Goal: Task Accomplishment & Management: Use online tool/utility

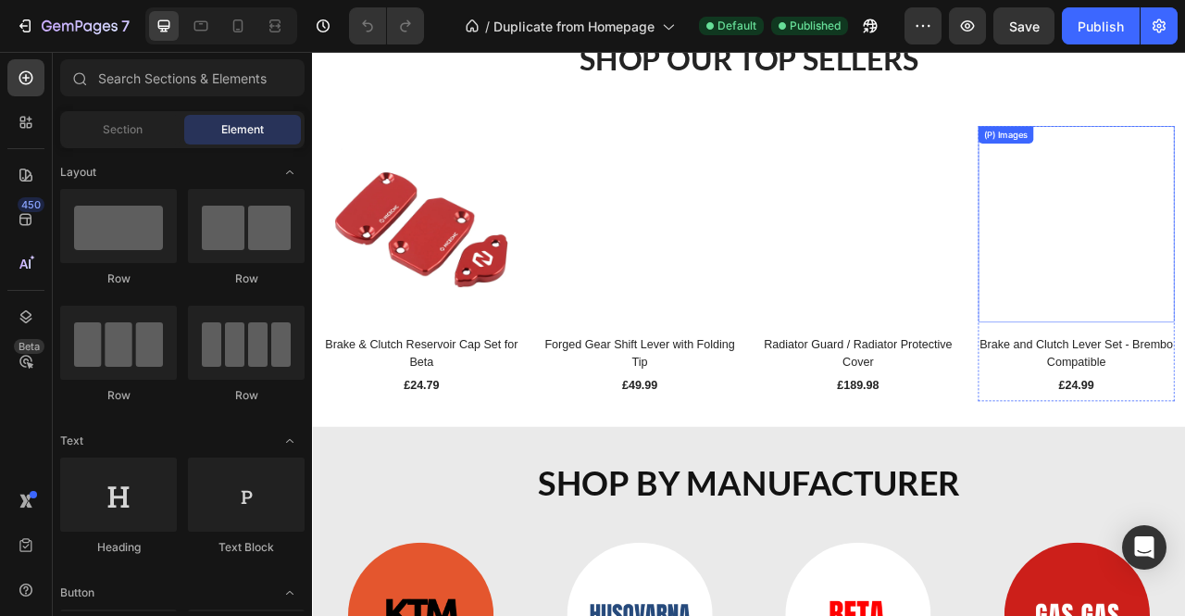
scroll to position [1389, 0]
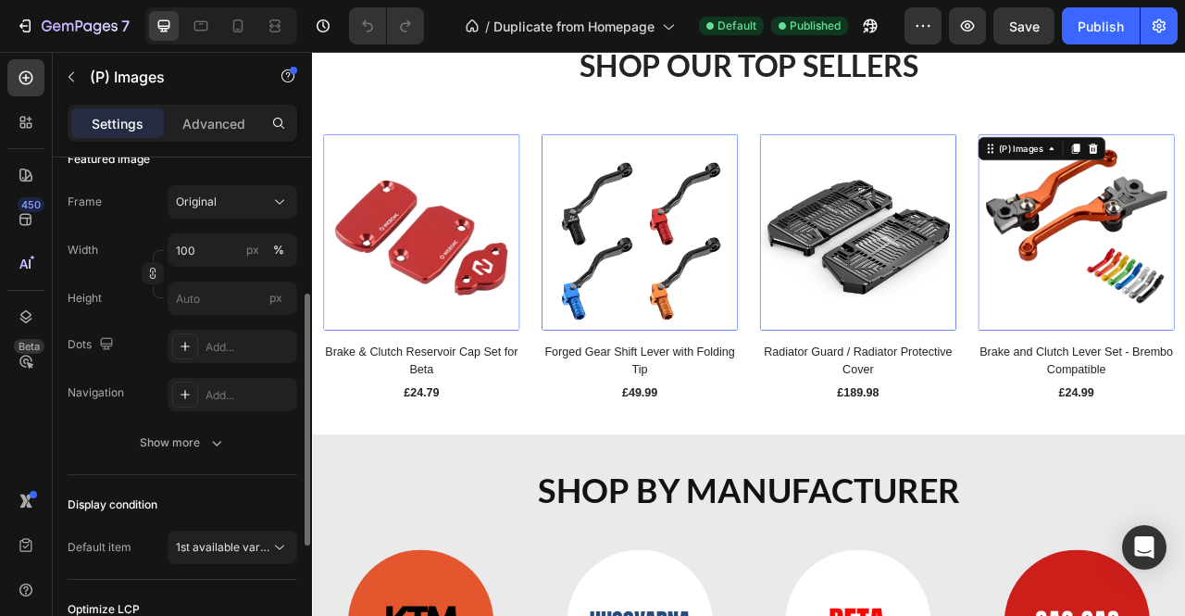
scroll to position [93, 0]
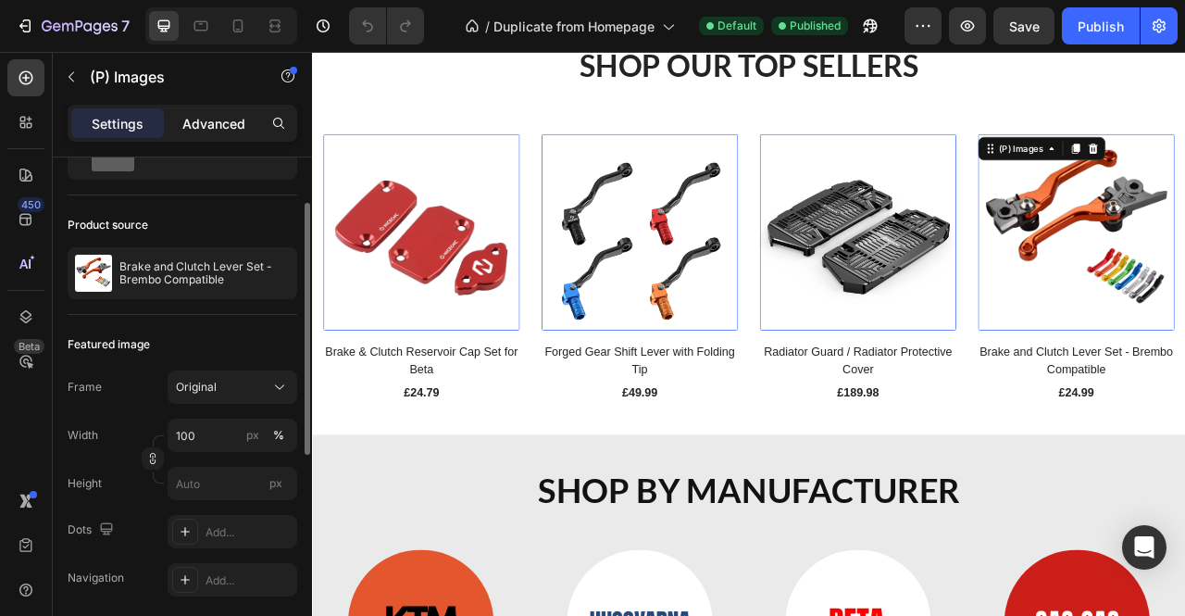
click at [226, 128] on p "Advanced" at bounding box center [213, 123] width 63 height 19
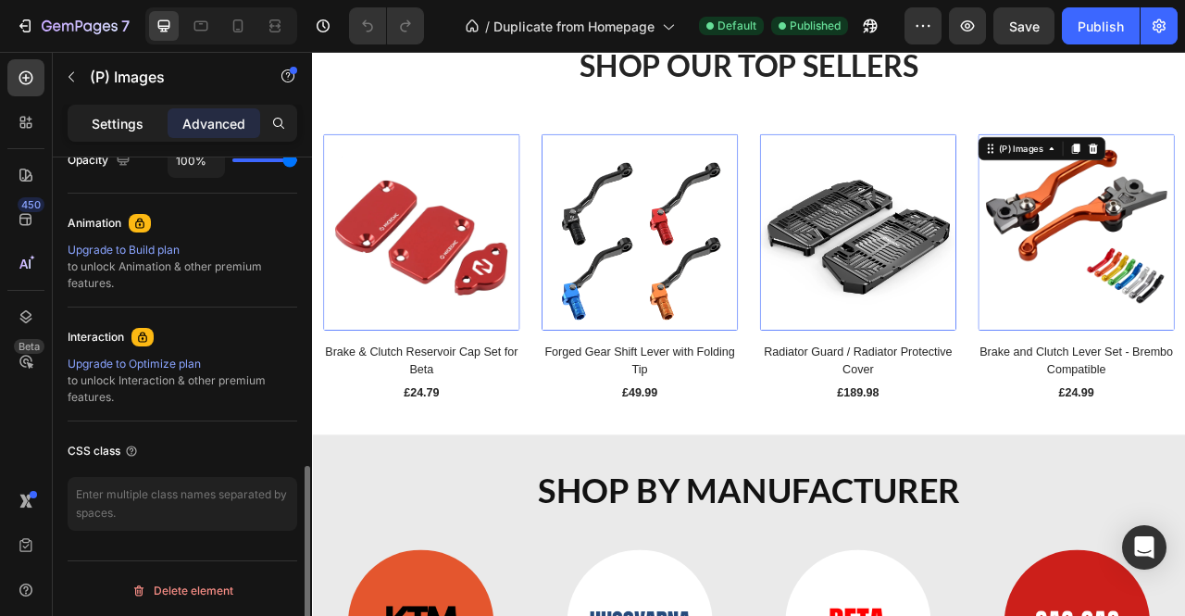
click at [146, 128] on div "Settings" at bounding box center [117, 123] width 93 height 30
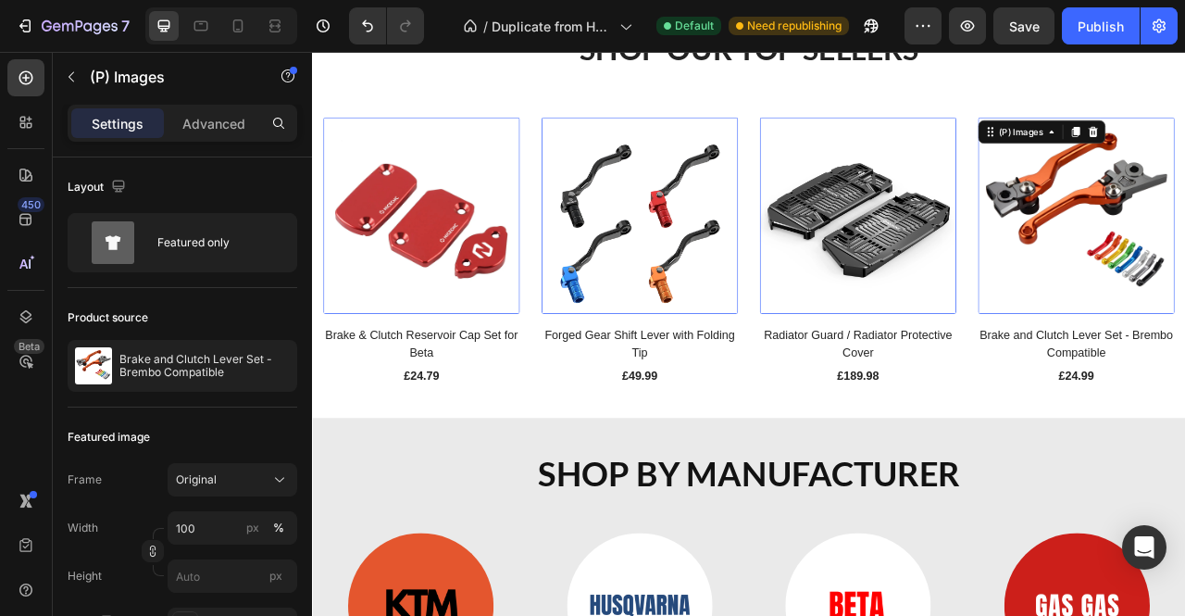
scroll to position [1389, 0]
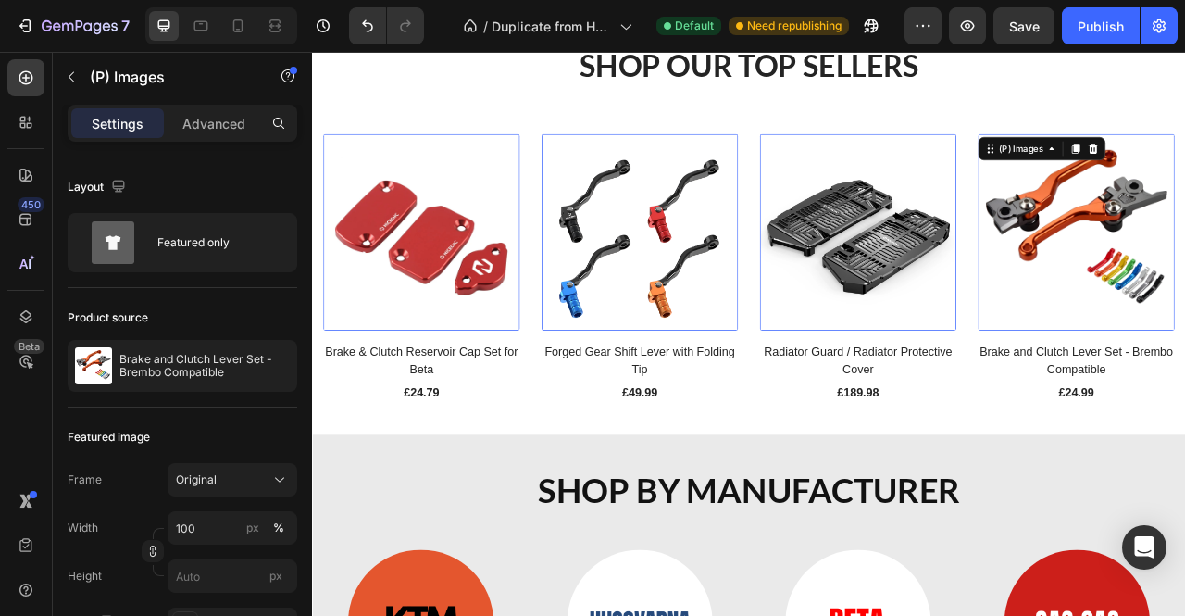
click at [770, 329] on img at bounding box center [729, 281] width 250 height 250
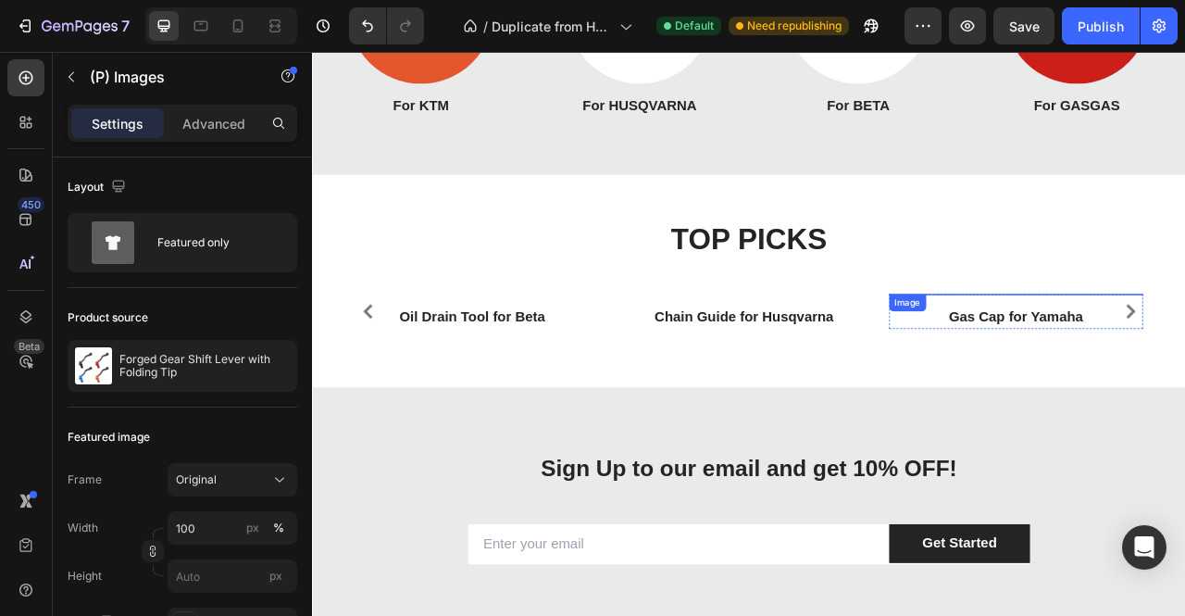
scroll to position [2315, 0]
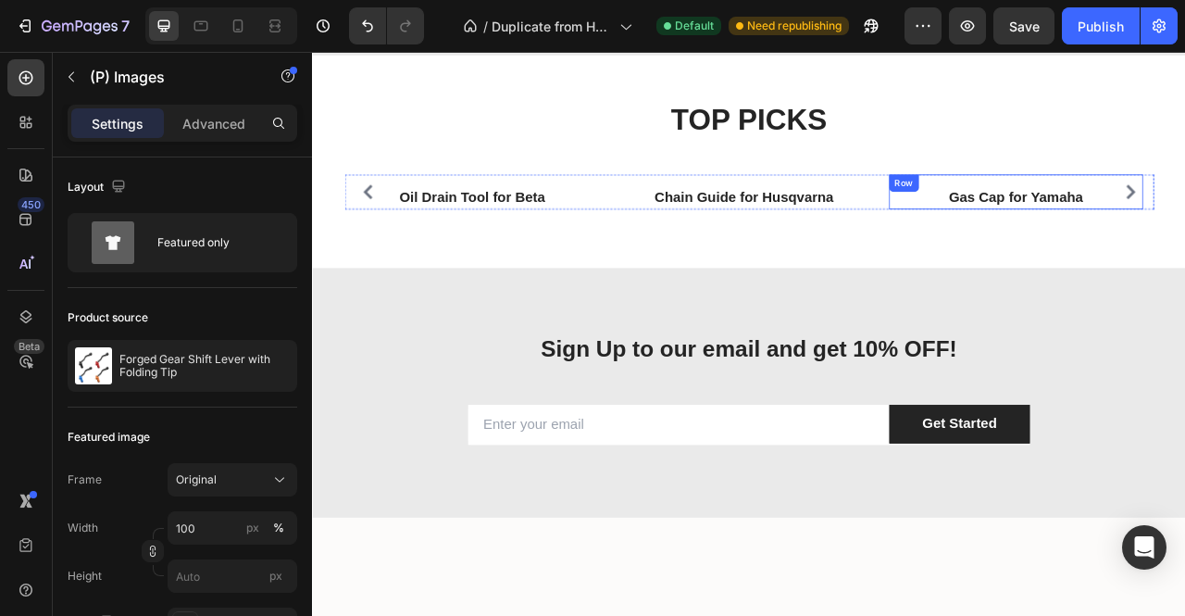
click at [1183, 208] on img at bounding box center [1207, 208] width 227 height 0
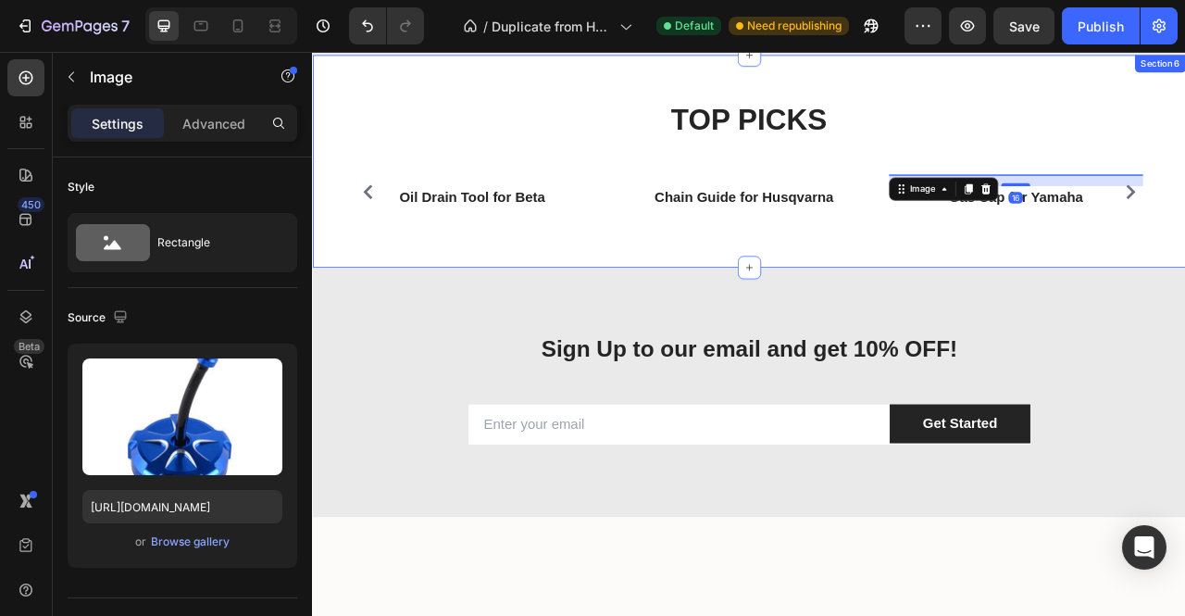
click at [583, 328] on div "TOP PICKS Heading Row Image Oil Drain Tool for Beta Text block Row Image Chain …" at bounding box center [867, 191] width 1111 height 271
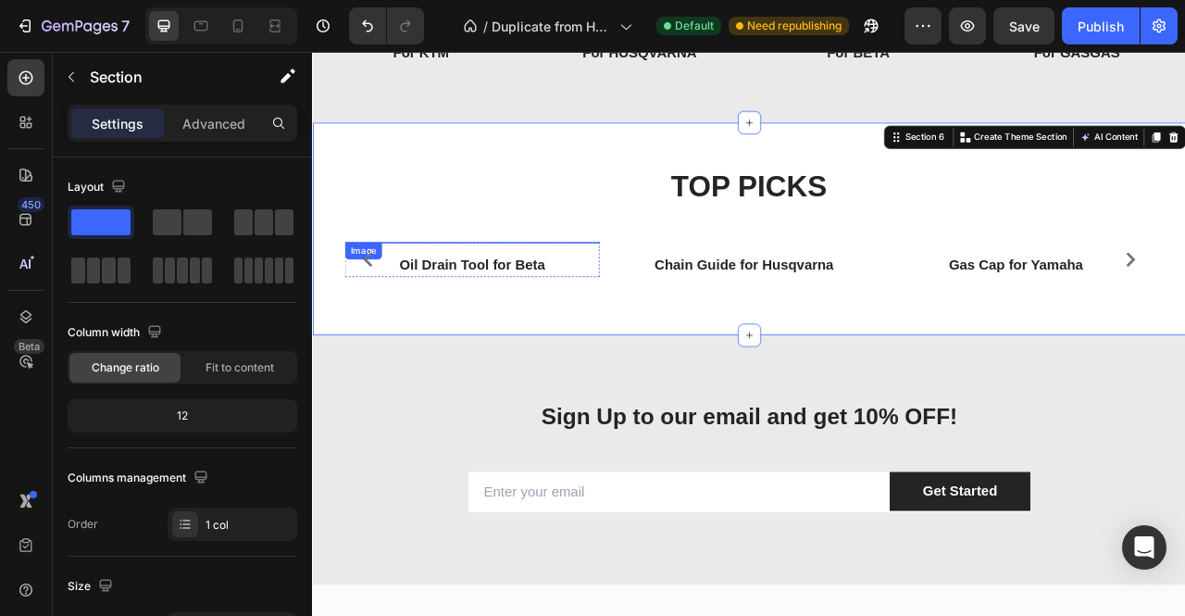
scroll to position [2222, 0]
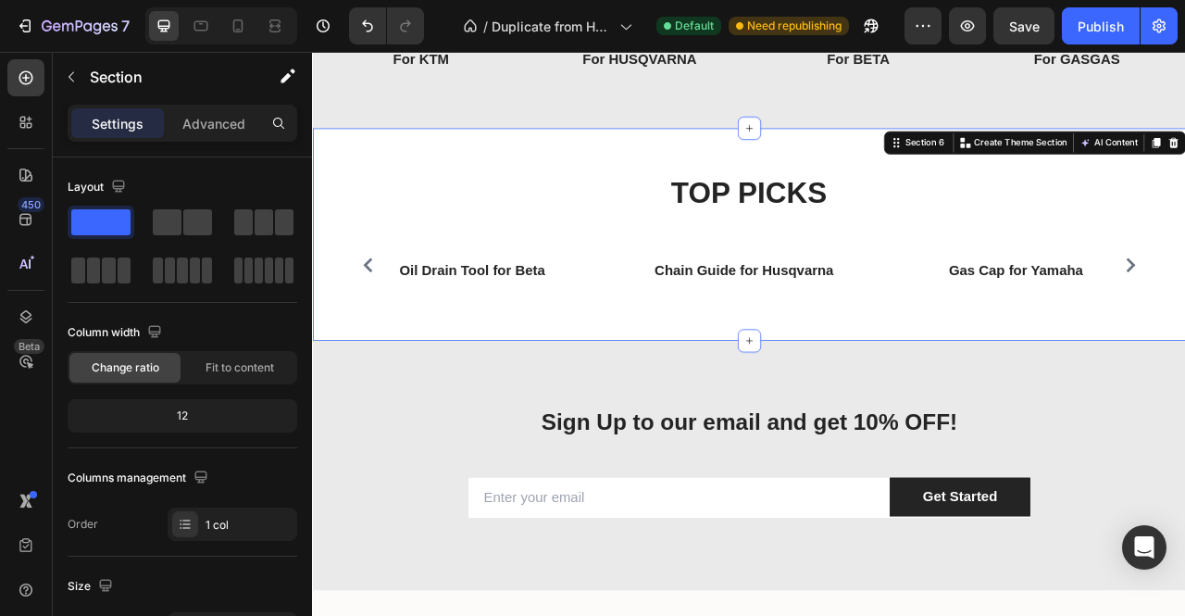
click at [658, 259] on div "TOP PICKS Heading Row Image Oil Drain Tool for Beta Text block Row Image Chain …" at bounding box center [867, 284] width 1083 height 123
click at [815, 282] on div "TOP PICKS Heading Row Image Oil Drain Tool for Beta Text block Row Image Chain …" at bounding box center [867, 284] width 1083 height 123
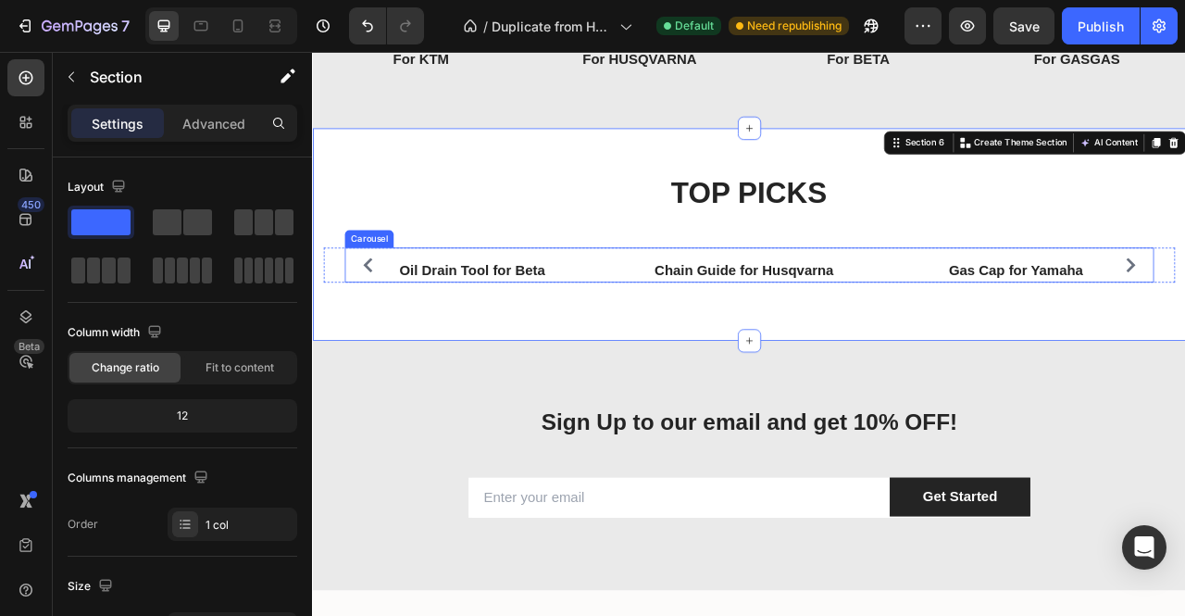
click at [682, 346] on div "Image Oil Drain Tool for Beta Text block Row Image Chain Guide for Husqvarna Te…" at bounding box center [868, 323] width 1030 height 45
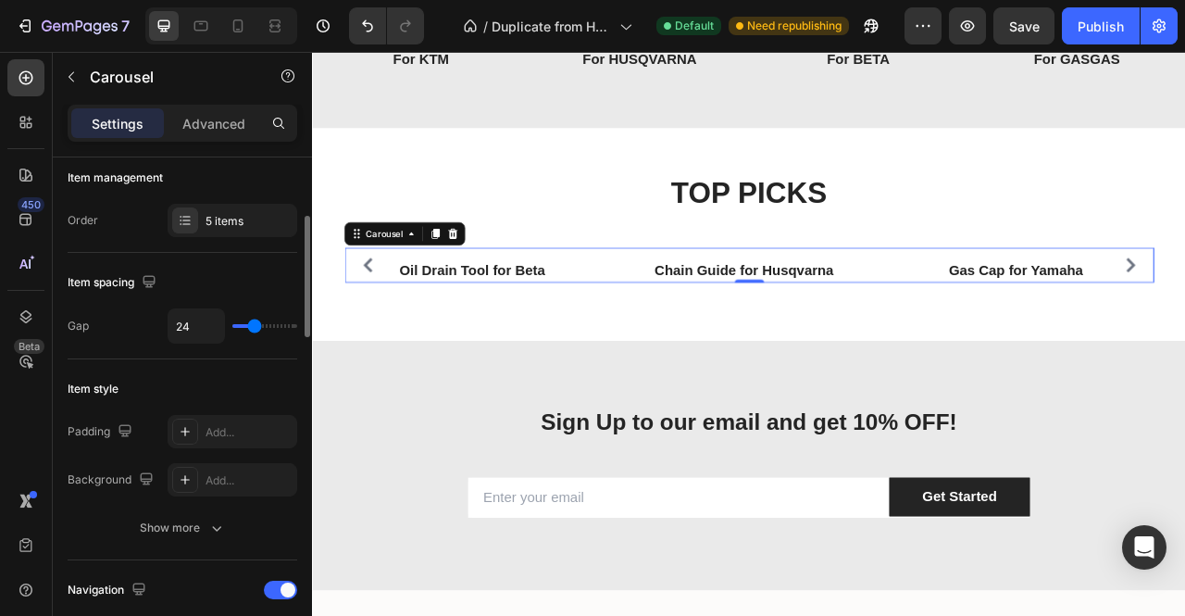
scroll to position [0, 0]
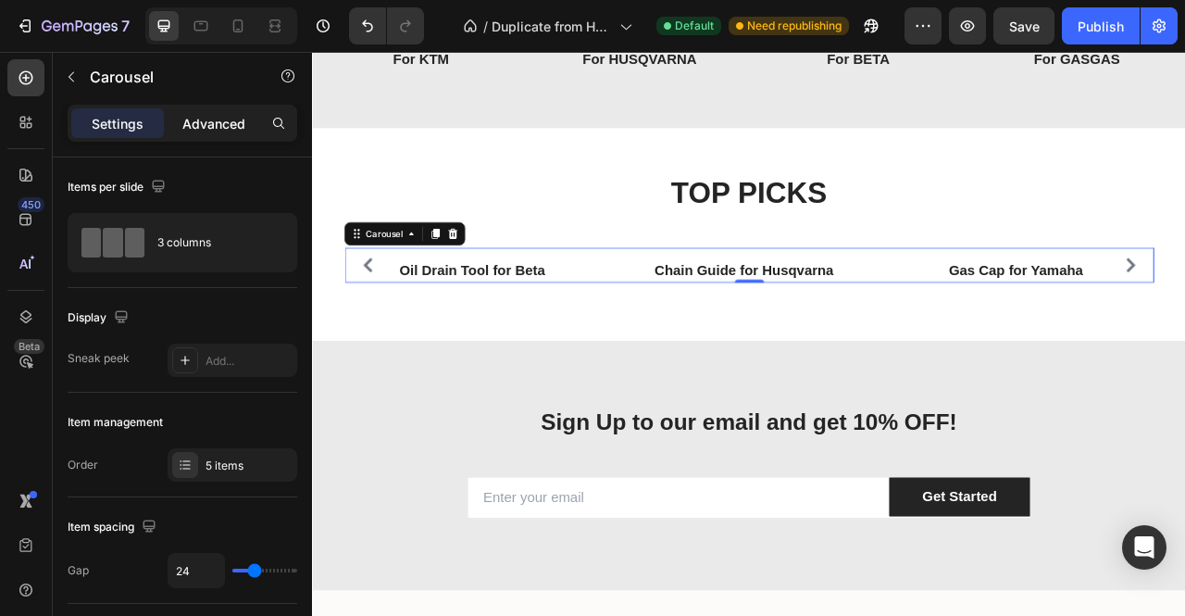
click at [211, 120] on p "Advanced" at bounding box center [213, 123] width 63 height 19
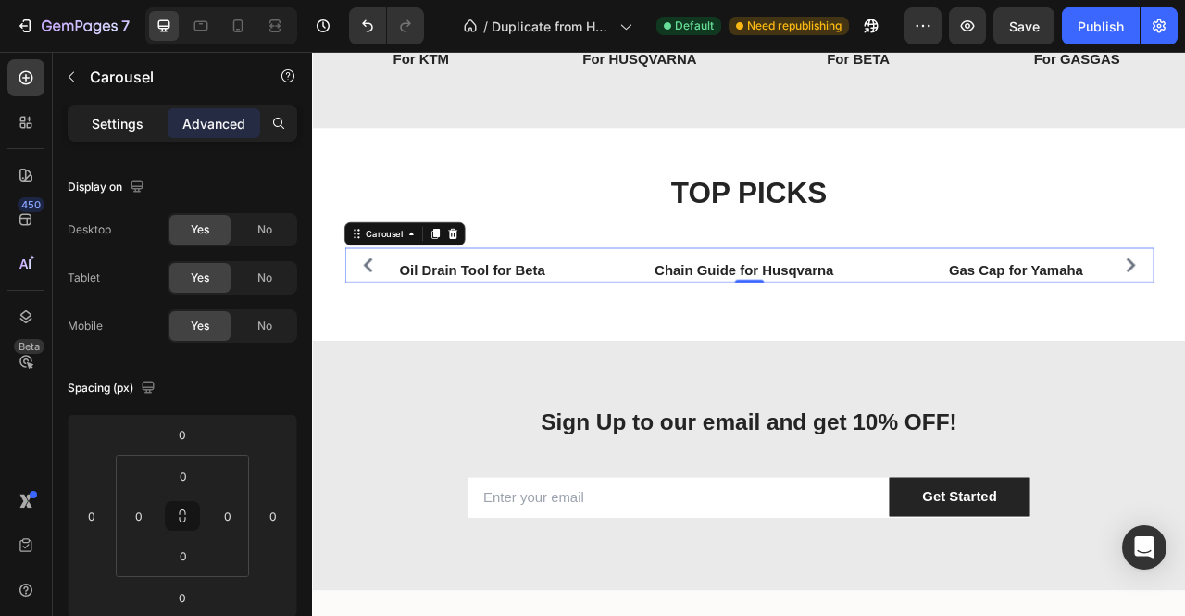
click at [119, 110] on div "Settings" at bounding box center [117, 123] width 93 height 30
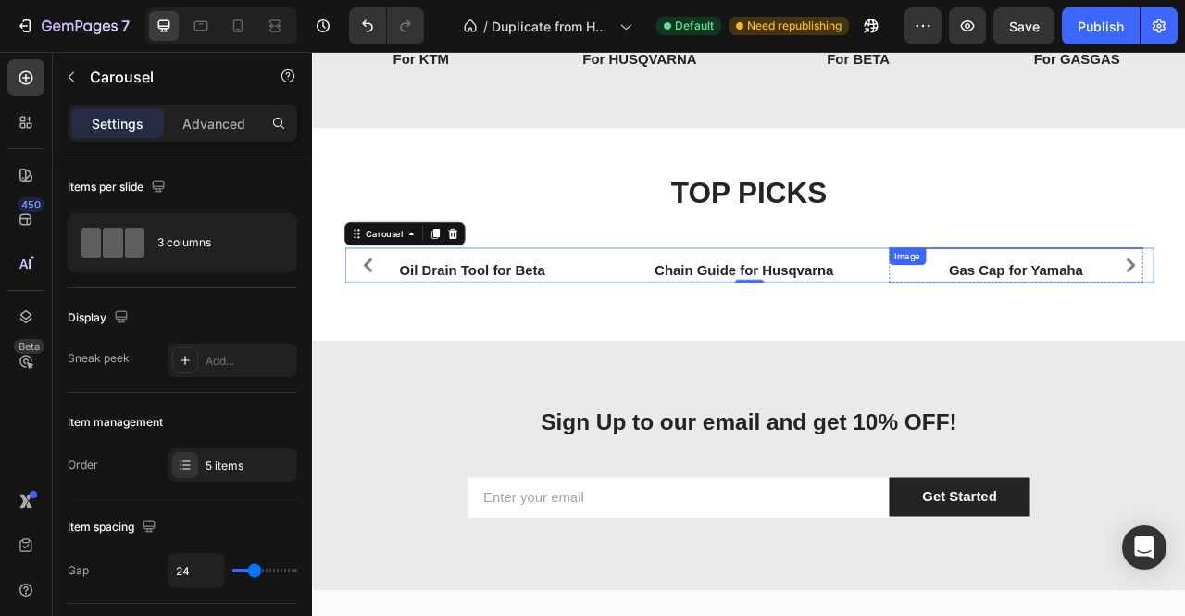
click at [1144, 301] on img at bounding box center [1207, 301] width 227 height 0
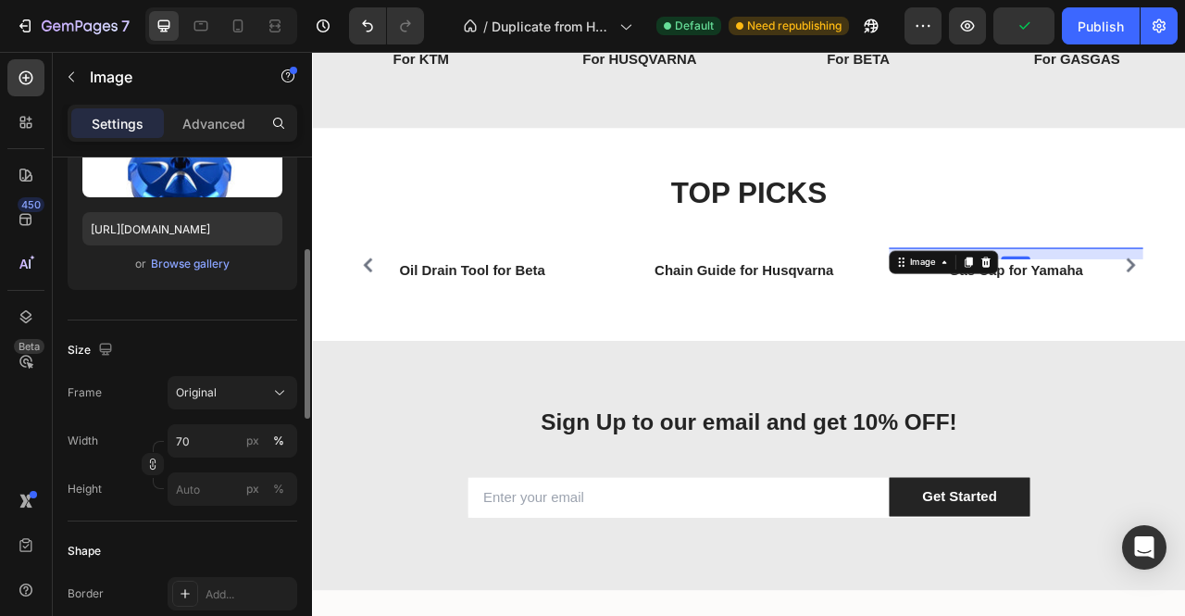
scroll to position [556, 0]
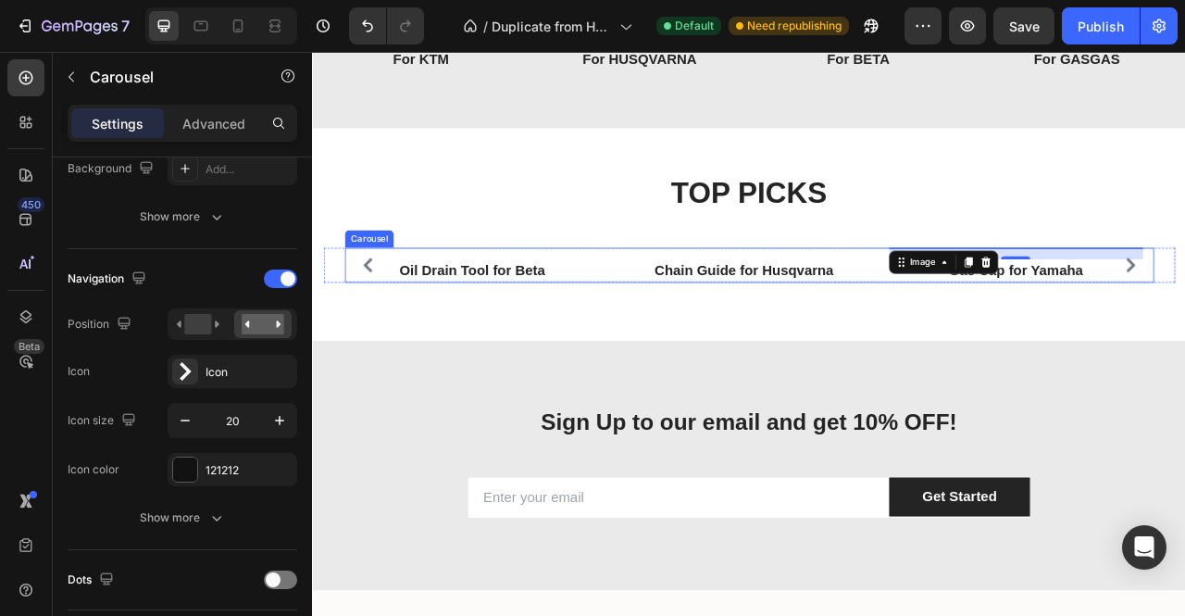
click at [1039, 346] on div "Image Oil Drain Tool for Beta Text block Row Image Chain Guide for Husqvarna Te…" at bounding box center [868, 323] width 1030 height 45
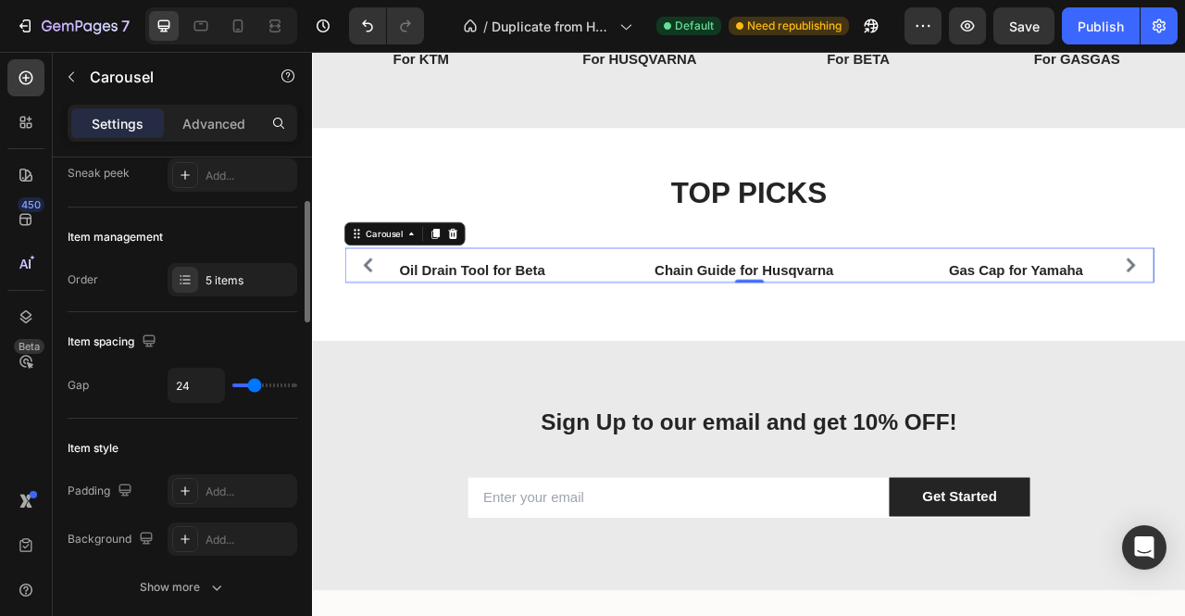
scroll to position [0, 0]
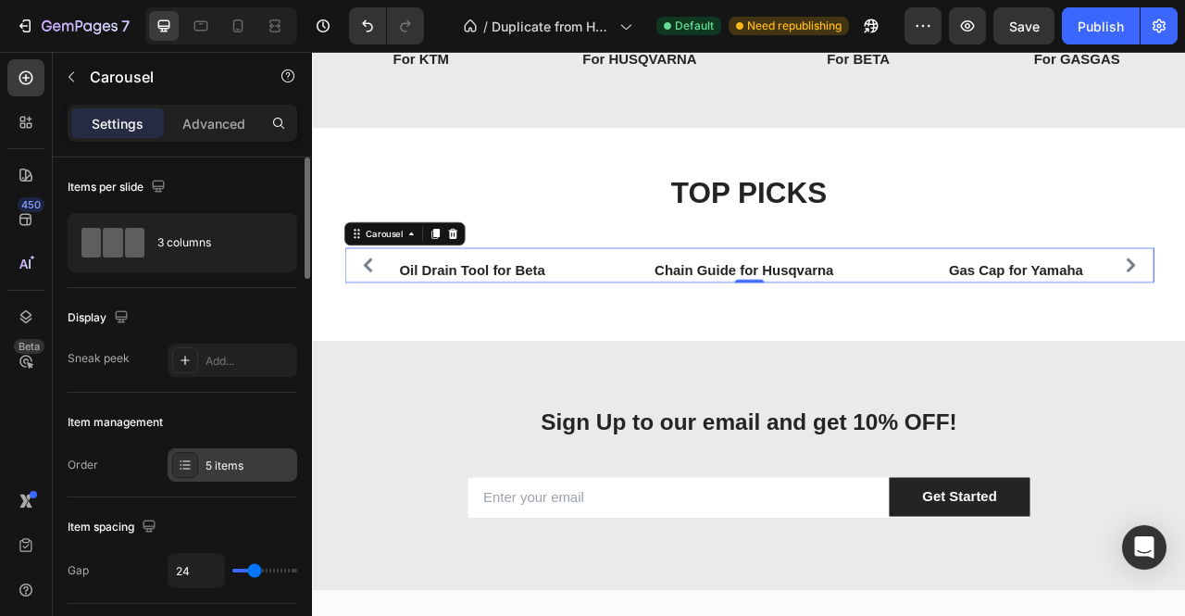
click at [203, 469] on div "5 items" at bounding box center [233, 464] width 130 height 33
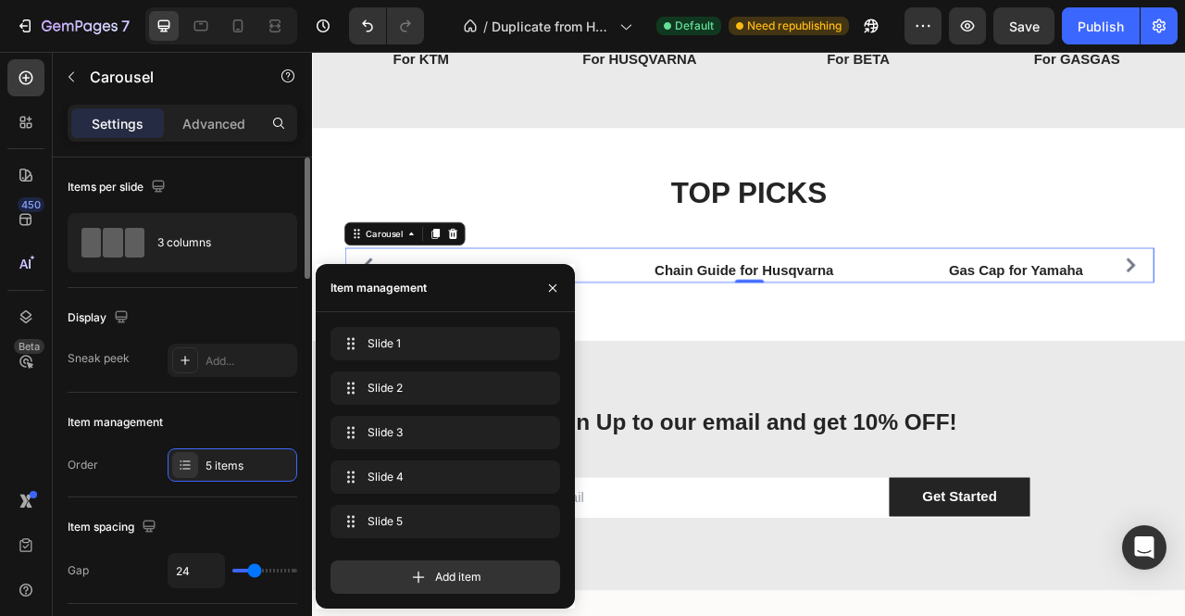
click at [157, 461] on div "Order 5 items" at bounding box center [183, 464] width 230 height 33
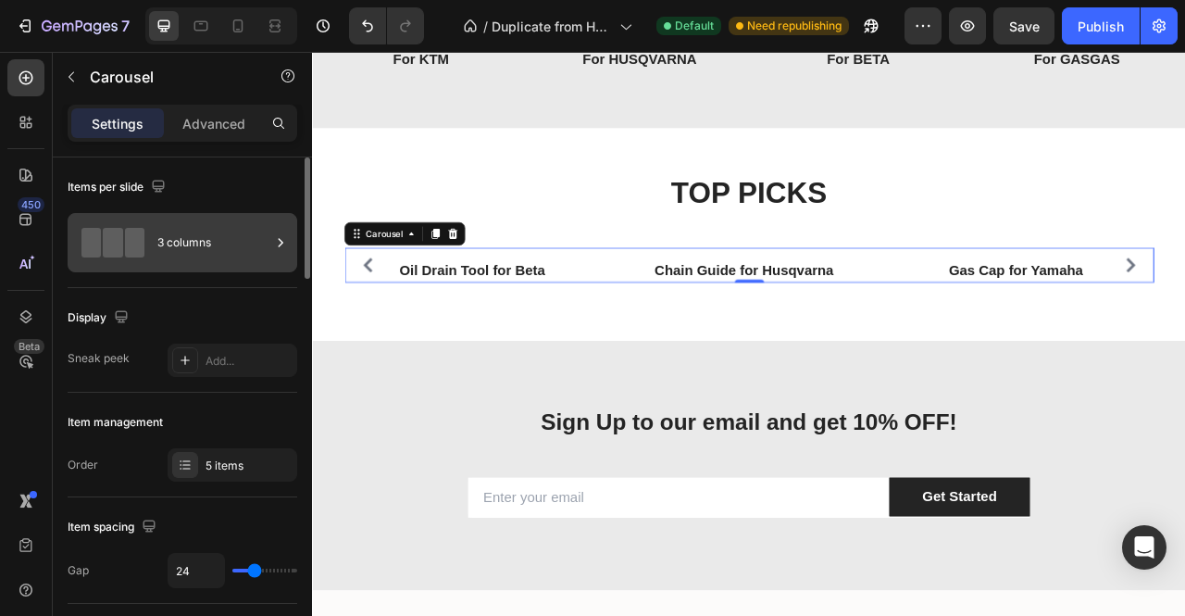
click at [170, 244] on div "3 columns" at bounding box center [213, 242] width 113 height 43
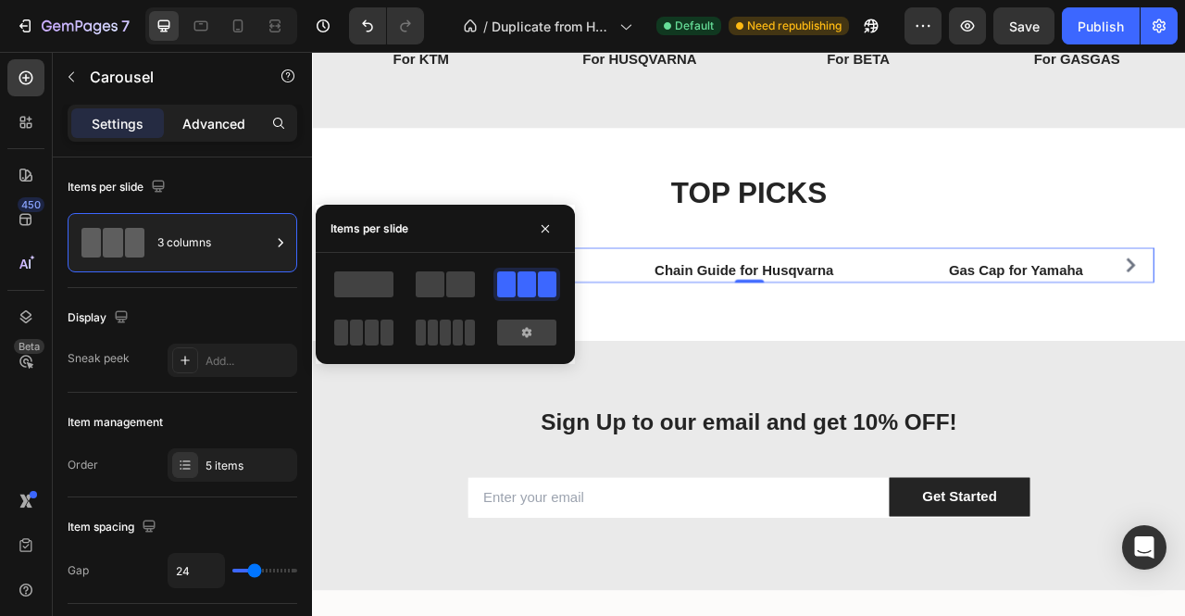
click at [206, 115] on p "Advanced" at bounding box center [213, 123] width 63 height 19
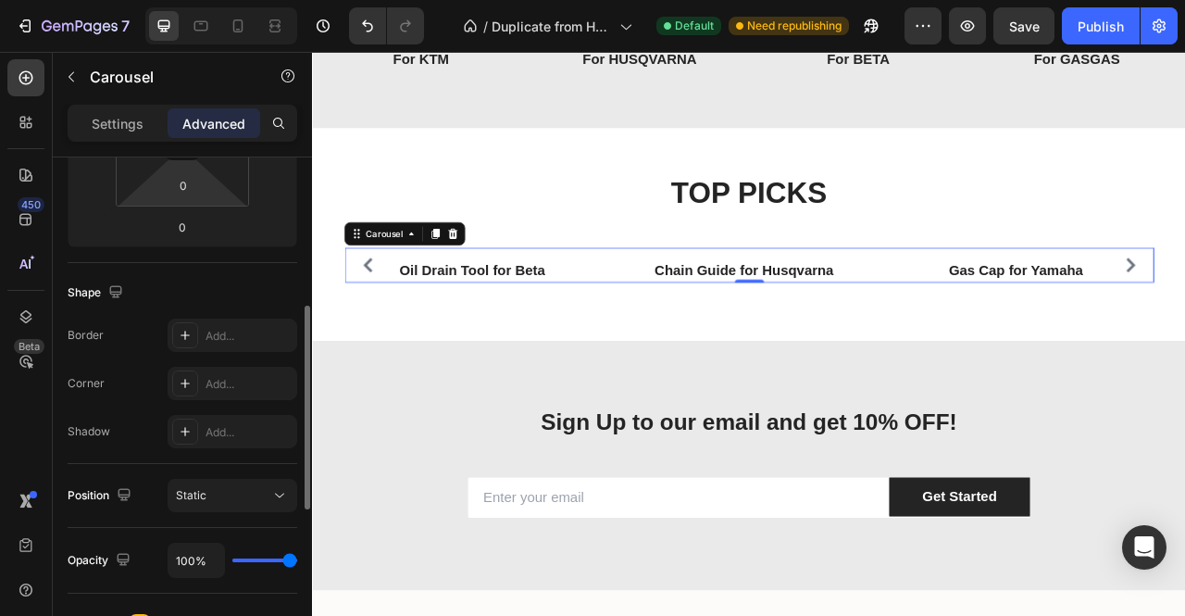
scroll to position [741, 0]
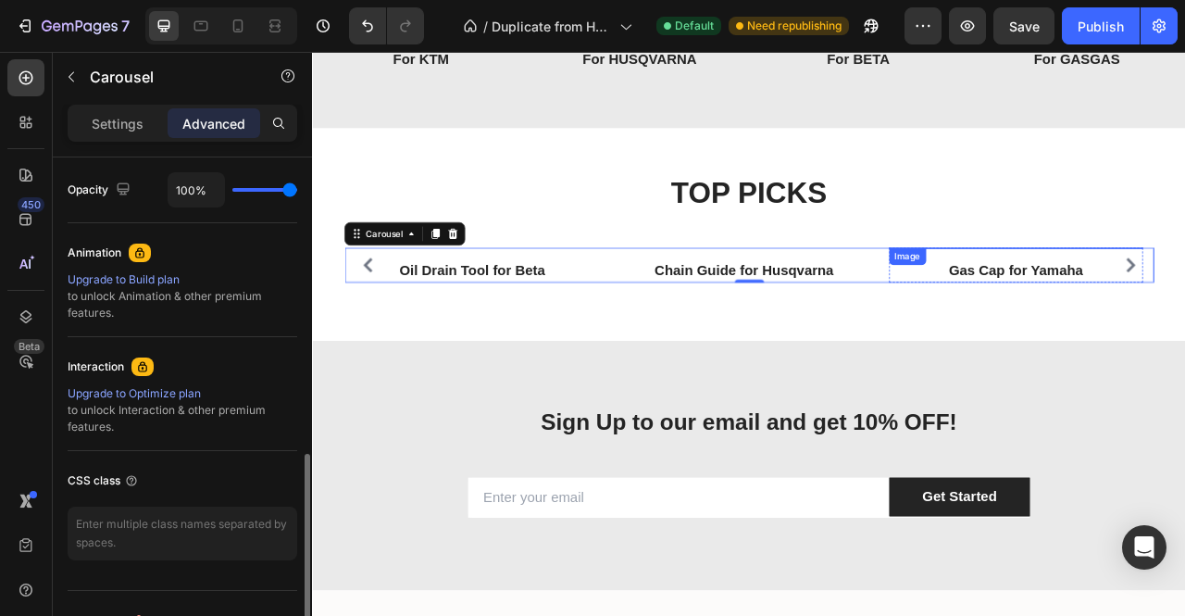
click at [1184, 301] on img at bounding box center [1207, 301] width 227 height 0
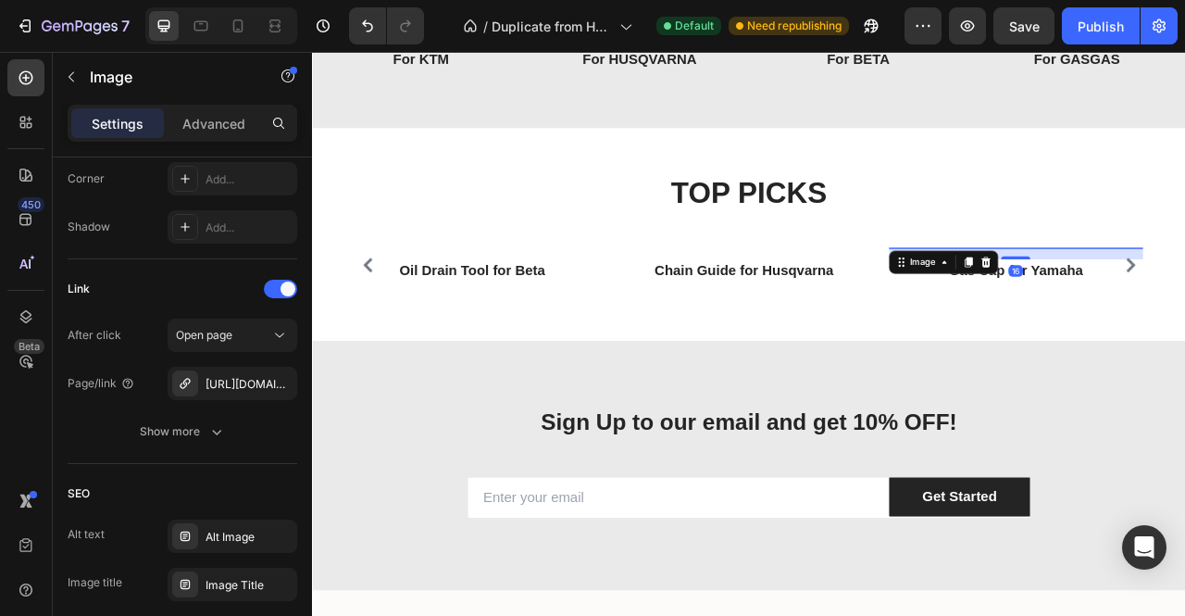
scroll to position [0, 0]
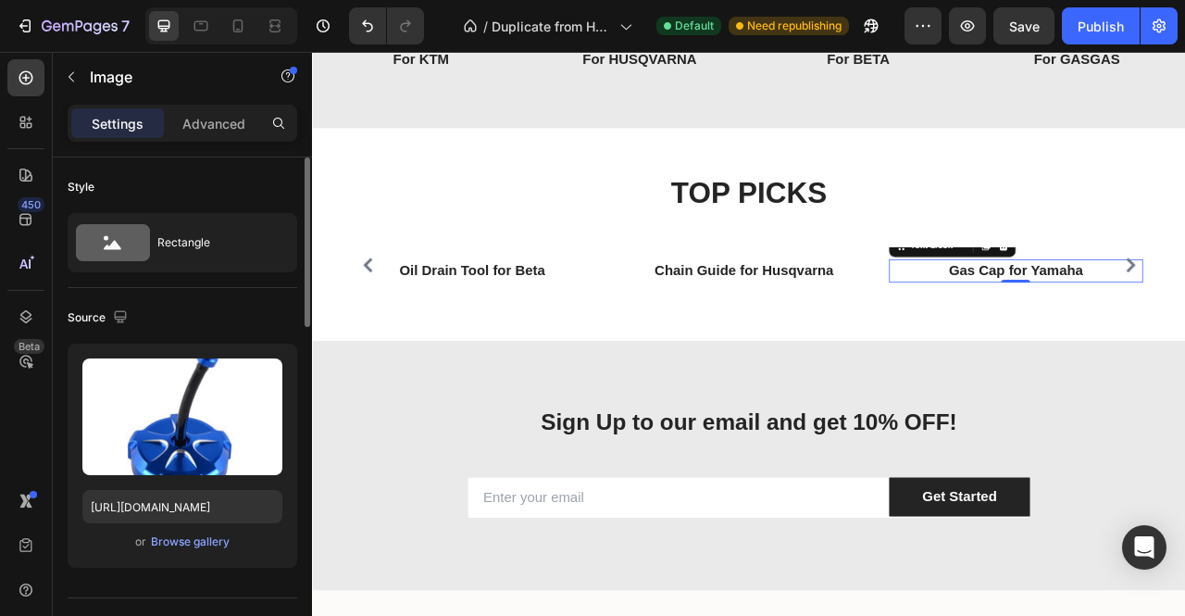
click at [1135, 340] on link "Gas Cap for Yamaha" at bounding box center [1206, 329] width 170 height 19
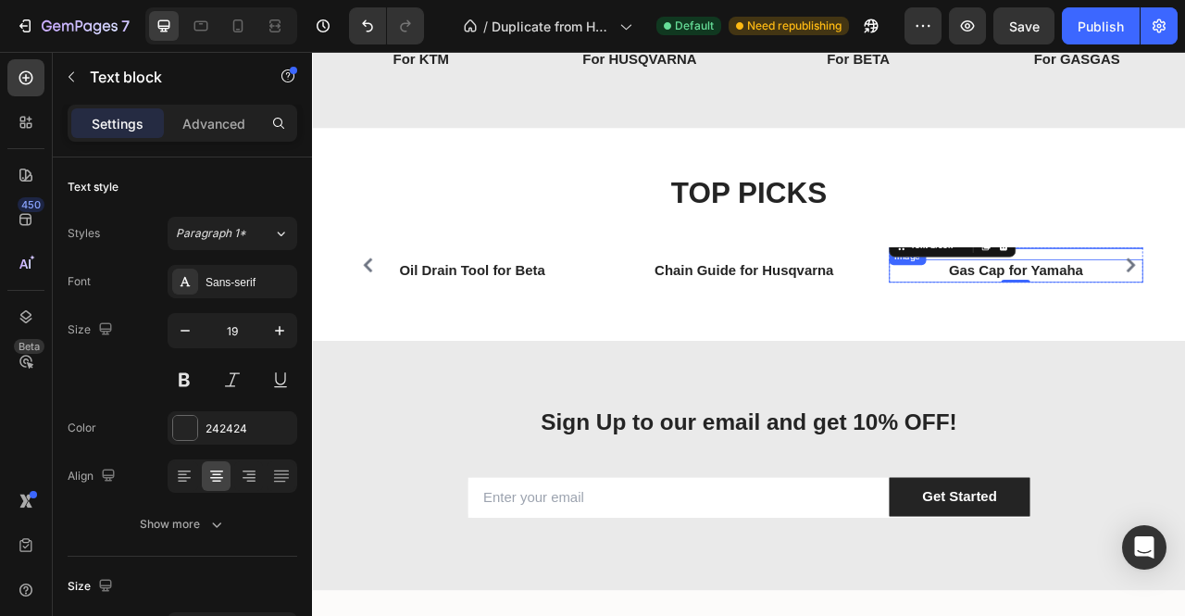
click at [1154, 301] on img at bounding box center [1207, 301] width 227 height 0
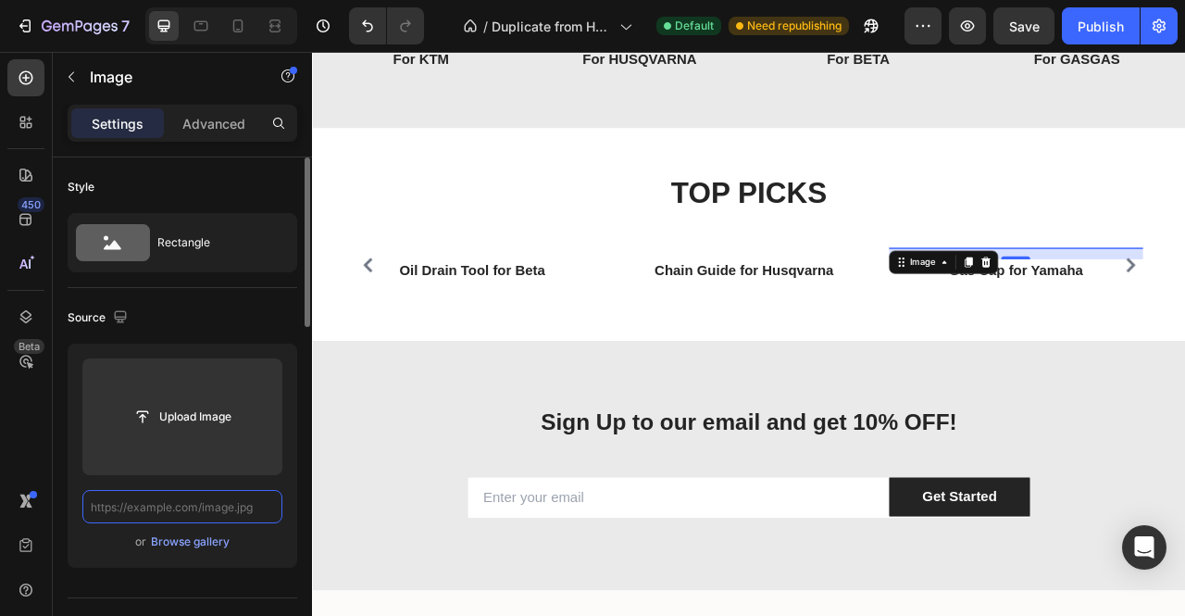
type input "[URL][DOMAIN_NAME]"
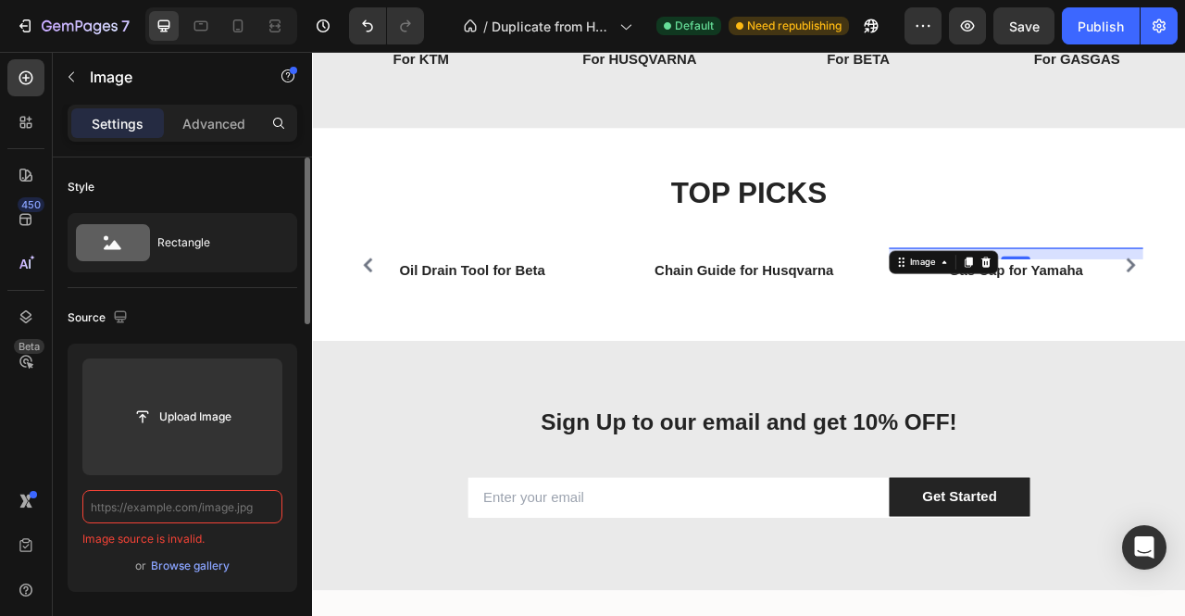
click at [231, 310] on div "Source" at bounding box center [183, 318] width 230 height 30
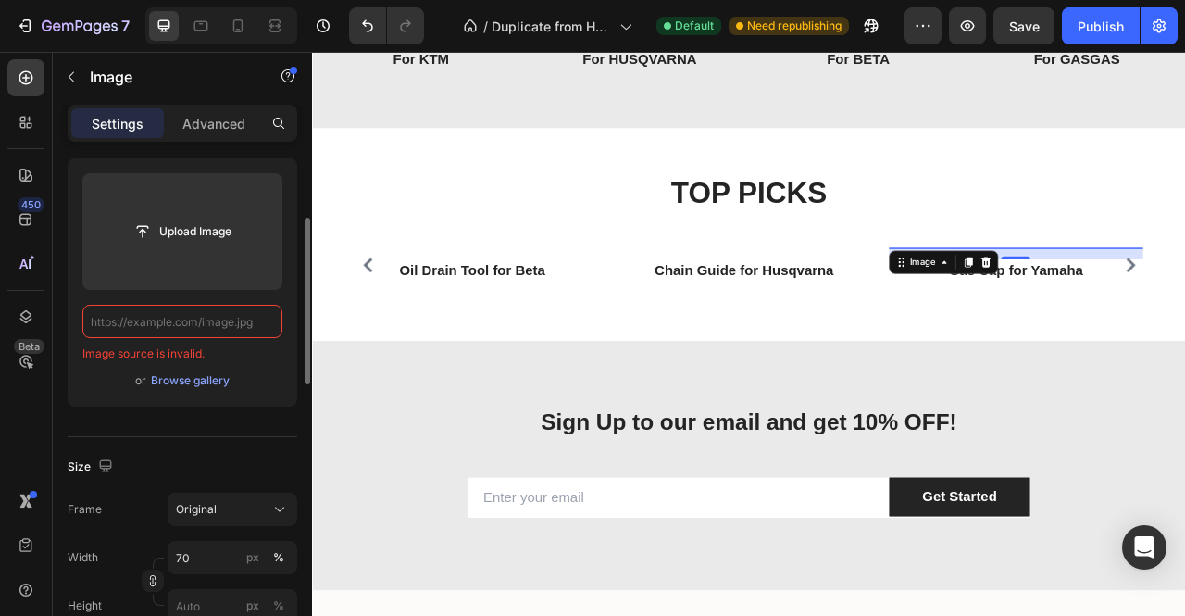
scroll to position [93, 0]
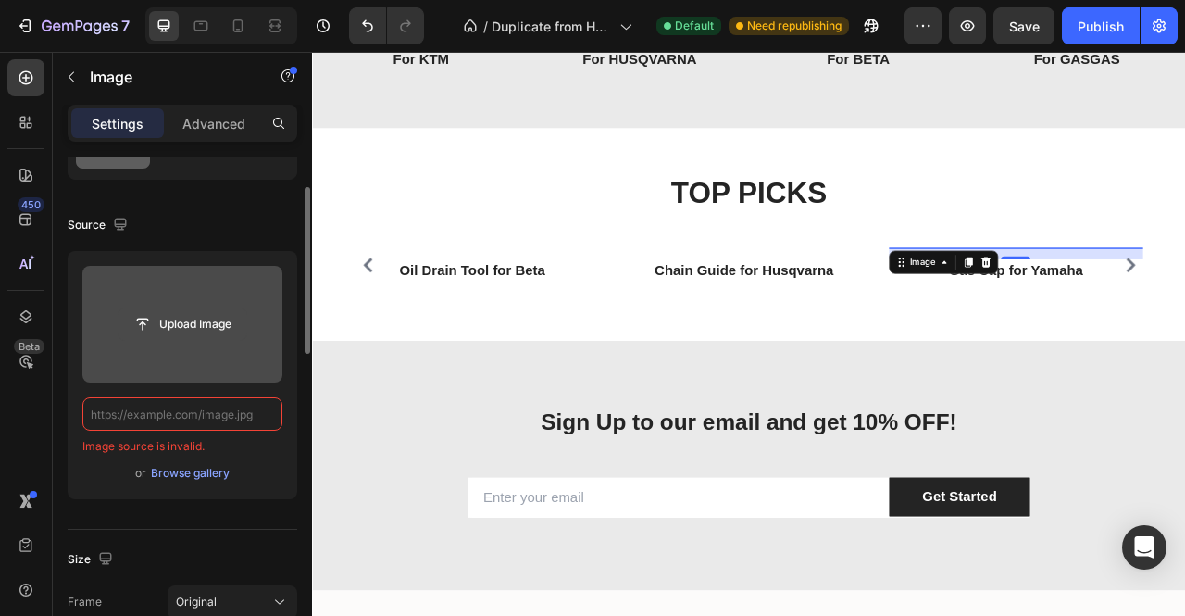
click at [196, 330] on input "file" at bounding box center [183, 323] width 128 height 31
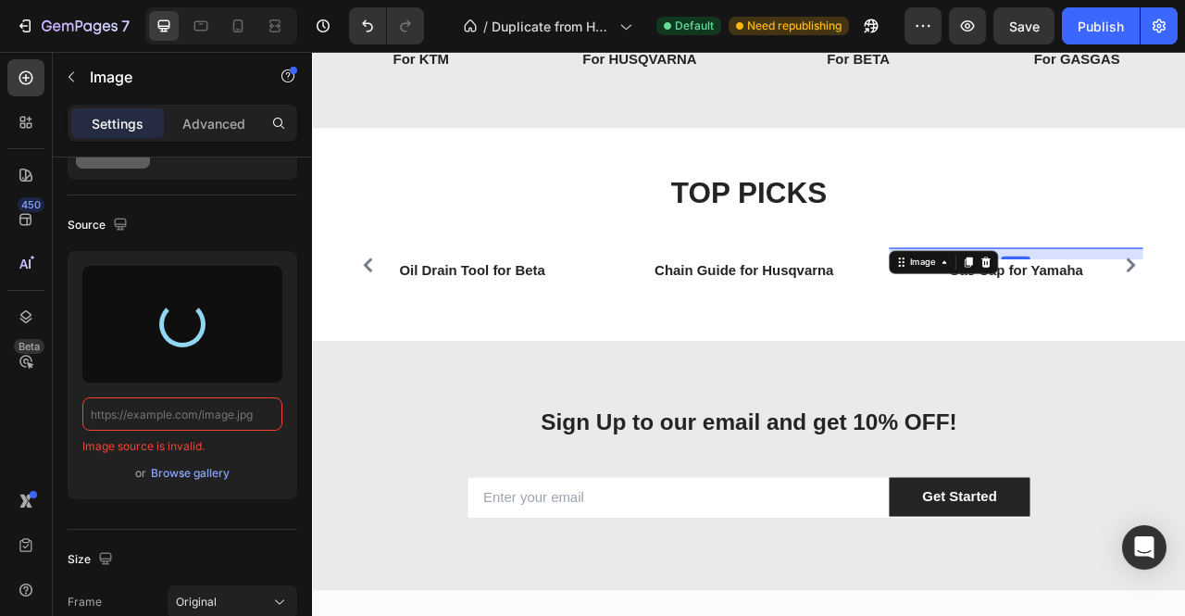
type input "[URL][DOMAIN_NAME]"
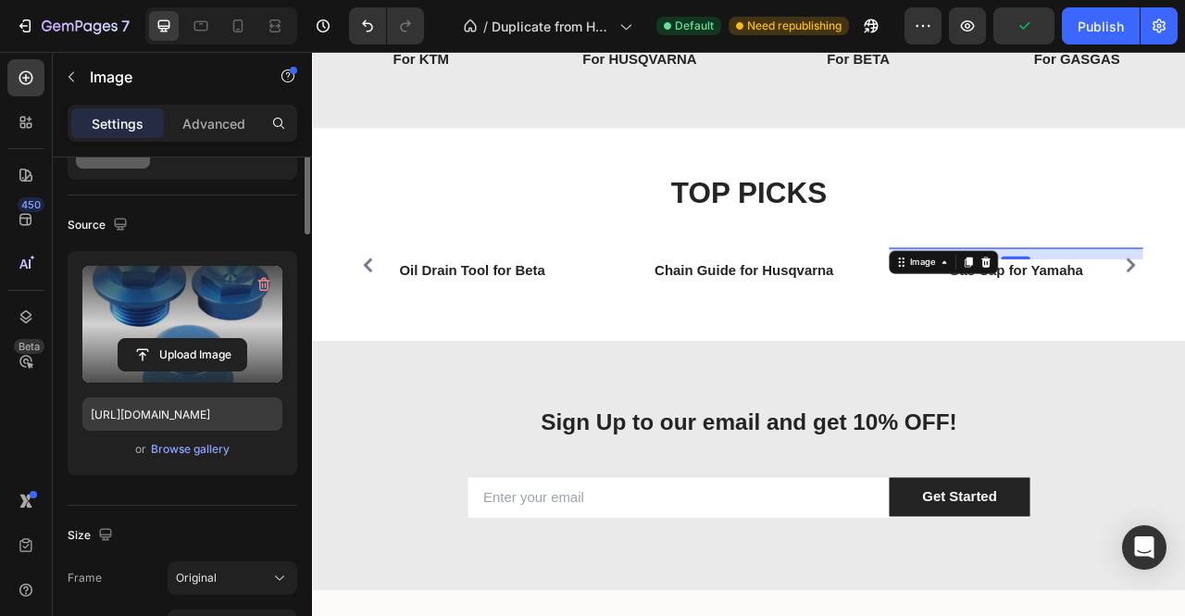
scroll to position [0, 0]
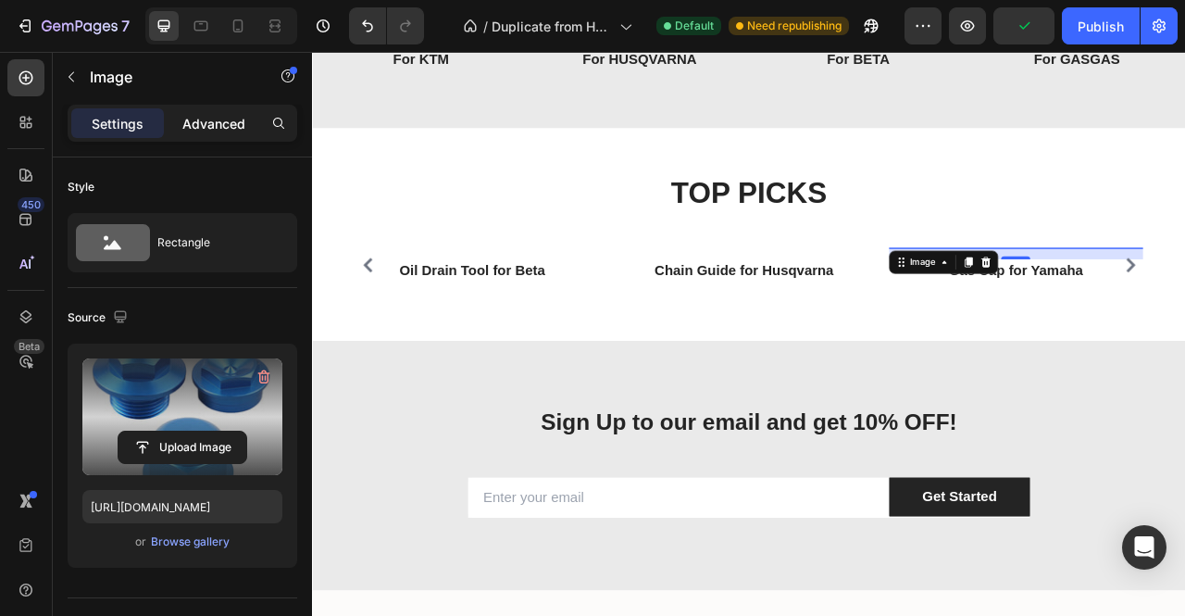
click at [219, 118] on p "Advanced" at bounding box center [213, 123] width 63 height 19
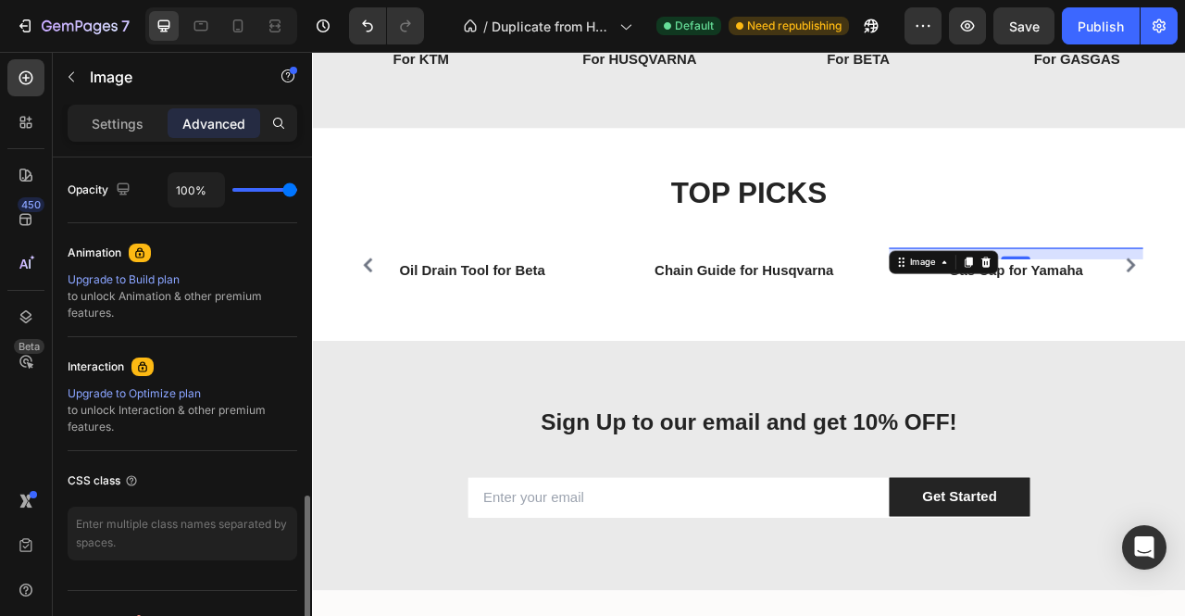
scroll to position [770, 0]
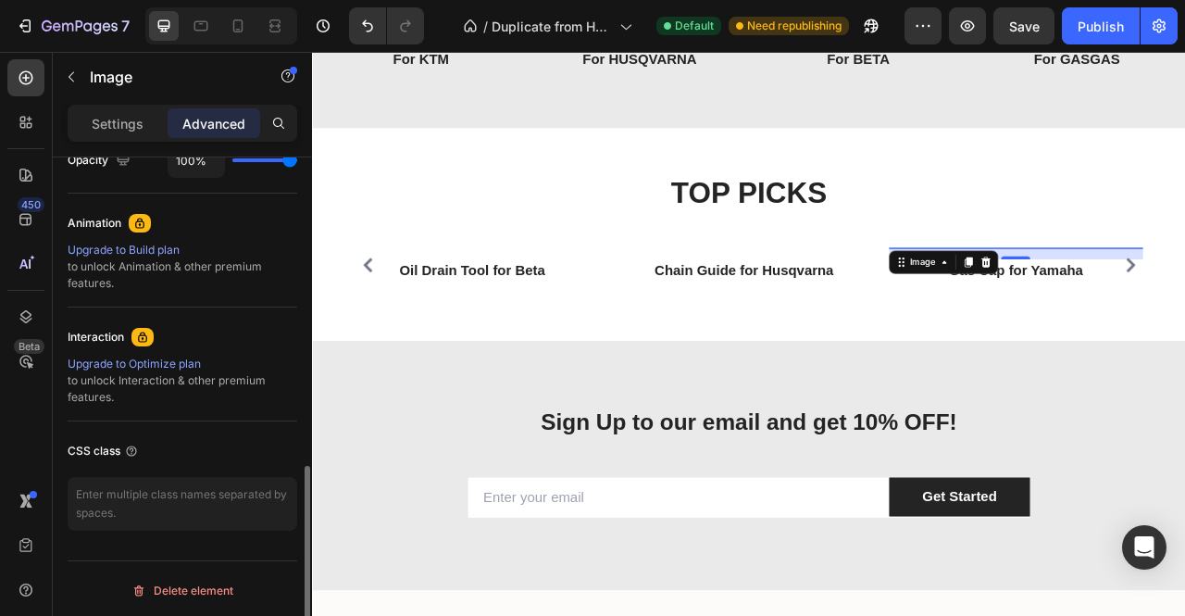
click at [121, 129] on p "Settings" at bounding box center [118, 123] width 52 height 19
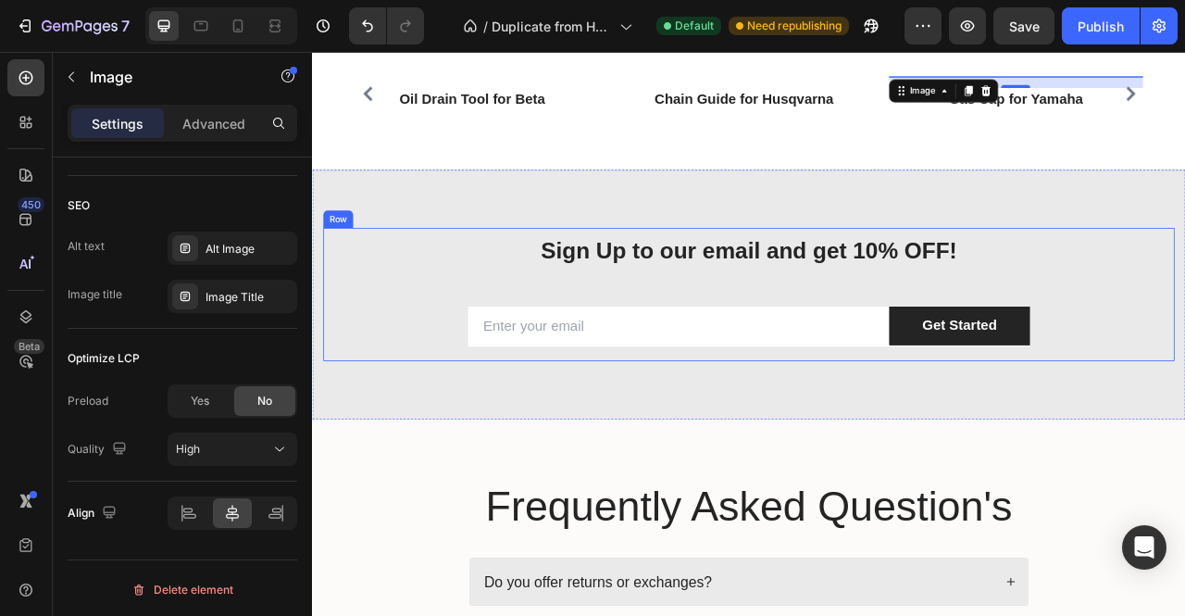
scroll to position [2130, 0]
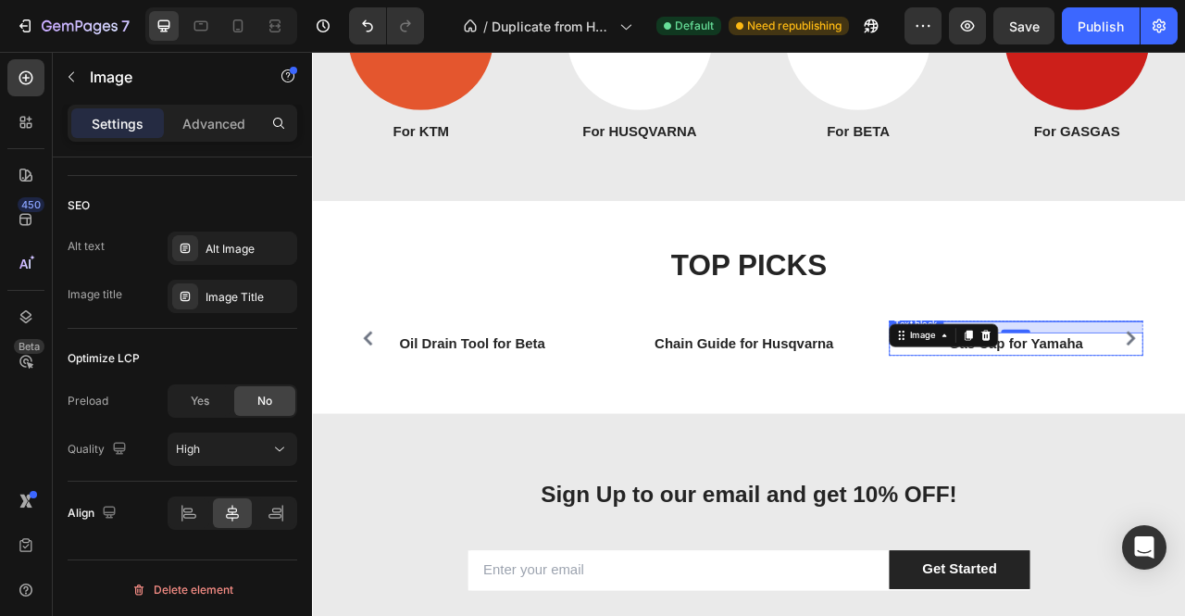
click at [1184, 432] on link "Gas Cap for Yamaha" at bounding box center [1206, 422] width 170 height 19
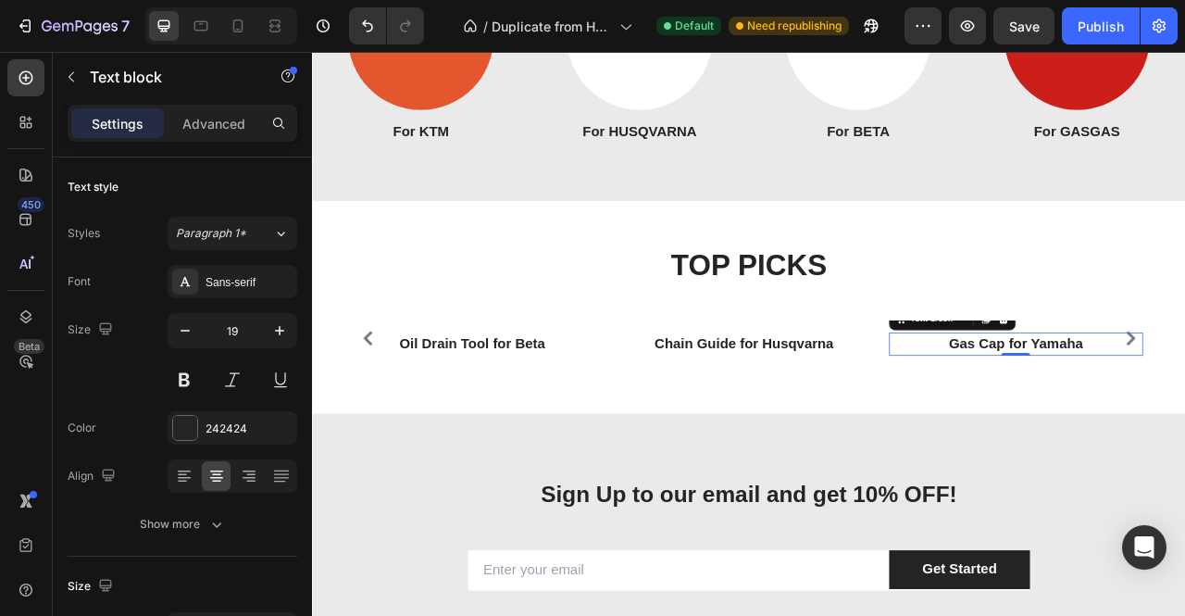
click at [1184, 432] on link "Gas Cap for Yamaha" at bounding box center [1206, 422] width 170 height 19
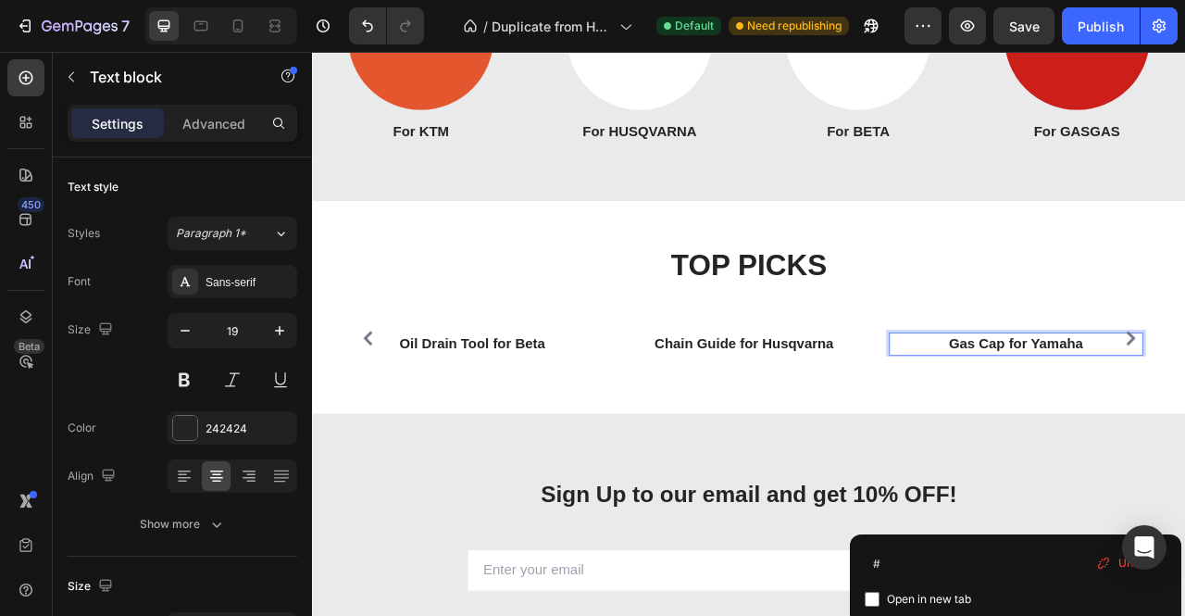
click at [1184, 437] on p "Gas Cap for Yamaha" at bounding box center [1207, 423] width 320 height 27
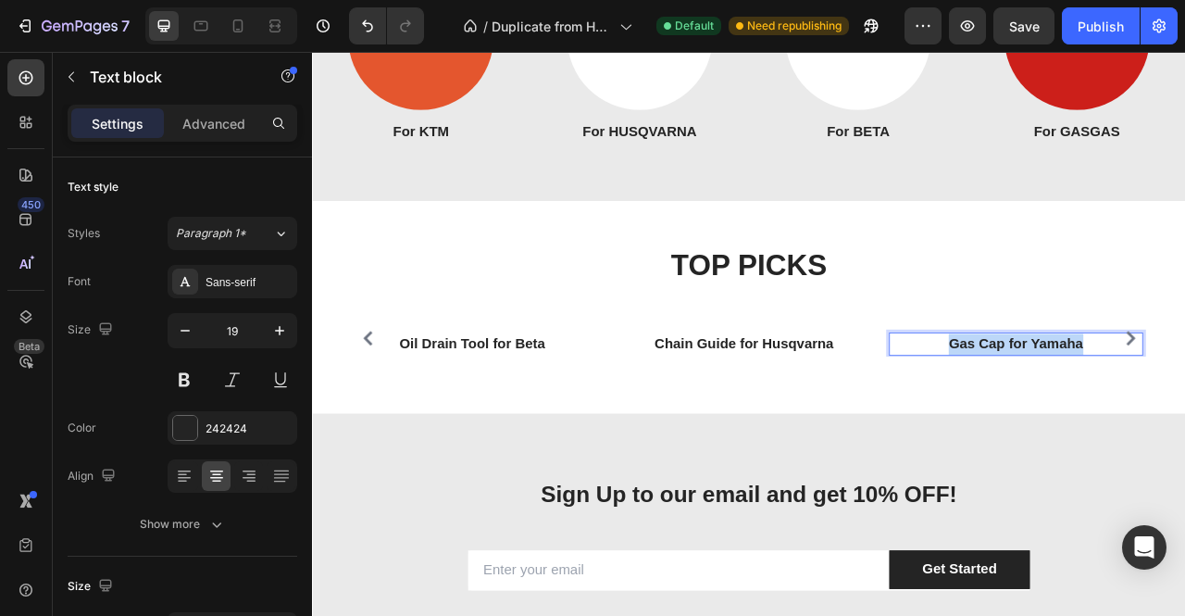
drag, startPoint x: 1288, startPoint y: 649, endPoint x: 1121, endPoint y: 653, distance: 166.7
click at [1121, 432] on link "Gas Cap for Yamaha" at bounding box center [1206, 422] width 170 height 19
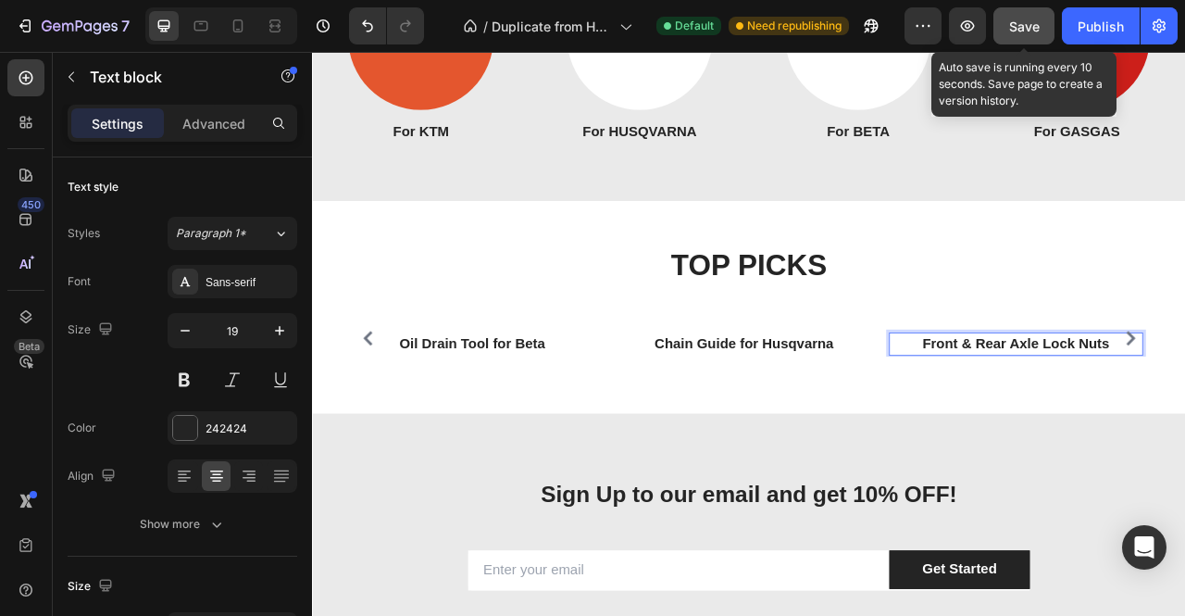
click at [1031, 31] on span "Save" at bounding box center [1024, 27] width 31 height 16
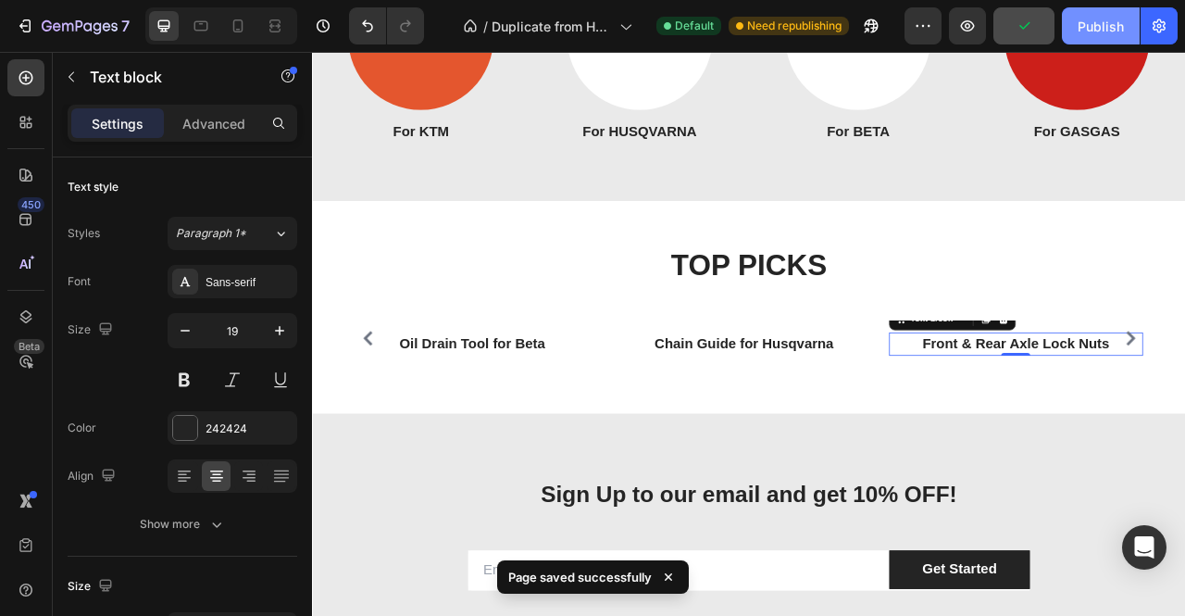
click at [1106, 31] on div "Publish" at bounding box center [1101, 26] width 46 height 19
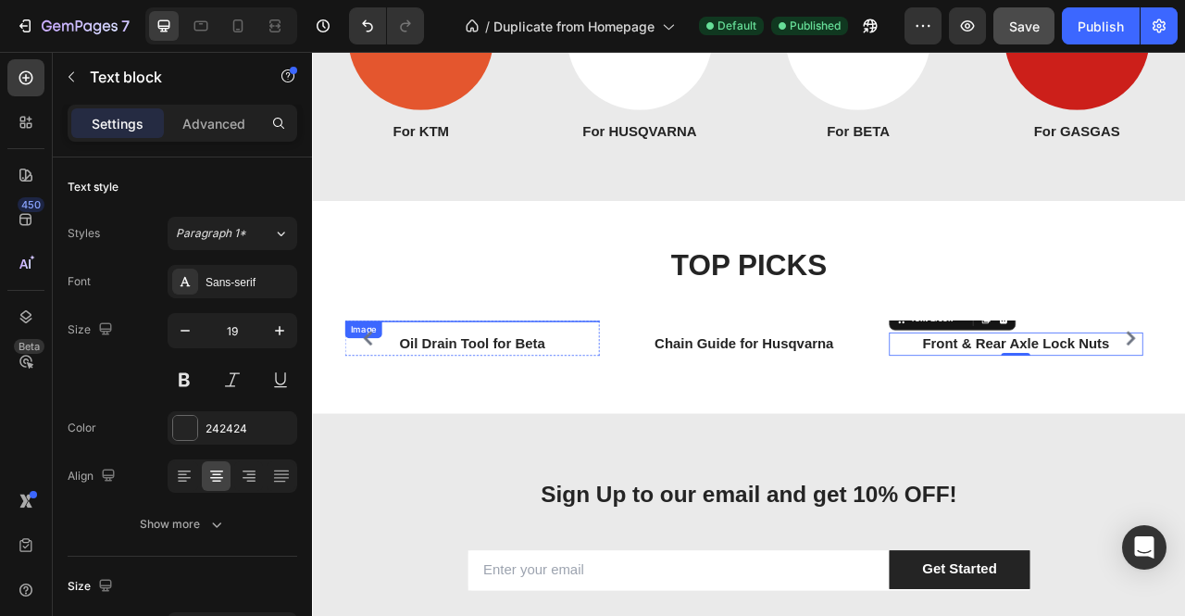
click at [418, 394] on img at bounding box center [515, 394] width 227 height 0
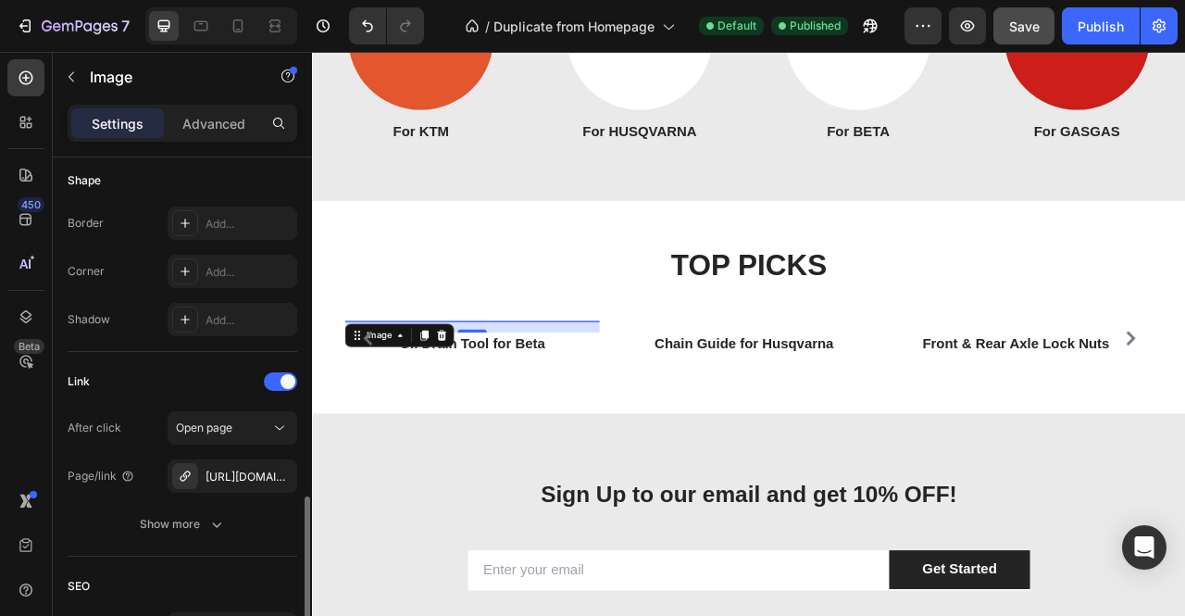
scroll to position [833, 0]
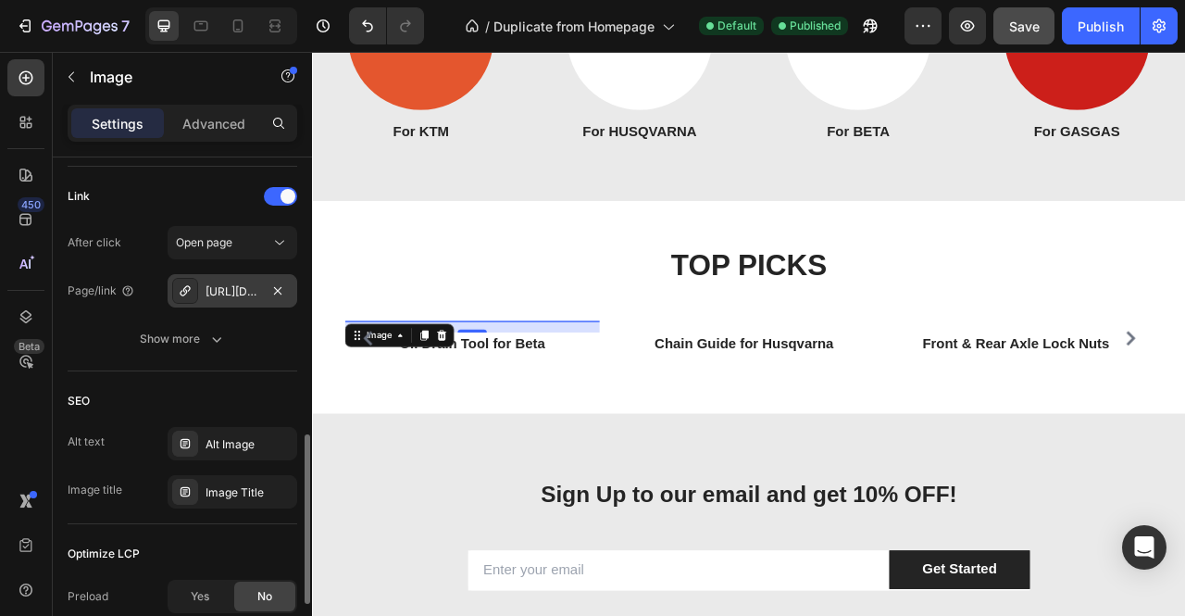
click at [246, 297] on div "[URL][DOMAIN_NAME]" at bounding box center [233, 291] width 54 height 17
click at [132, 371] on div "SEO Alt text Alt Image Image title Image Title" at bounding box center [183, 447] width 230 height 153
click at [252, 288] on div "[URL][DOMAIN_NAME]" at bounding box center [233, 291] width 54 height 17
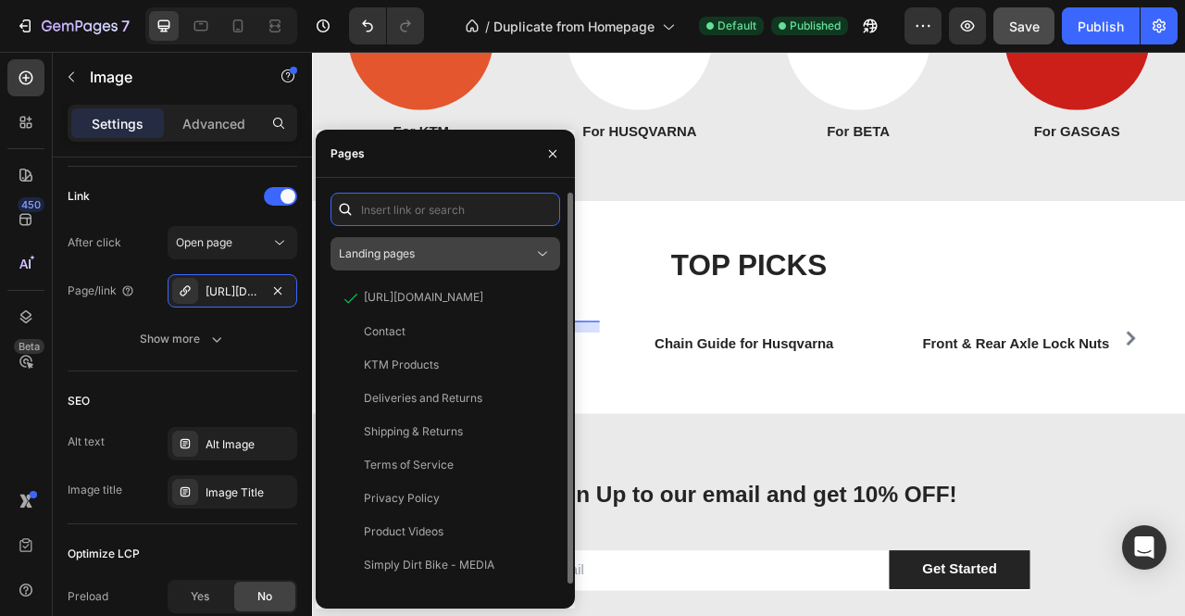
paste input "[URL][DOMAIN_NAME]"
type input "[URL][DOMAIN_NAME]"
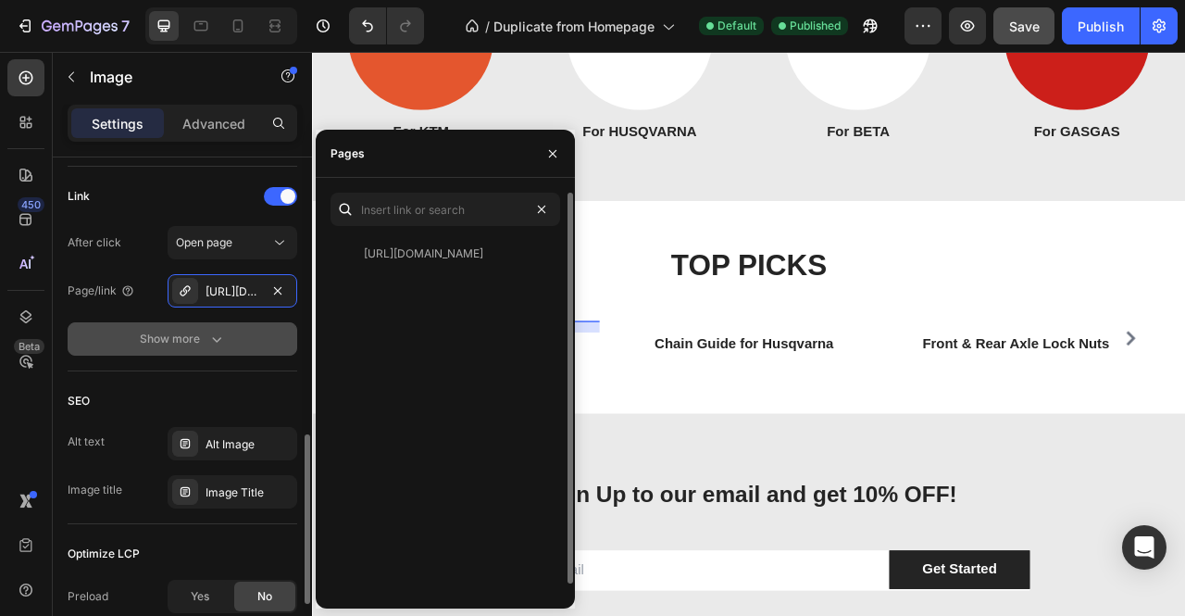
click at [248, 347] on button "Show more" at bounding box center [183, 338] width 230 height 33
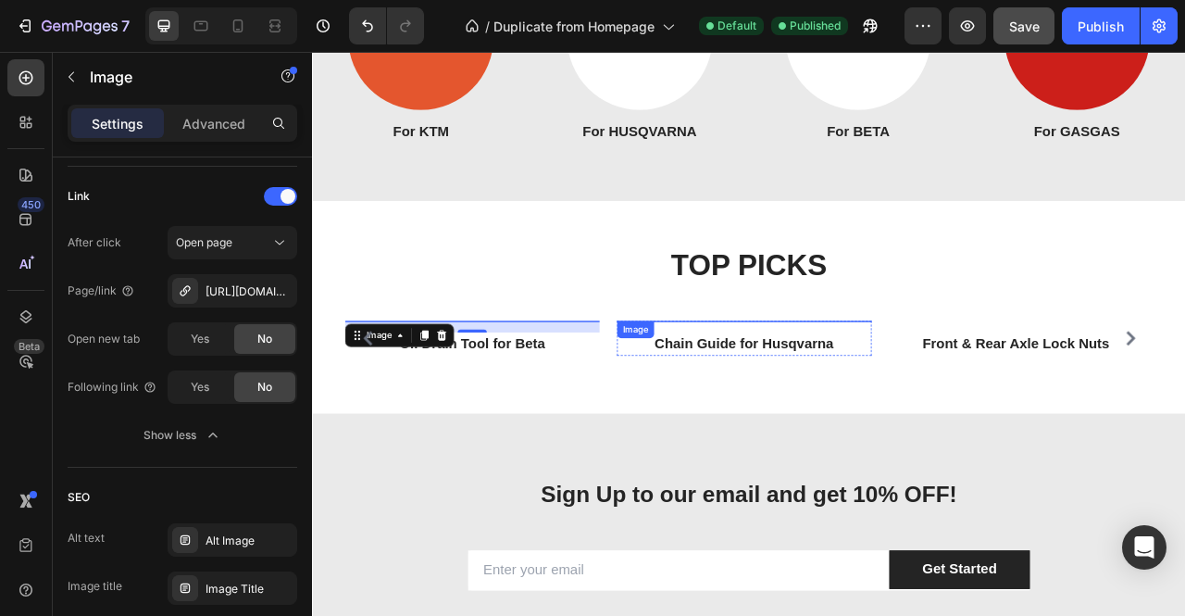
click at [905, 394] on img at bounding box center [860, 394] width 227 height 0
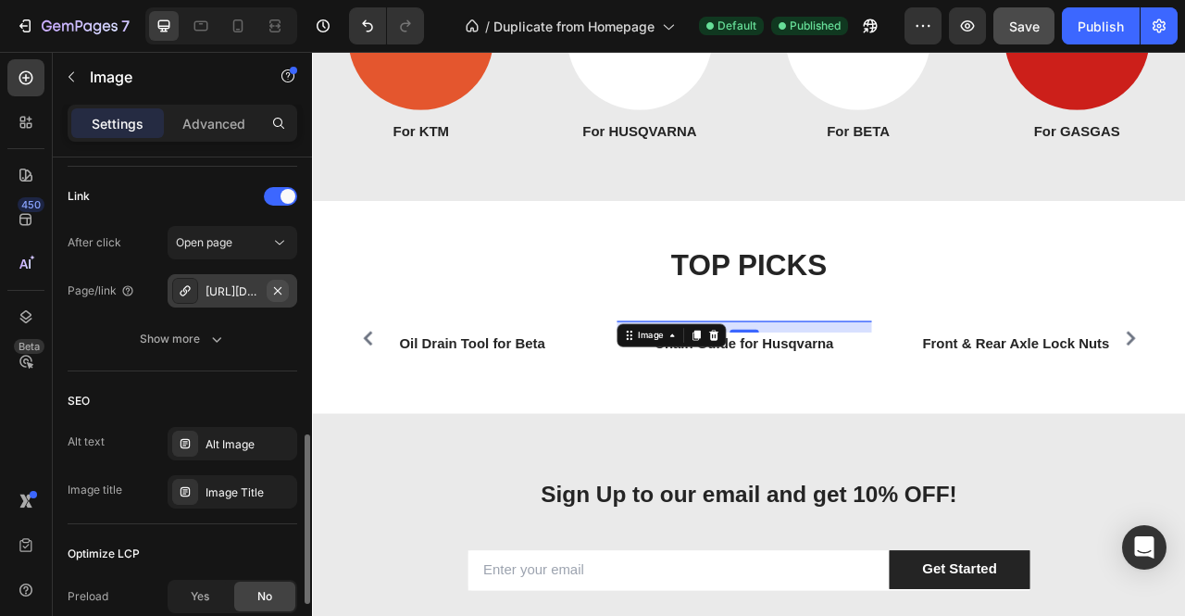
click at [272, 283] on icon "button" at bounding box center [277, 290] width 15 height 15
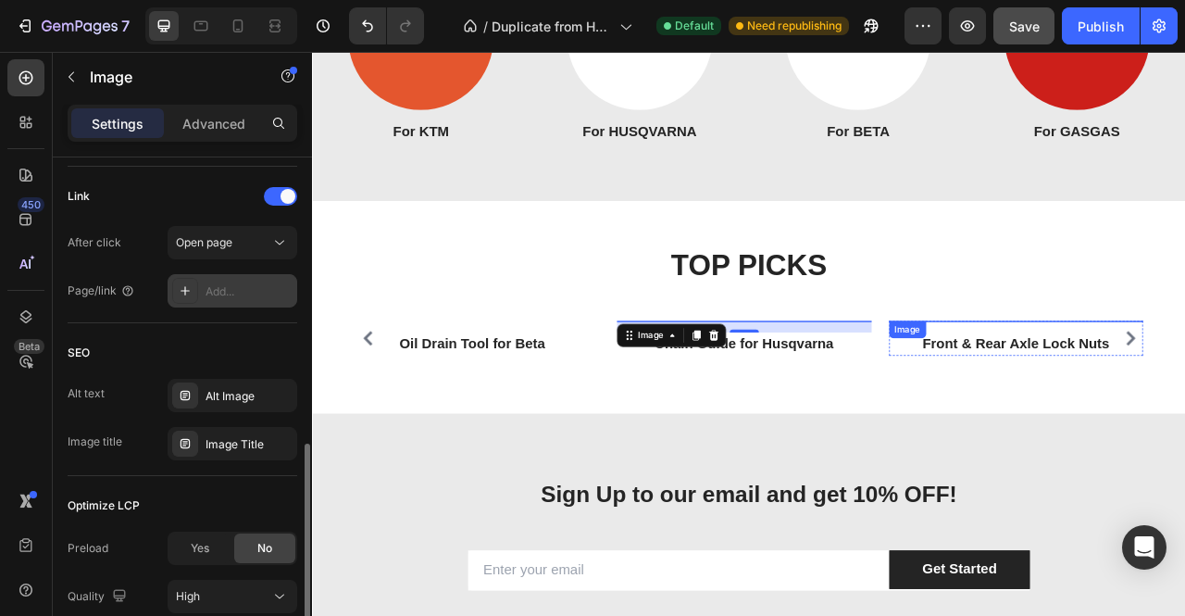
click at [1119, 394] on img at bounding box center [1207, 394] width 227 height 0
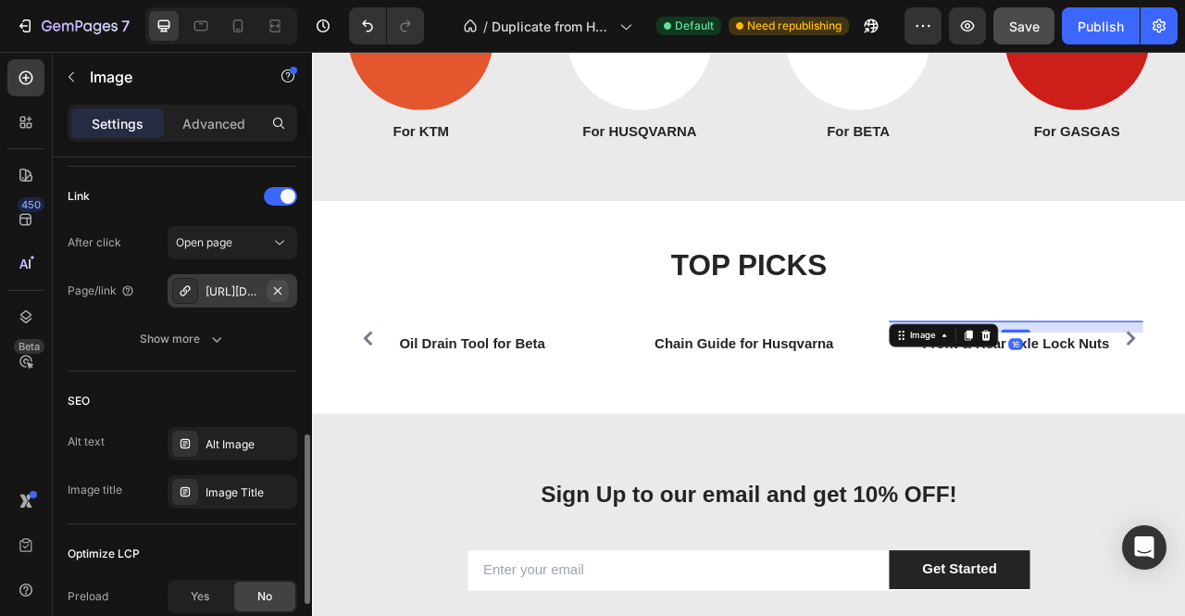
click at [285, 291] on icon "button" at bounding box center [277, 290] width 15 height 15
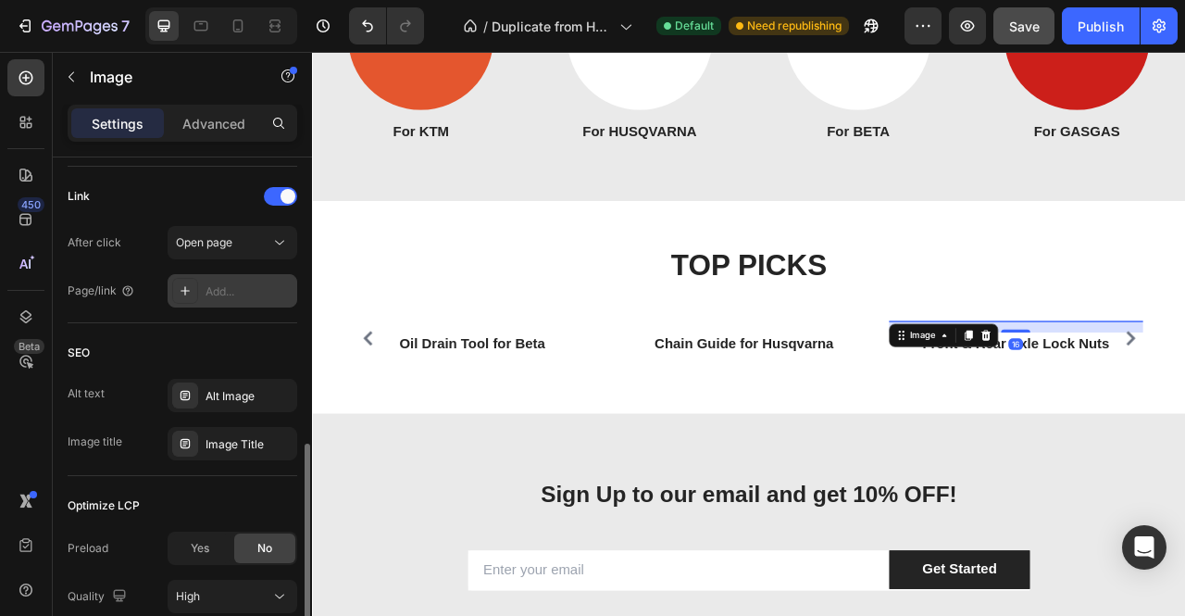
click at [244, 283] on div "Add..." at bounding box center [249, 291] width 87 height 17
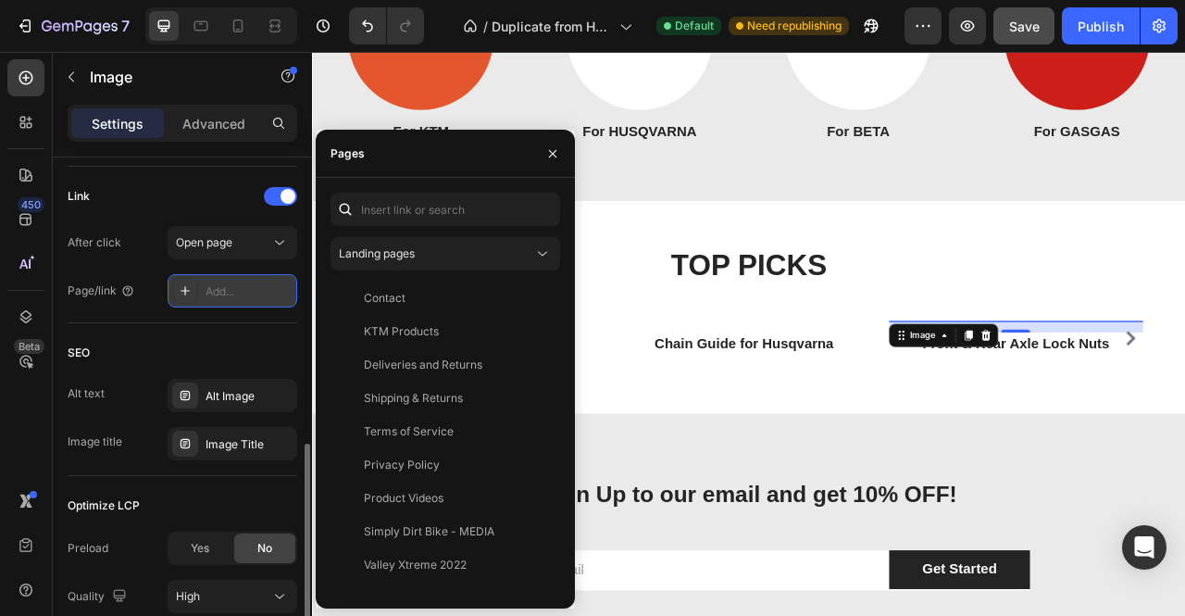
click at [230, 284] on div "Add..." at bounding box center [249, 291] width 87 height 17
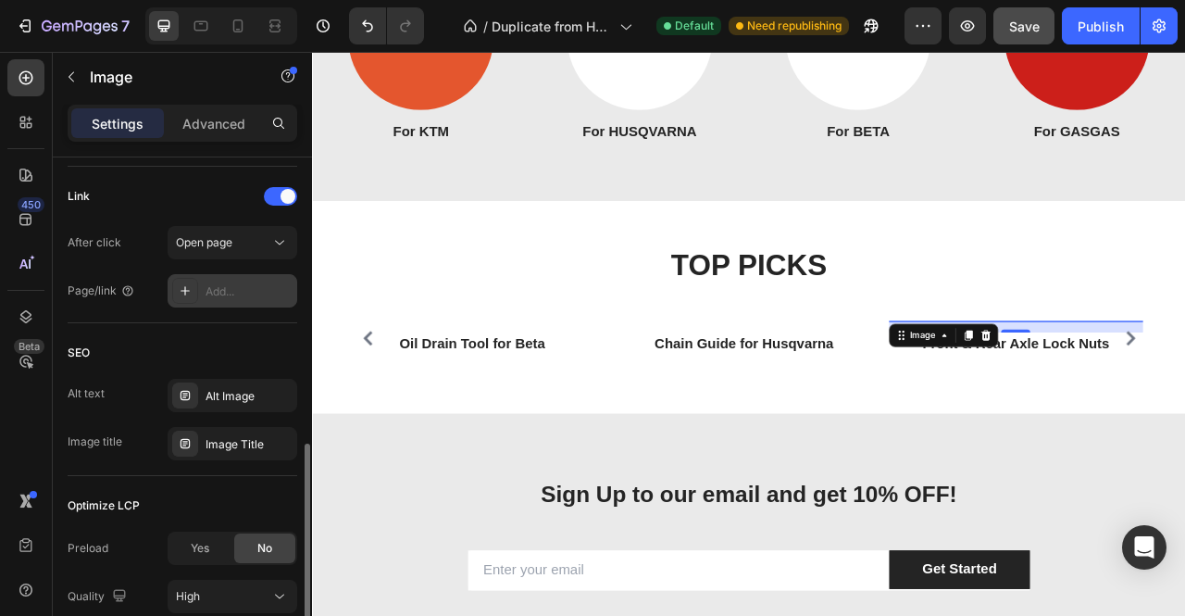
click at [235, 287] on div "Add..." at bounding box center [249, 291] width 87 height 17
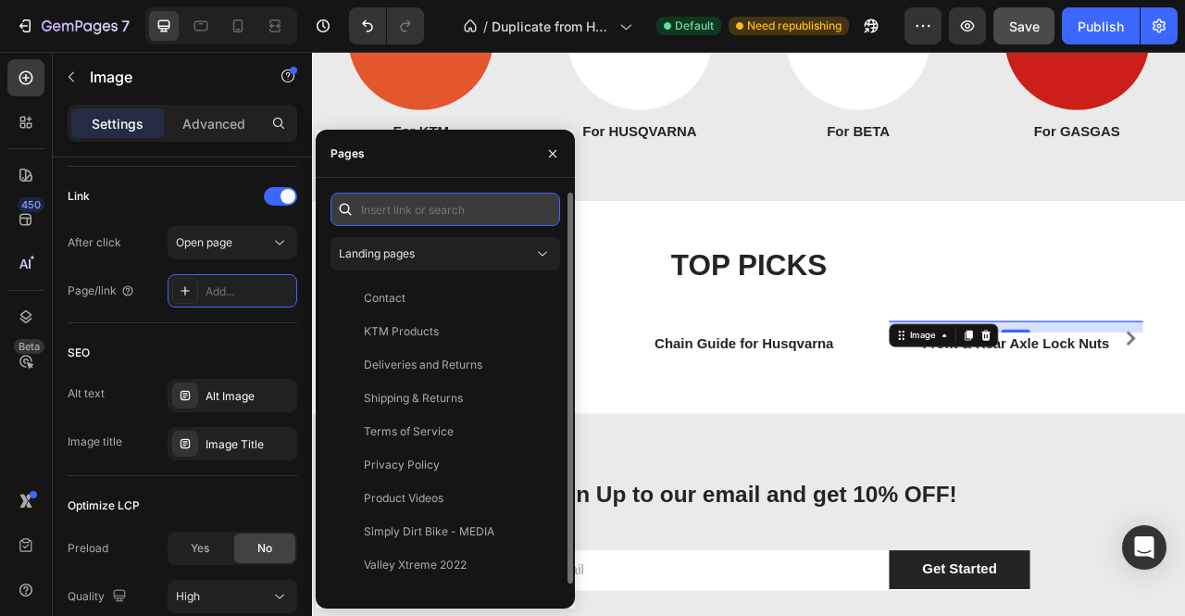
paste input "[URL][DOMAIN_NAME]"
type input "[URL][DOMAIN_NAME]"
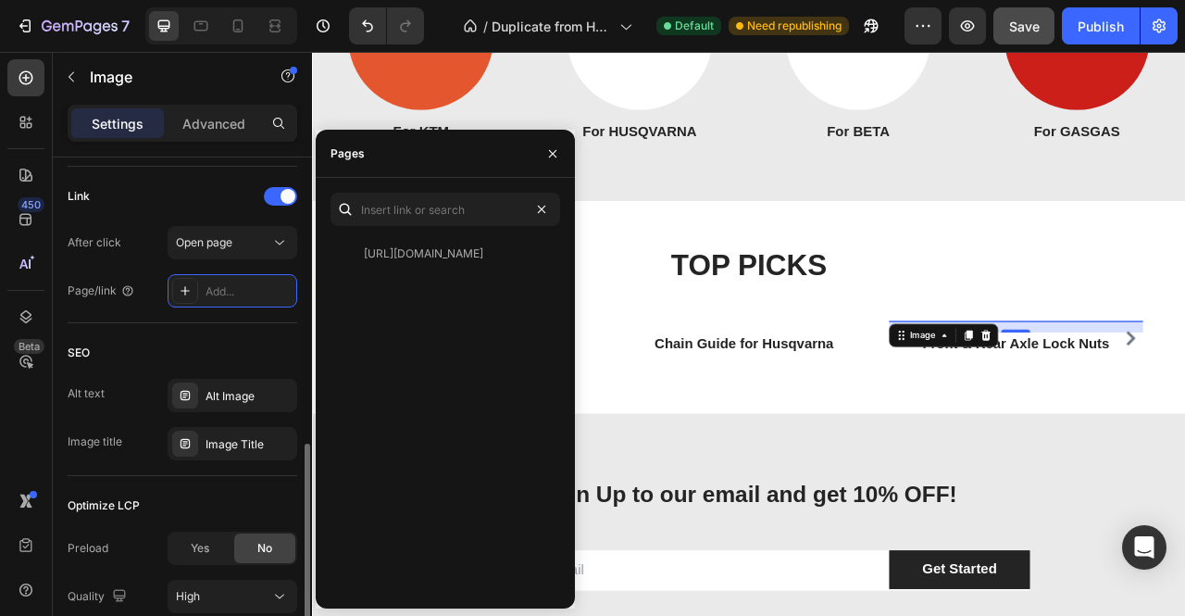
click at [277, 312] on div "Link After click Open page Page/link Add..." at bounding box center [183, 245] width 230 height 156
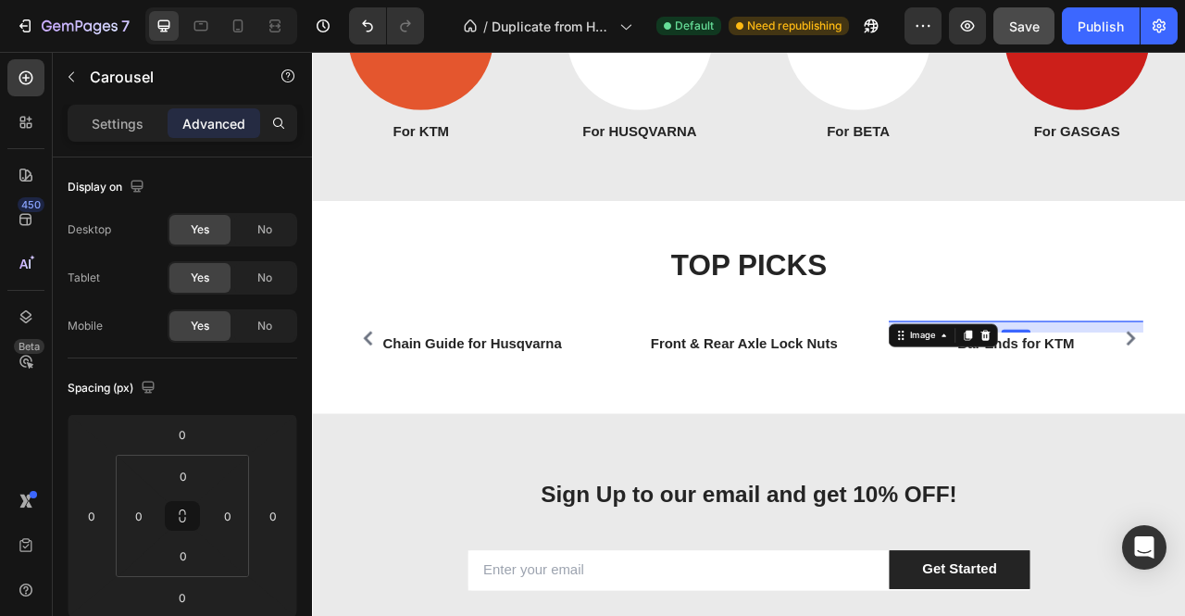
click at [1184, 394] on img at bounding box center [1207, 394] width 227 height 0
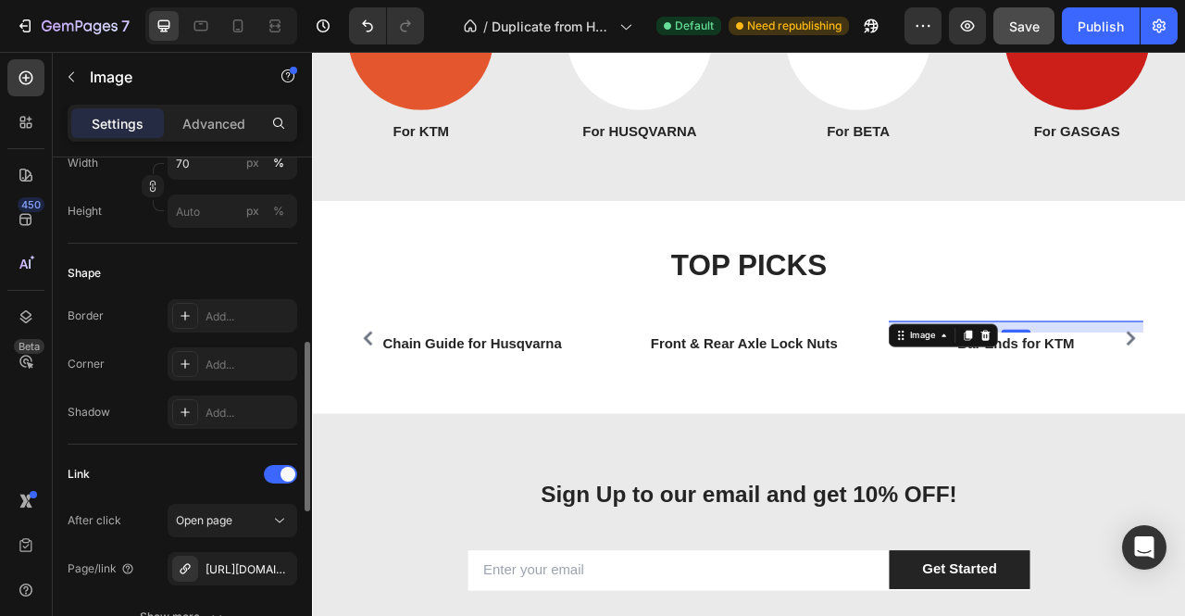
scroll to position [741, 0]
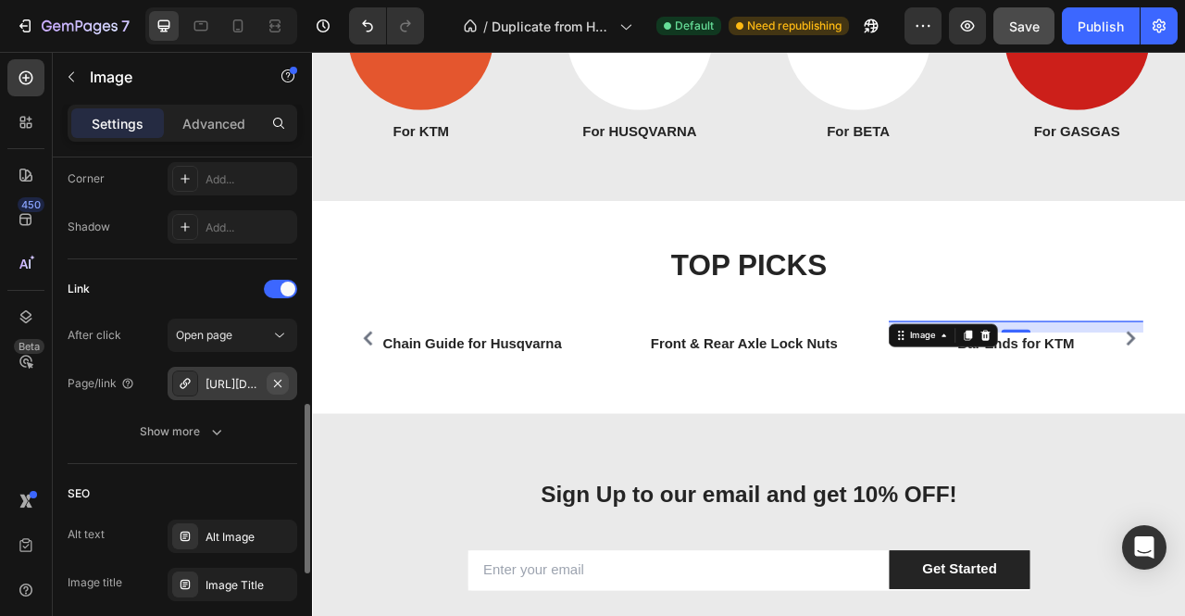
click at [274, 382] on icon "button" at bounding box center [277, 383] width 15 height 15
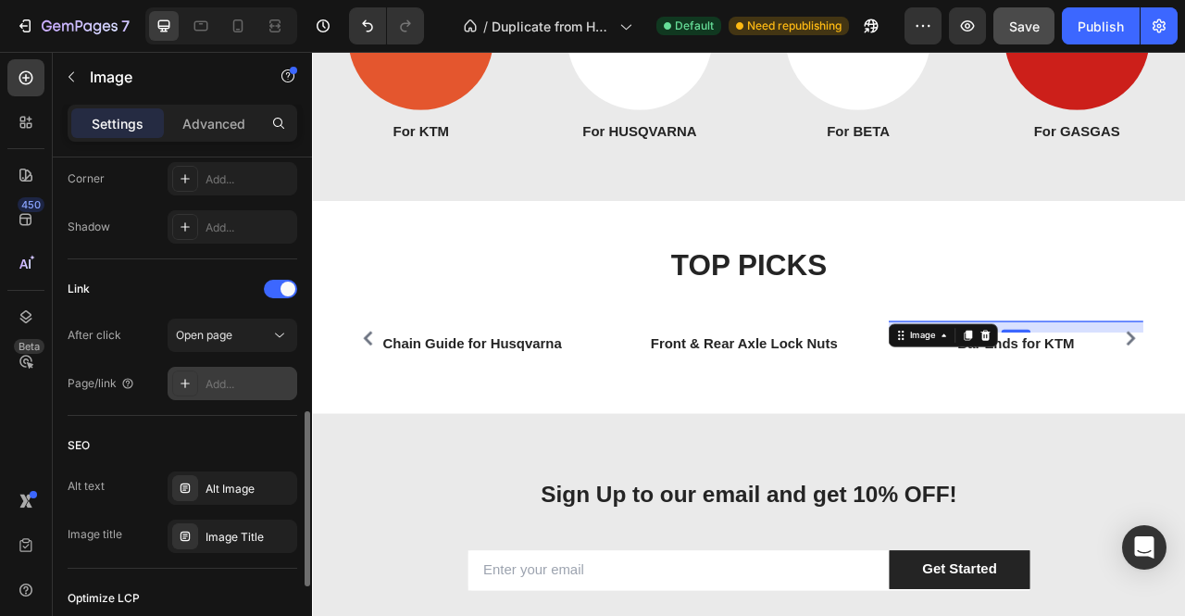
click at [234, 379] on div "Add..." at bounding box center [249, 384] width 87 height 17
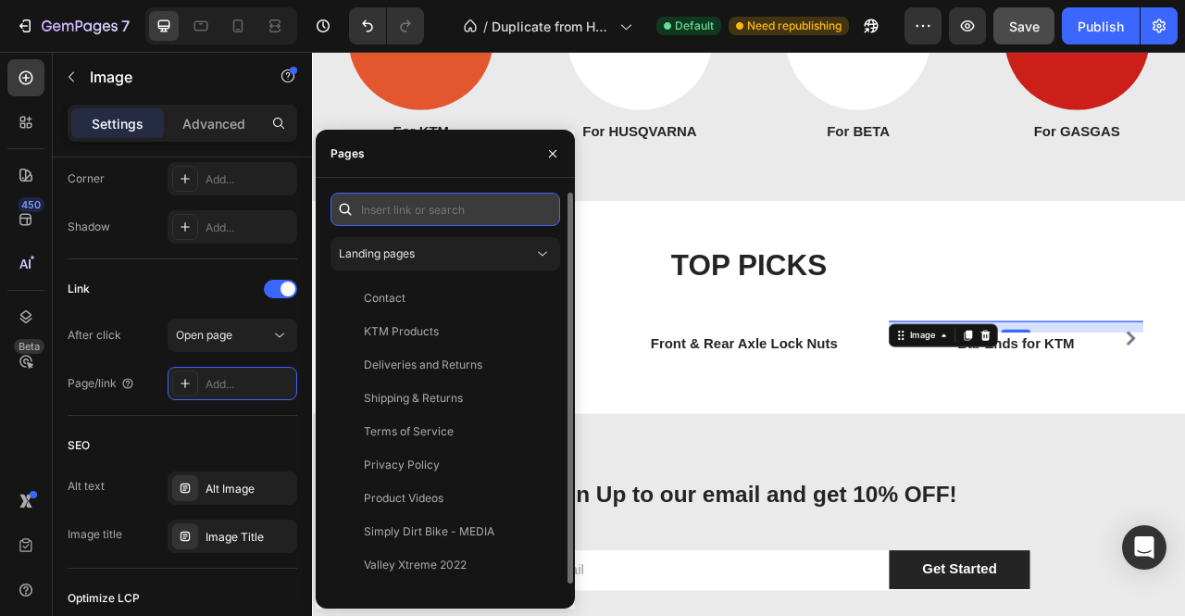
click at [450, 211] on input "text" at bounding box center [446, 209] width 230 height 33
paste input "[URL][DOMAIN_NAME]"
type input "[URL][DOMAIN_NAME]"
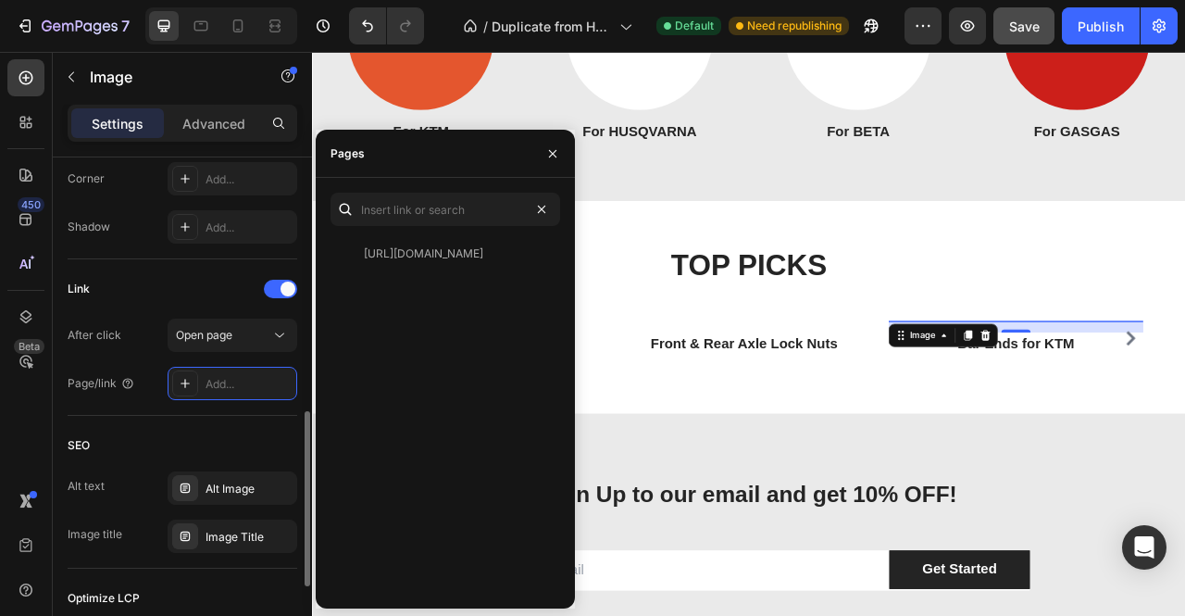
scroll to position [0, 0]
click at [246, 412] on div "Link After click Open page Page/link Add..." at bounding box center [183, 337] width 230 height 156
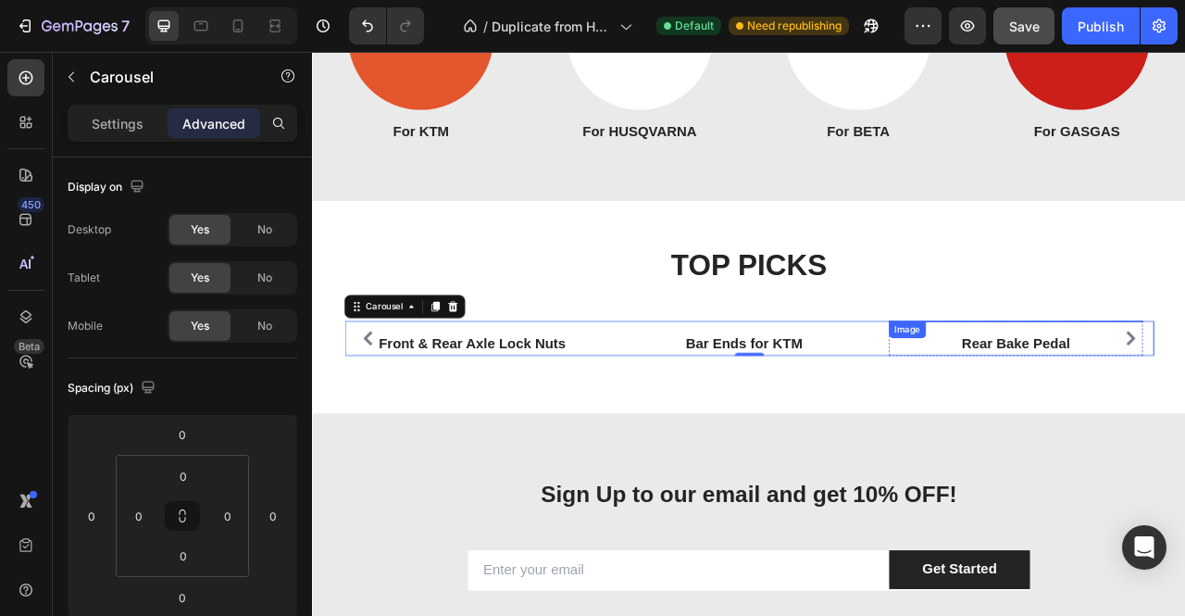
click at [1184, 394] on img at bounding box center [1207, 394] width 227 height 0
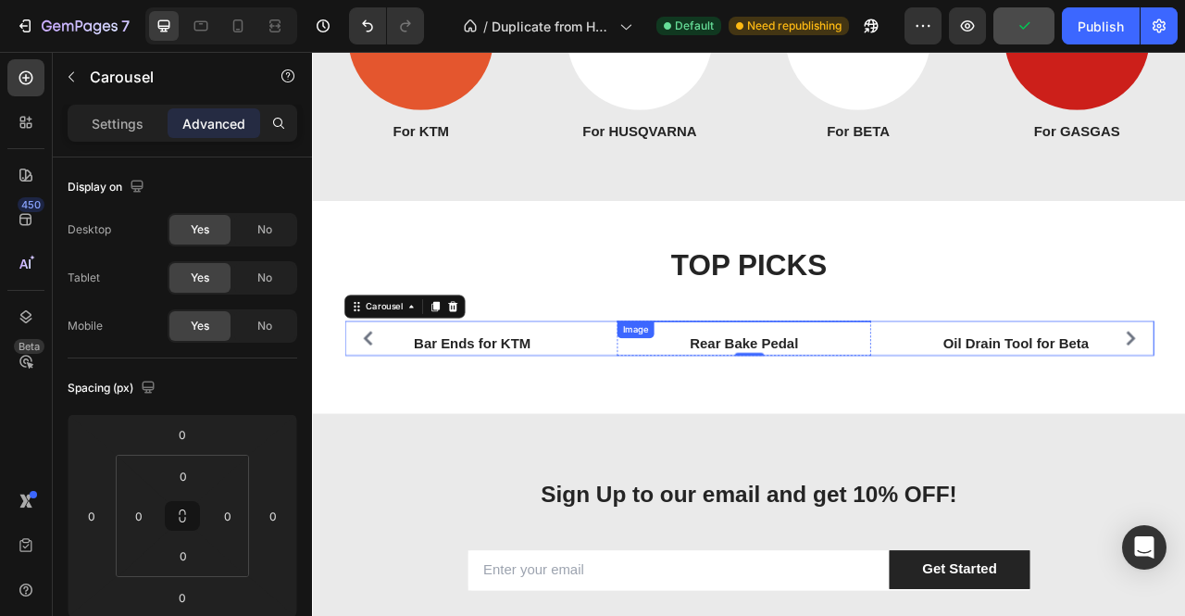
click at [914, 394] on img at bounding box center [860, 394] width 227 height 0
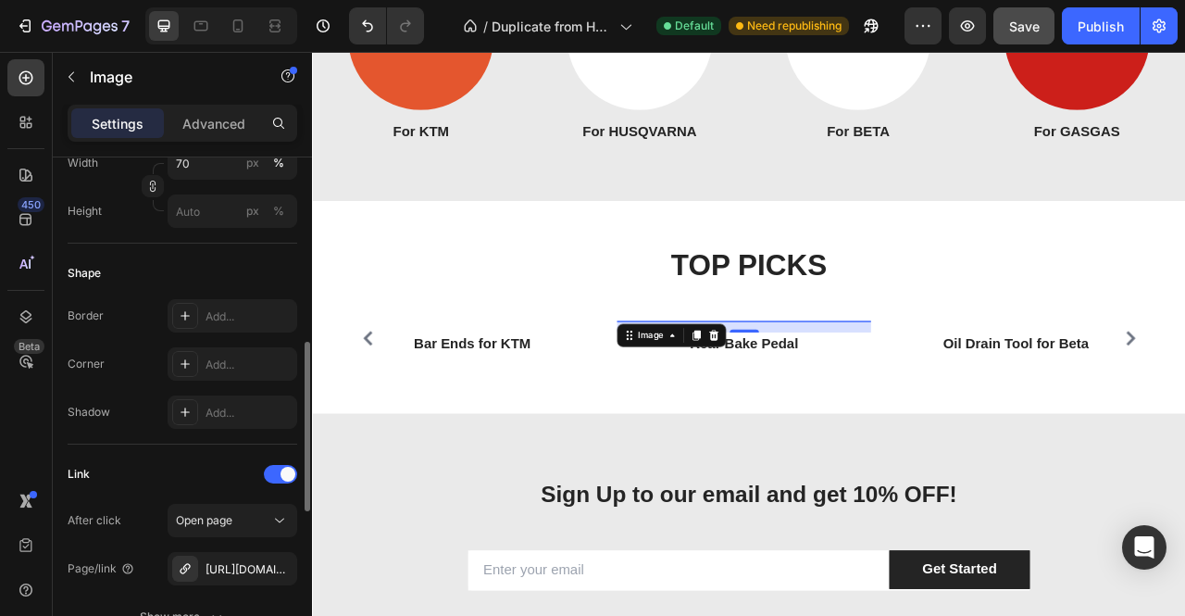
scroll to position [741, 0]
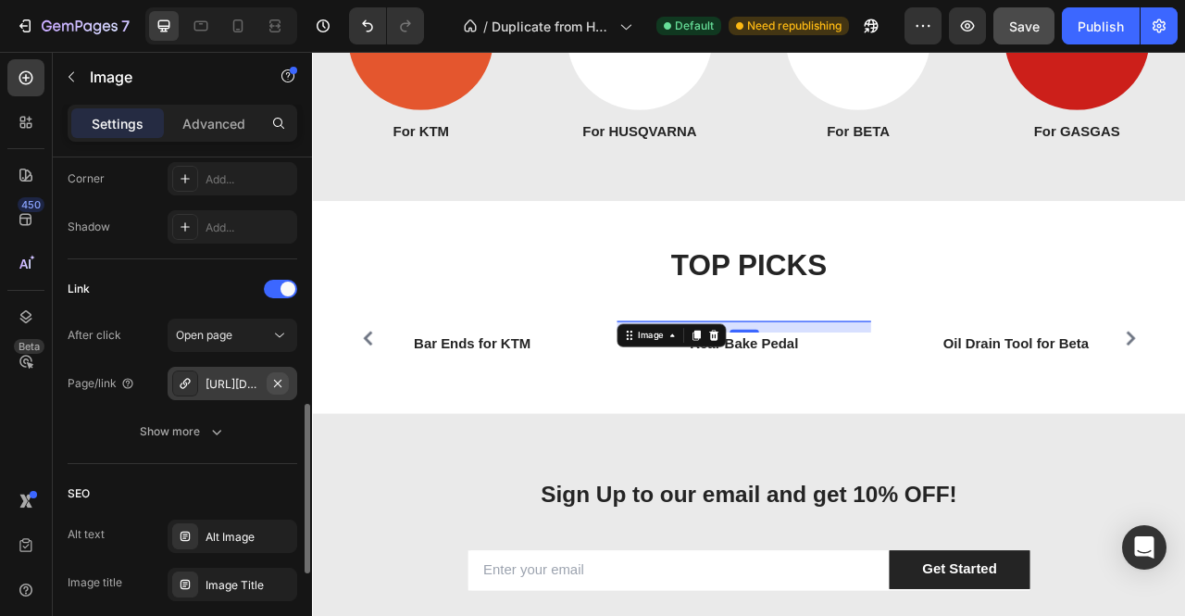
click at [274, 381] on icon "button" at bounding box center [277, 383] width 15 height 15
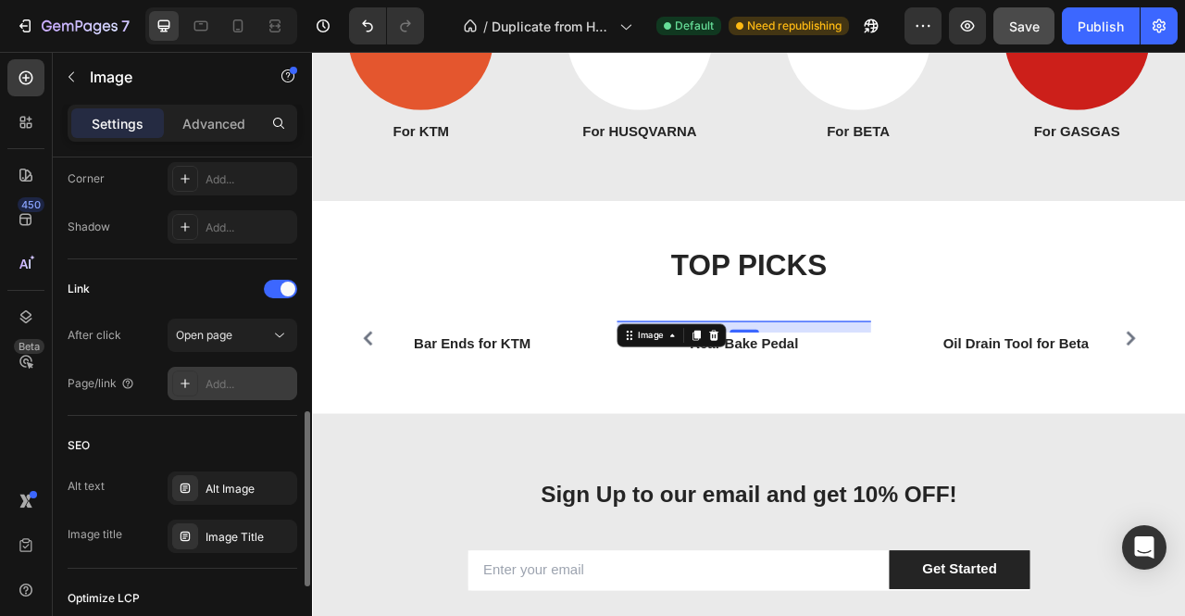
click at [233, 377] on div "Add..." at bounding box center [249, 384] width 87 height 17
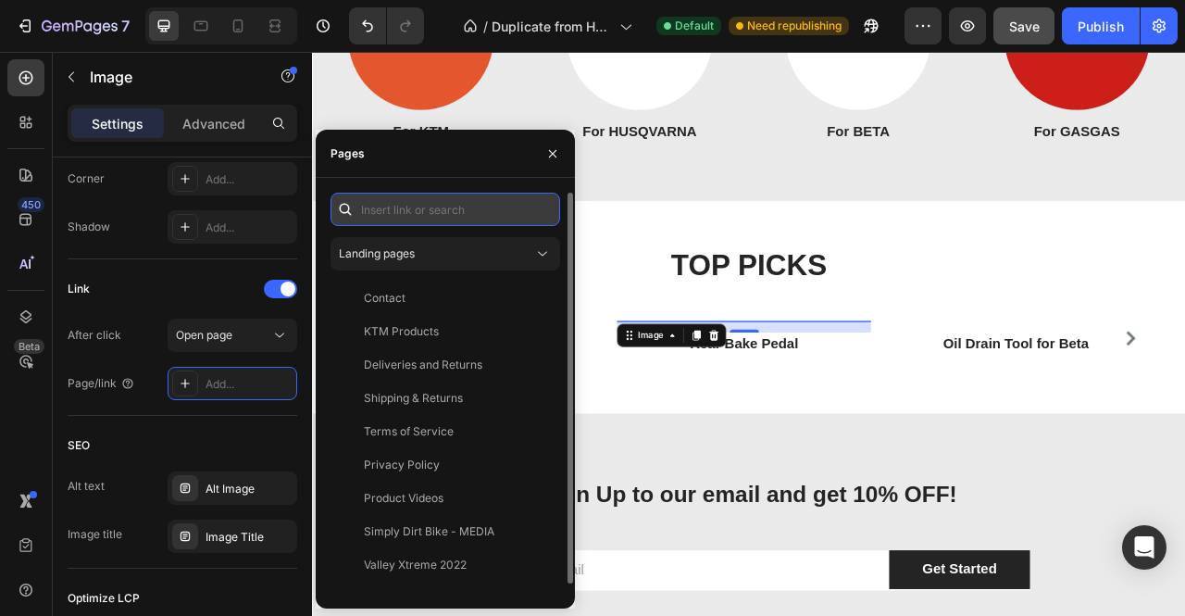
click at [417, 204] on input "text" at bounding box center [446, 209] width 230 height 33
paste input "[URL][DOMAIN_NAME]"
type input "[URL][DOMAIN_NAME]"
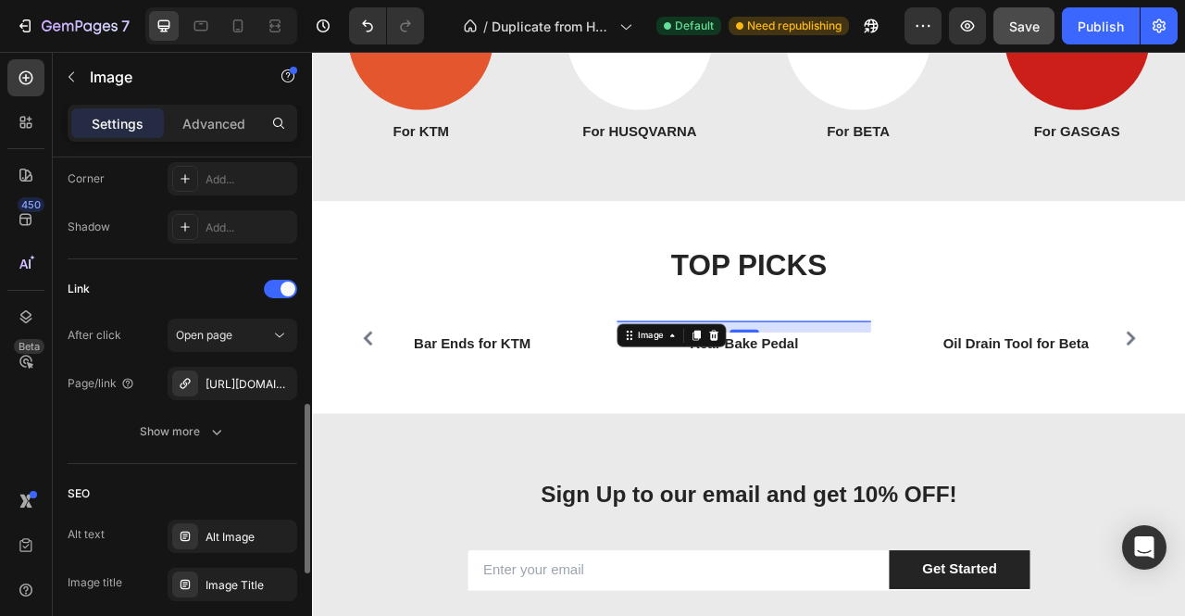
scroll to position [0, 0]
click at [188, 424] on div "Style Rectangle Source Upload Image [URL][DOMAIN_NAME] or Browse gallery Size F…" at bounding box center [183, 125] width 230 height 1416
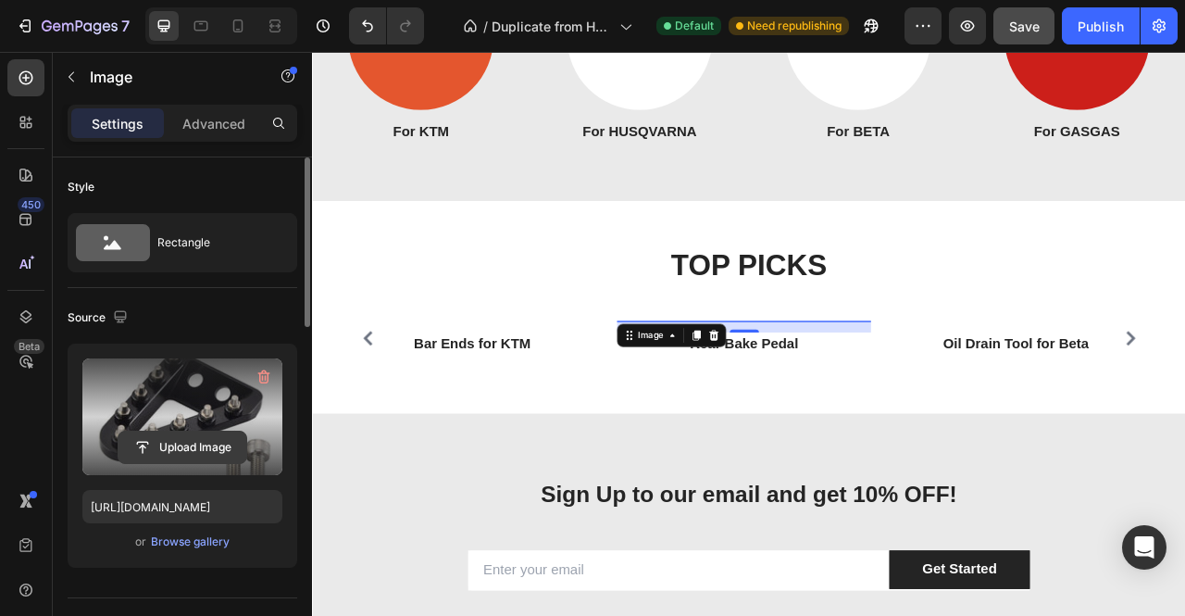
click at [187, 431] on button "Upload Image" at bounding box center [183, 447] width 130 height 33
click at [215, 432] on input "file" at bounding box center [183, 447] width 128 height 31
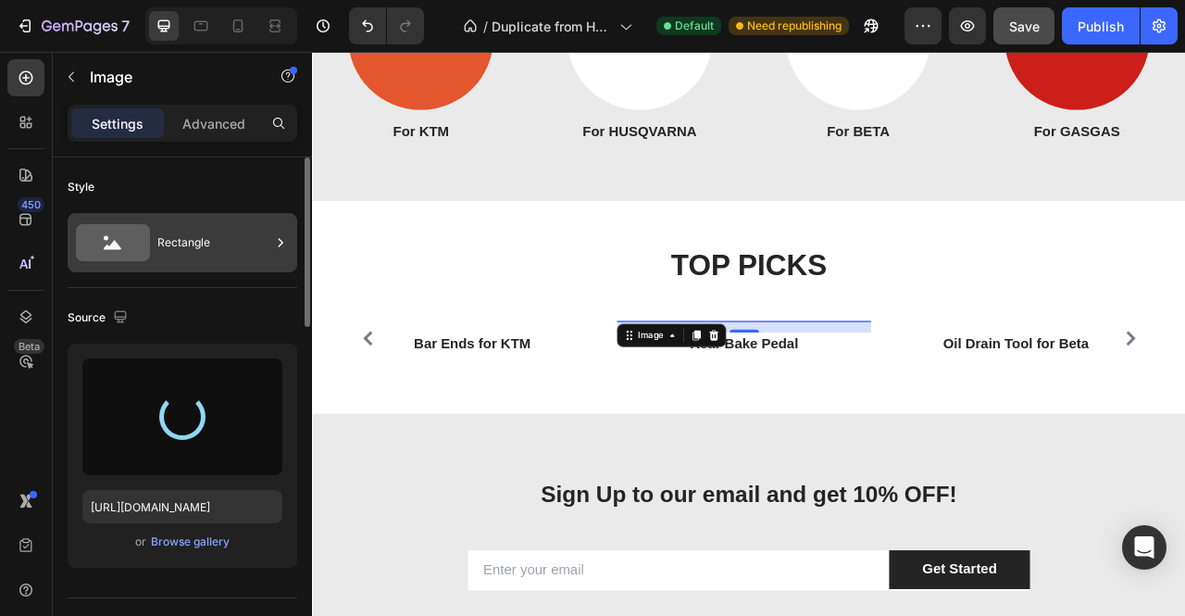
type input "[URL][DOMAIN_NAME]"
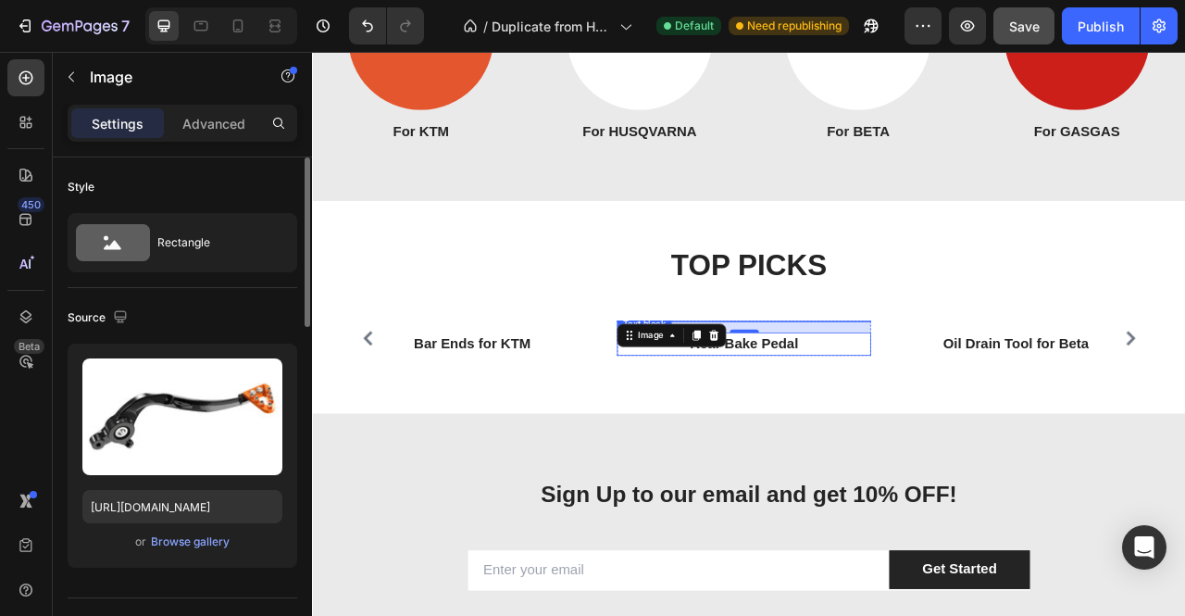
click at [873, 432] on link "Rear Bake Pedal" at bounding box center [861, 422] width 138 height 19
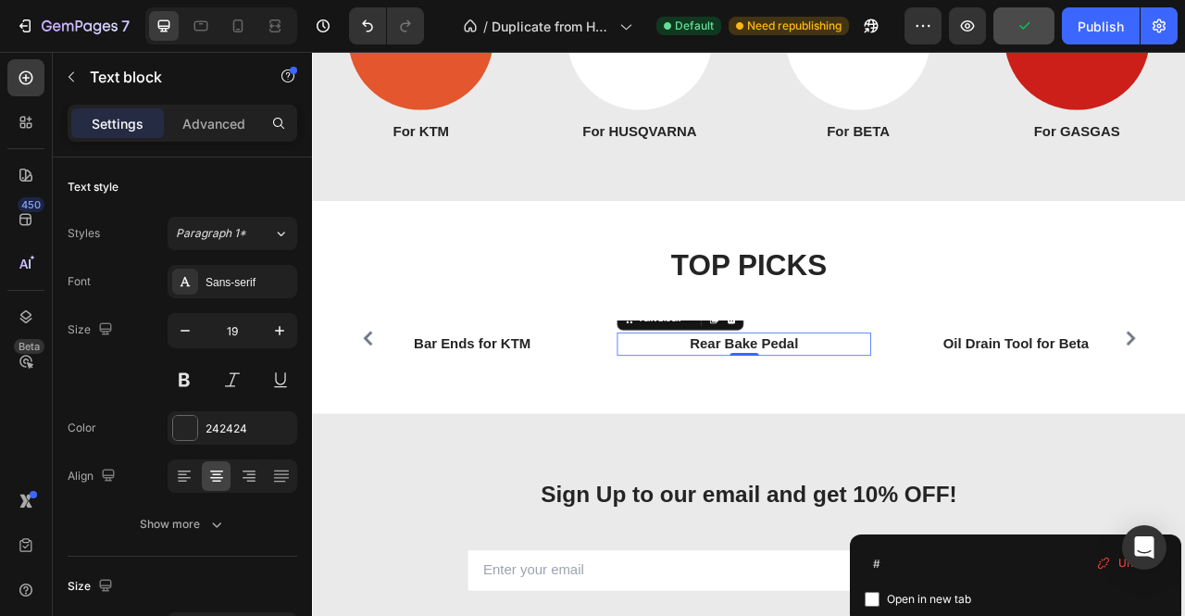
click at [932, 437] on p "Rear Bake Pedal" at bounding box center [861, 423] width 320 height 27
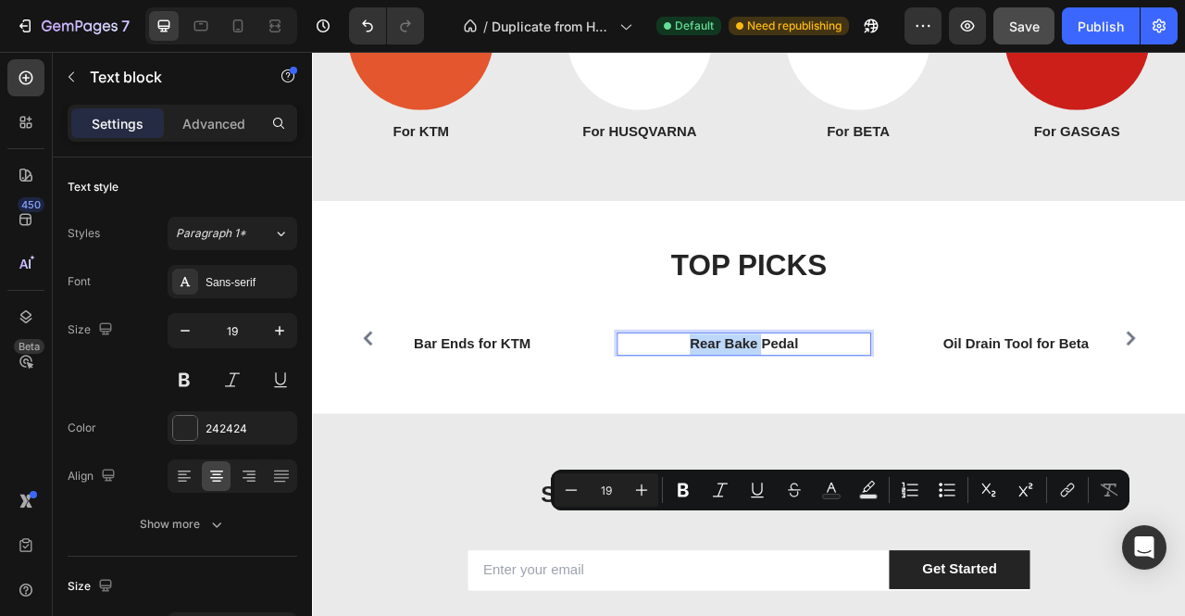
click at [932, 437] on p "Rear Bake Pedal" at bounding box center [861, 423] width 320 height 27
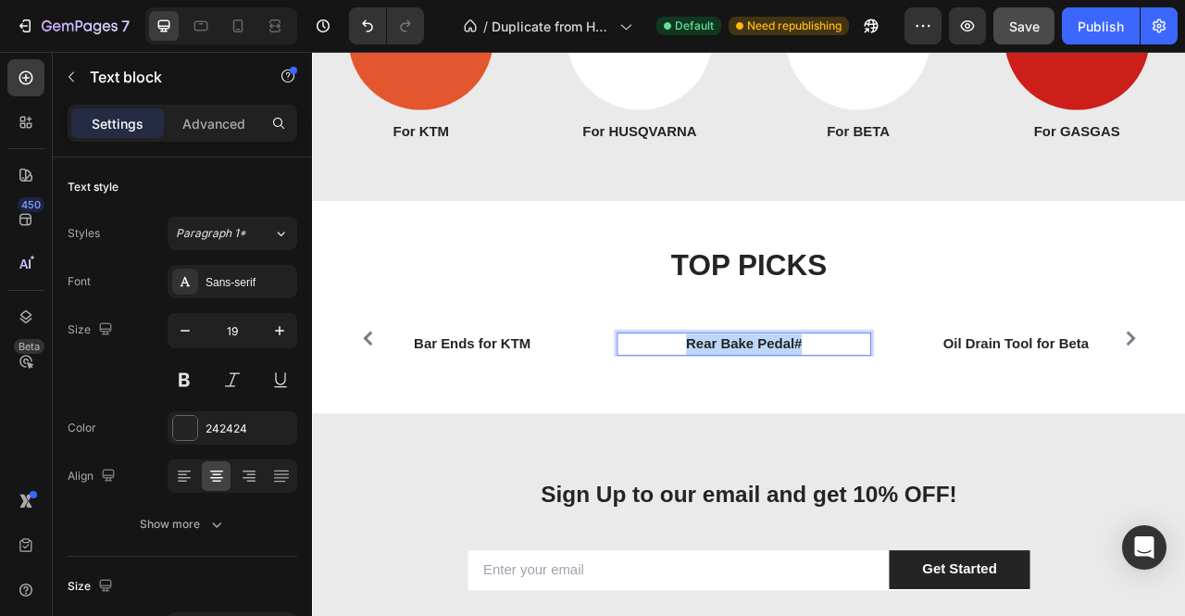
drag, startPoint x: 931, startPoint y: 646, endPoint x: 785, endPoint y: 642, distance: 145.5
click at [784, 437] on p "Rear Bake Pedal#" at bounding box center [861, 423] width 320 height 27
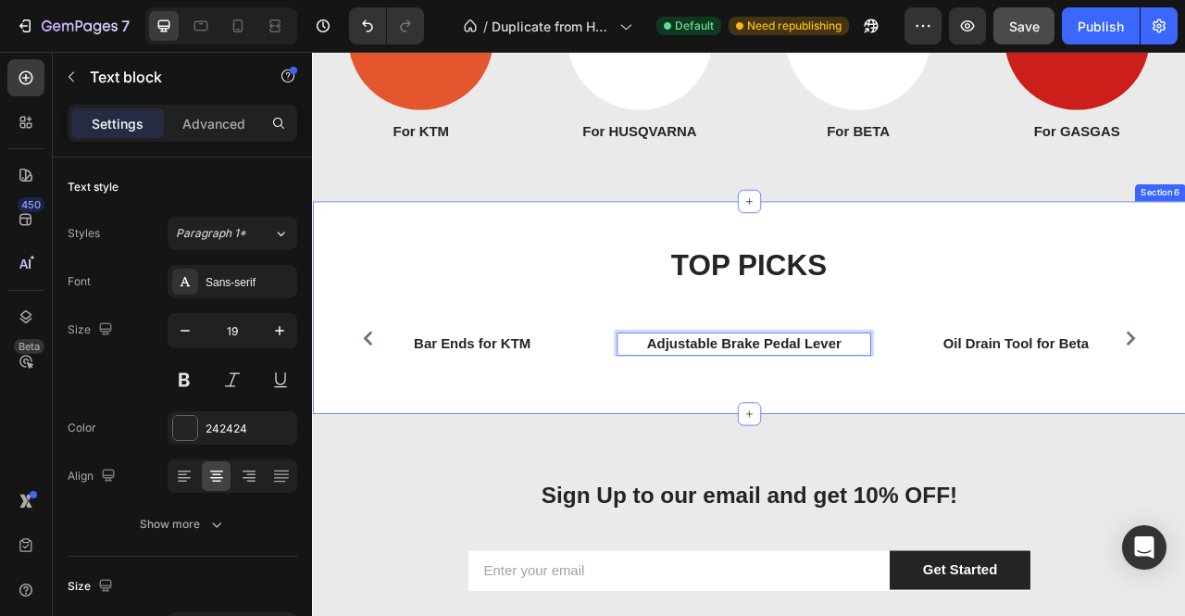
click at [861, 513] on div "TOP PICKS Heading Row Image Oil Drain Tool for Beta Text block Row Image Chain …" at bounding box center [867, 377] width 1111 height 271
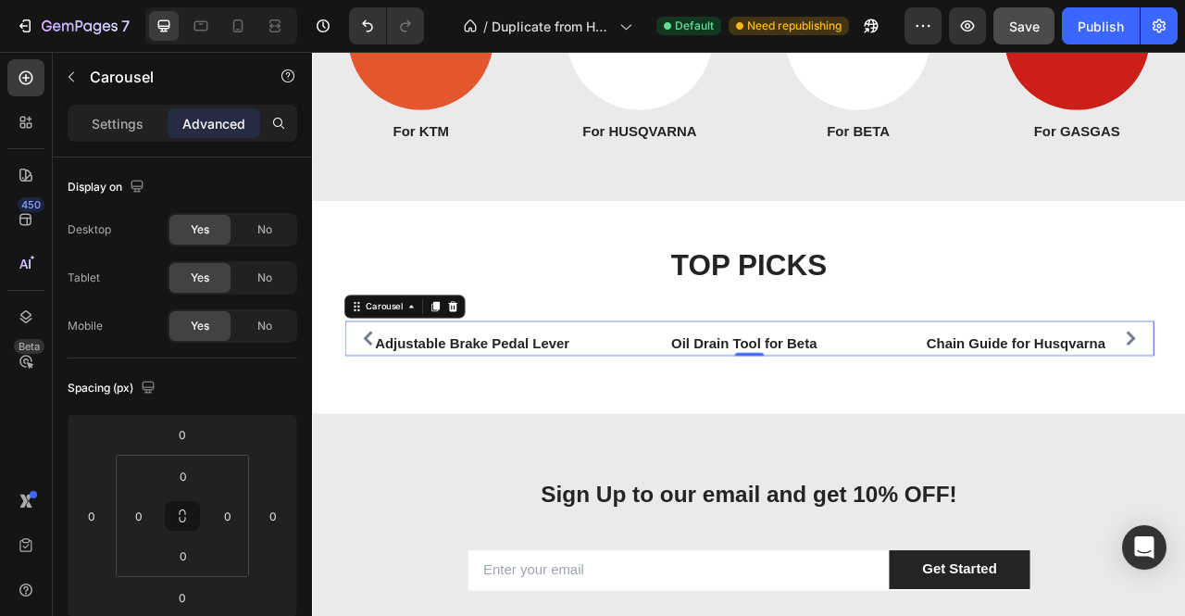
click at [574, 394] on img at bounding box center [515, 394] width 227 height 0
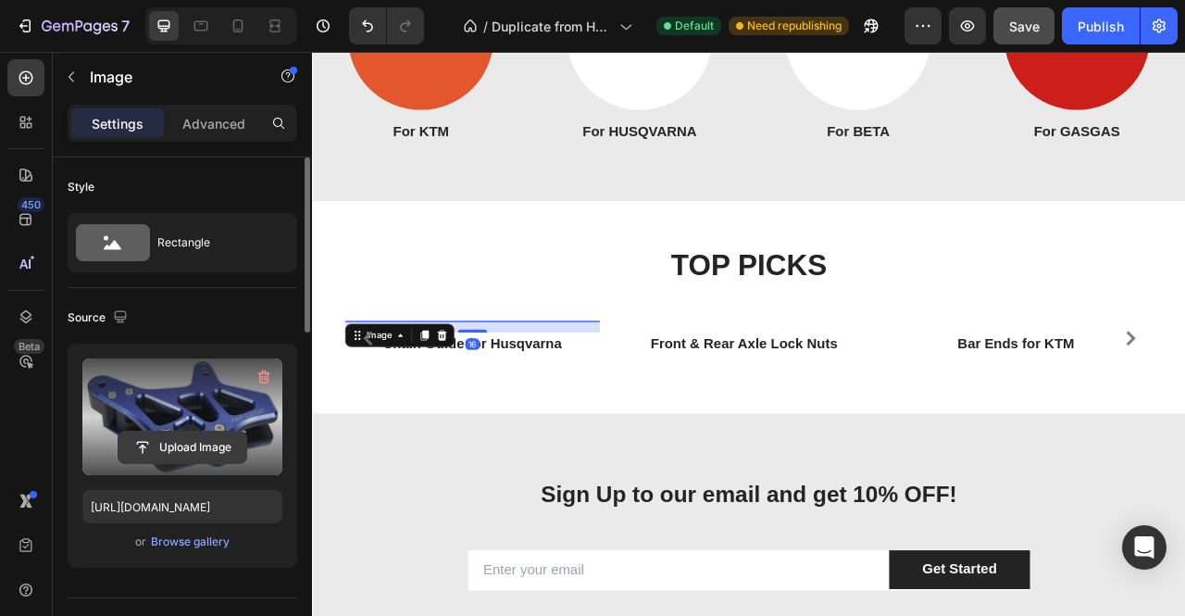
click at [162, 434] on input "file" at bounding box center [183, 447] width 128 height 31
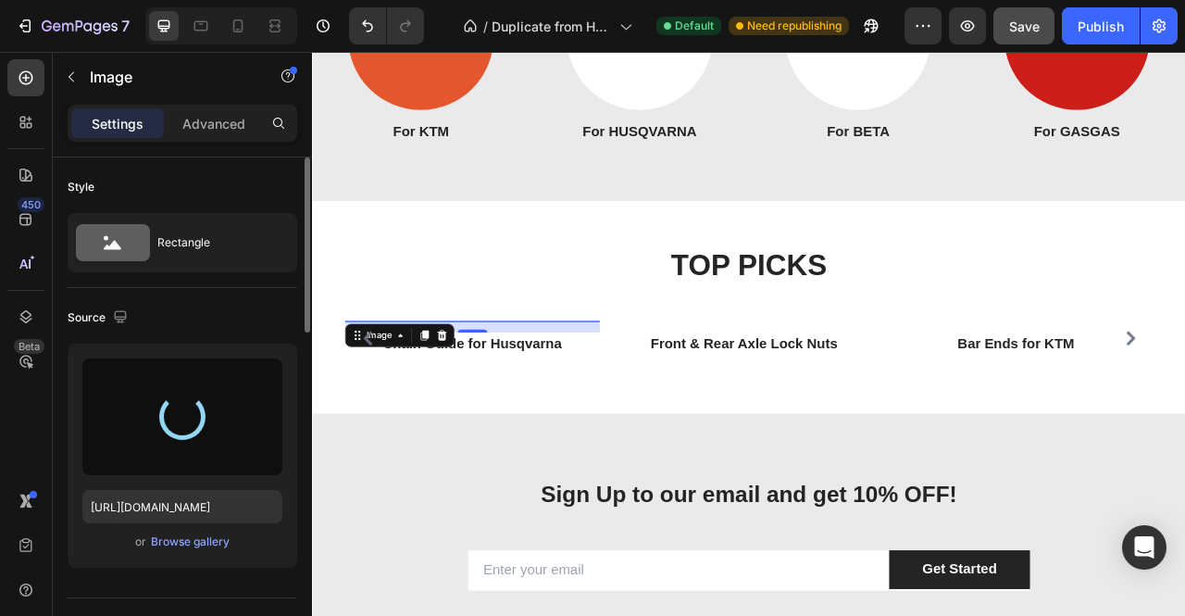
type input "[URL][DOMAIN_NAME]"
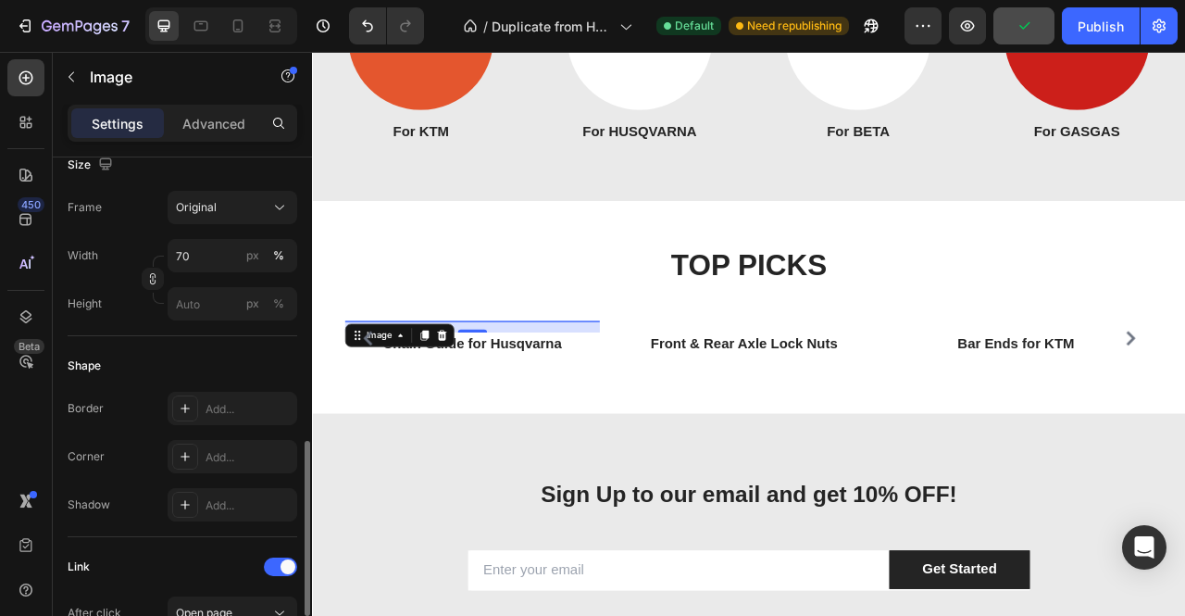
scroll to position [741, 0]
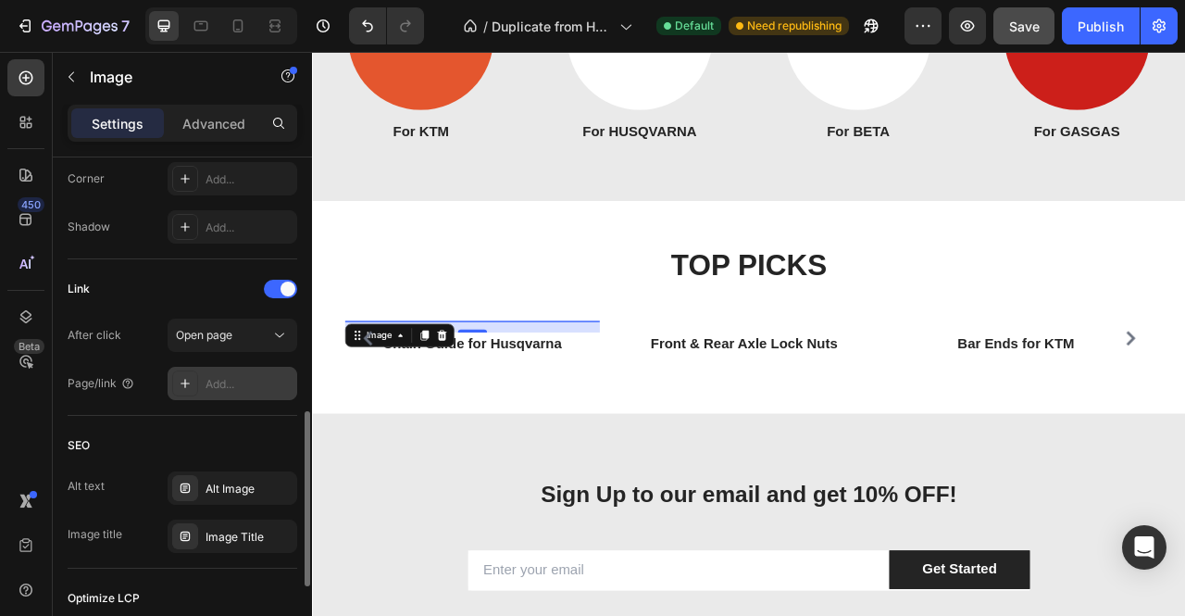
click at [246, 371] on div "Add..." at bounding box center [233, 383] width 130 height 33
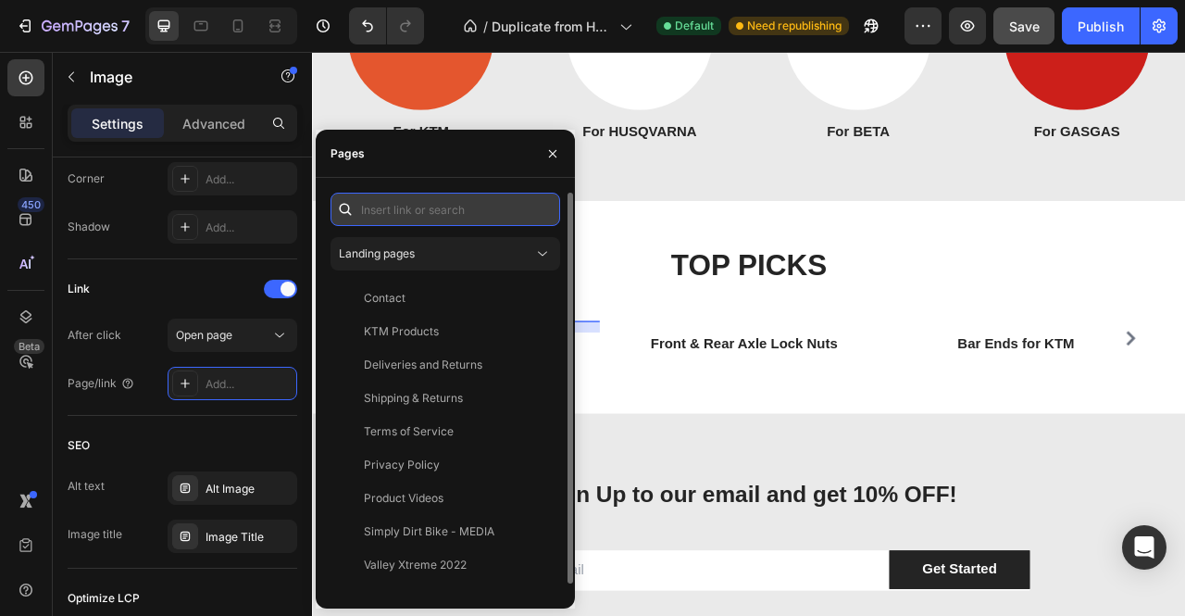
click at [419, 205] on input "text" at bounding box center [446, 209] width 230 height 33
paste input "[URL][DOMAIN_NAME]"
type input "[URL][DOMAIN_NAME]"
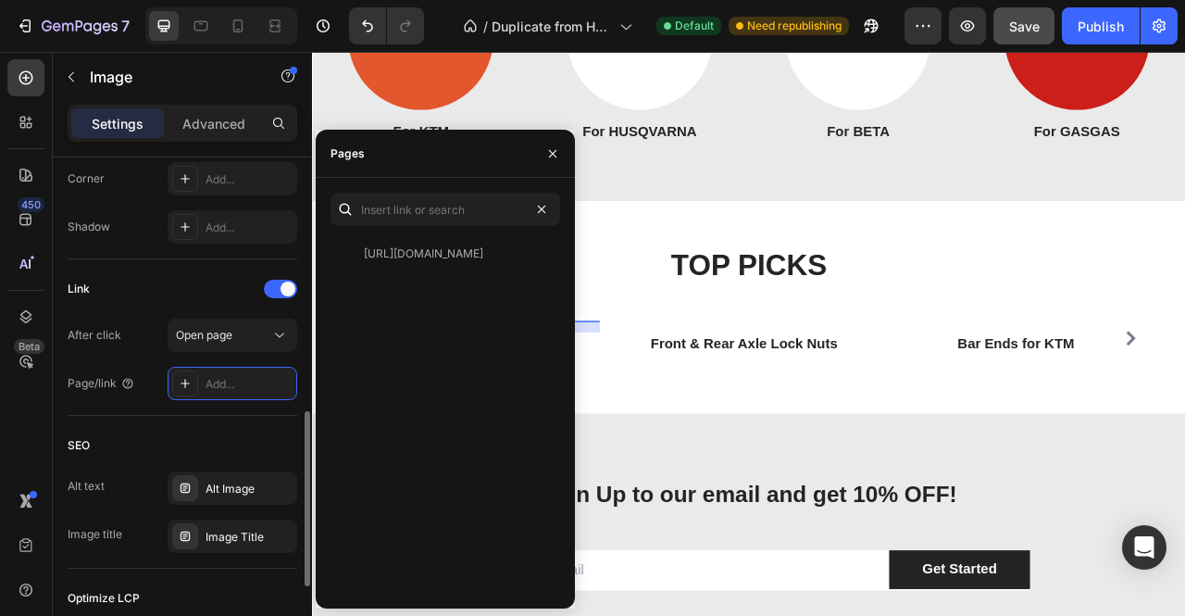
scroll to position [0, 0]
click at [200, 412] on div "Link After click Open page Page/link Add..." at bounding box center [183, 337] width 230 height 156
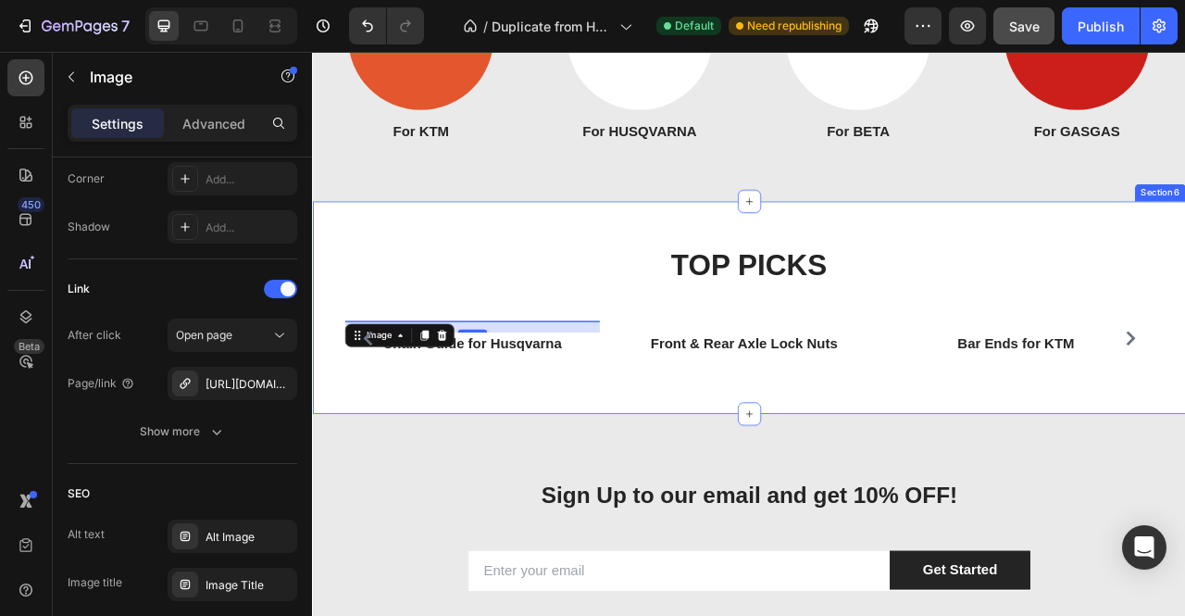
click at [537, 437] on p "Chain Guide for Husqvarna" at bounding box center [515, 423] width 320 height 27
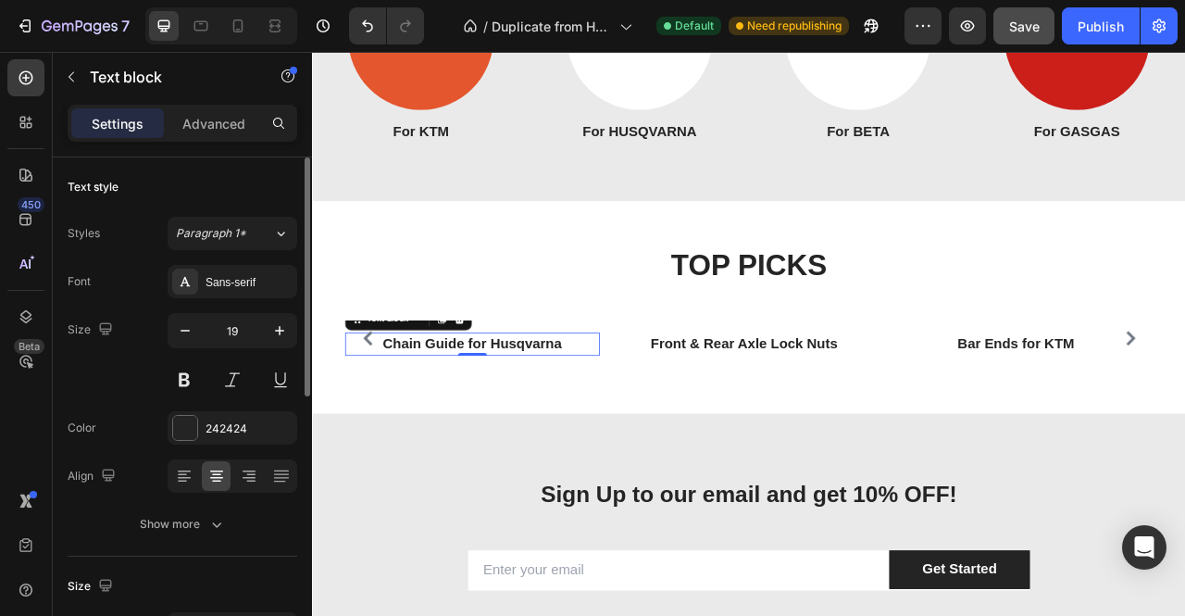
click at [537, 437] on p "Chain Guide for Husqvarna" at bounding box center [515, 423] width 320 height 27
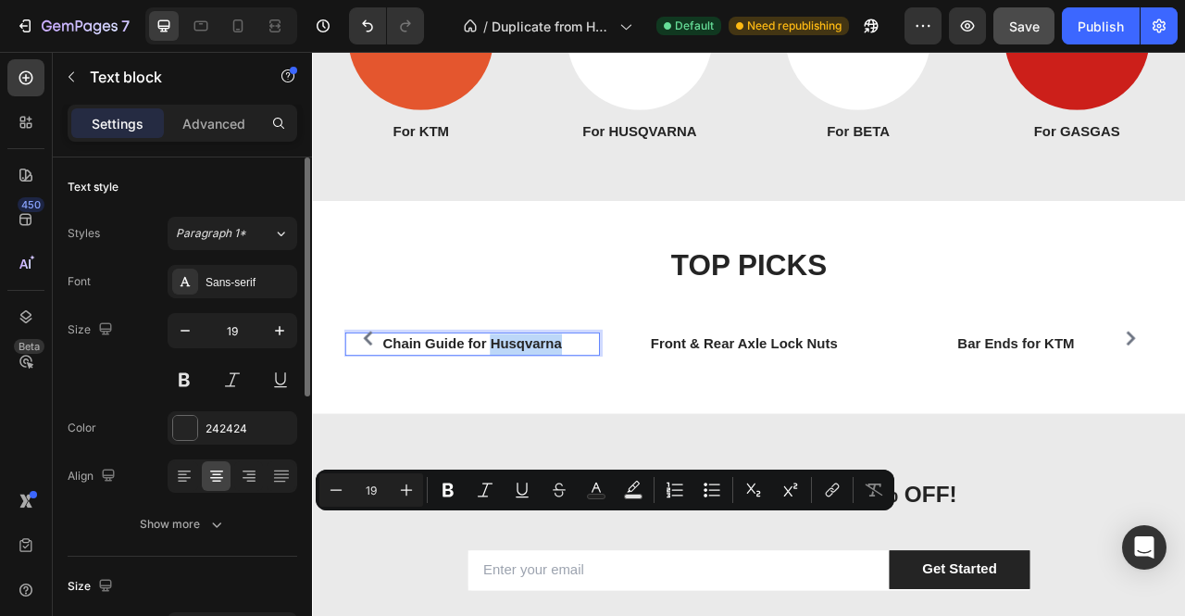
click at [631, 437] on p "Chain Guide for Husqvarna" at bounding box center [515, 423] width 320 height 27
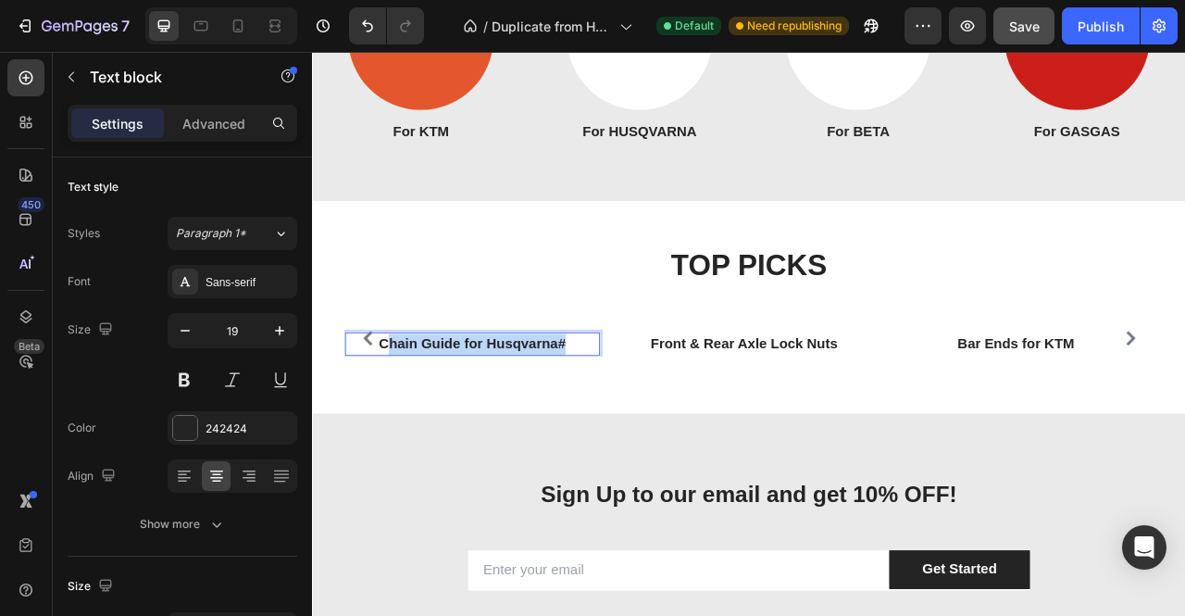
drag, startPoint x: 630, startPoint y: 647, endPoint x: 410, endPoint y: 633, distance: 219.9
click at [410, 439] on div "Image Chain Guide for Husqvarna# Text block 0" at bounding box center [515, 416] width 324 height 45
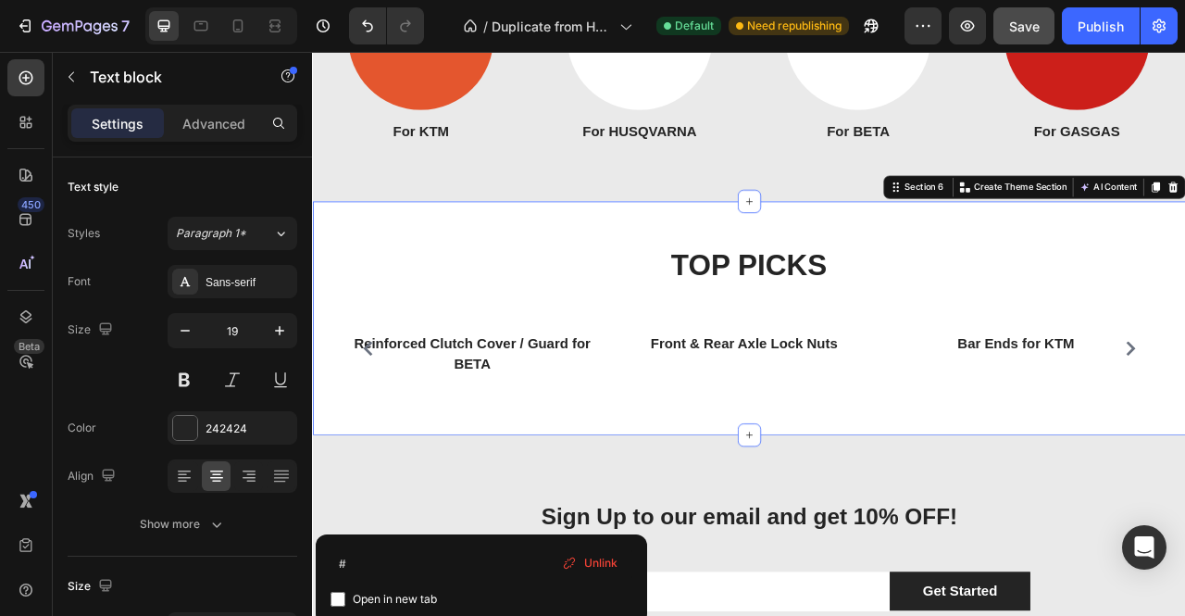
click at [873, 539] on div "TOP PICKS Heading Row Image Oil Drain Tool for Beta Text block Row Image Reinfo…" at bounding box center [867, 390] width 1111 height 297
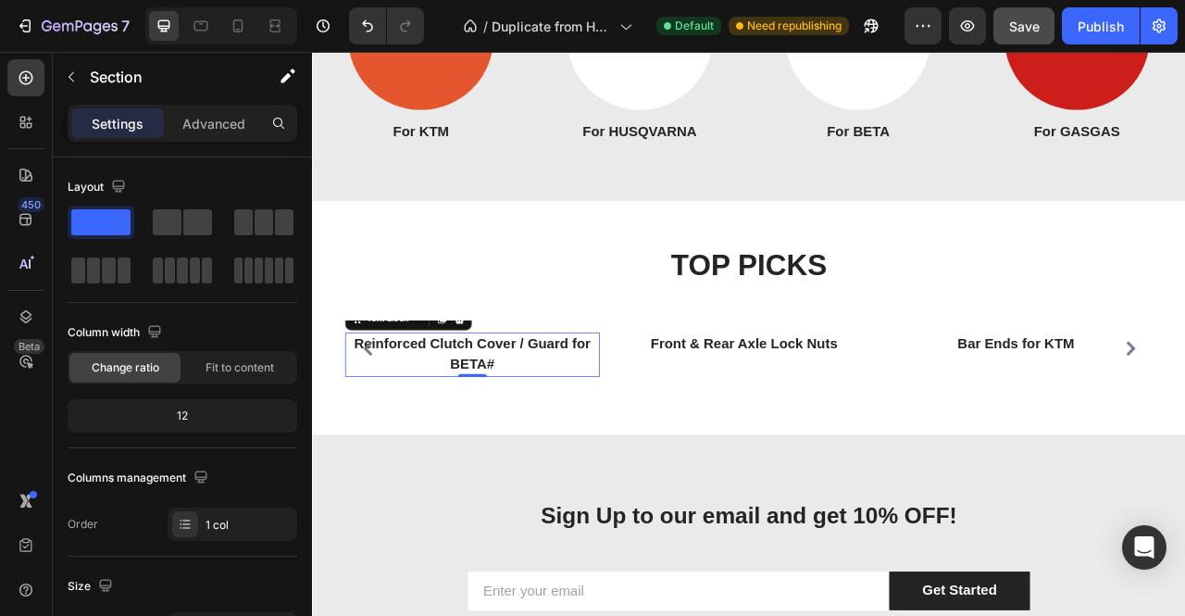
click at [540, 458] on link "#" at bounding box center [538, 448] width 10 height 19
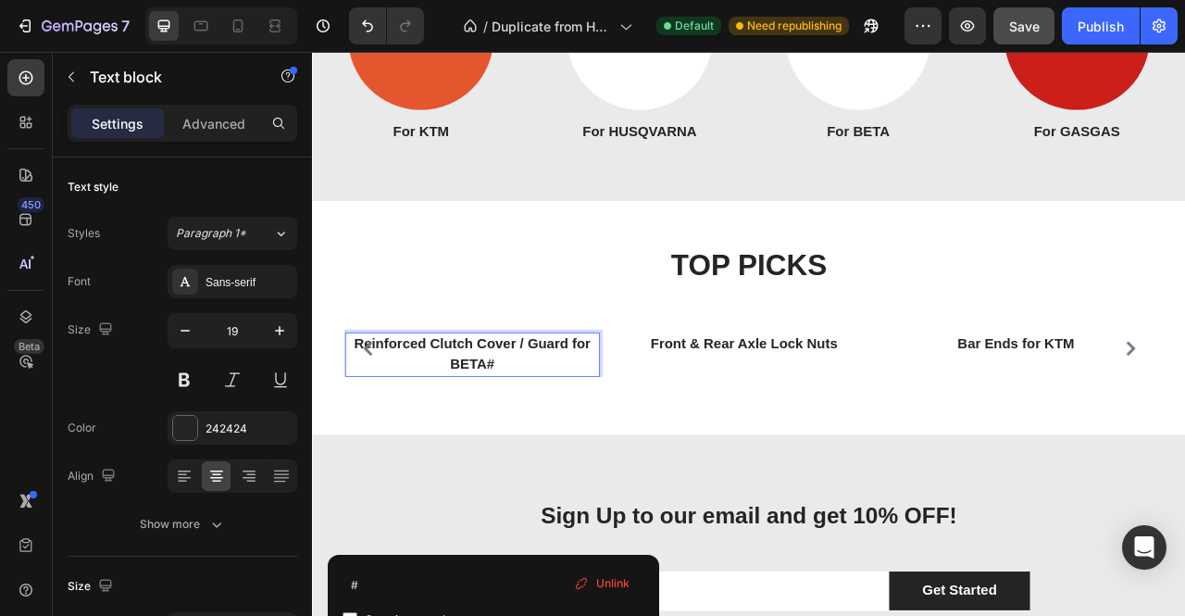
click at [463, 463] on p "Reinforced Clutch Cover / Guard for BETA #" at bounding box center [515, 436] width 320 height 53
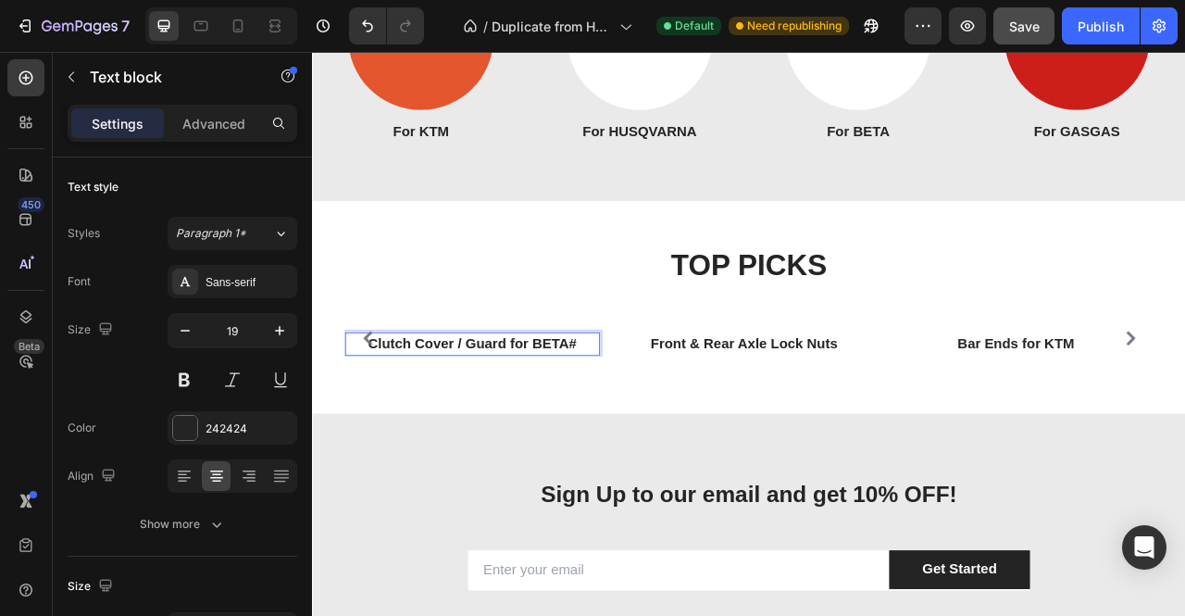
click at [651, 437] on p "Clutch Cover / Guard for BETA #" at bounding box center [515, 423] width 320 height 27
click at [467, 437] on p "Clutch Cover / Cover for BETA" at bounding box center [515, 423] width 320 height 27
click at [567, 437] on p "Clutch Guard / Cover # for BETA" at bounding box center [515, 423] width 320 height 27
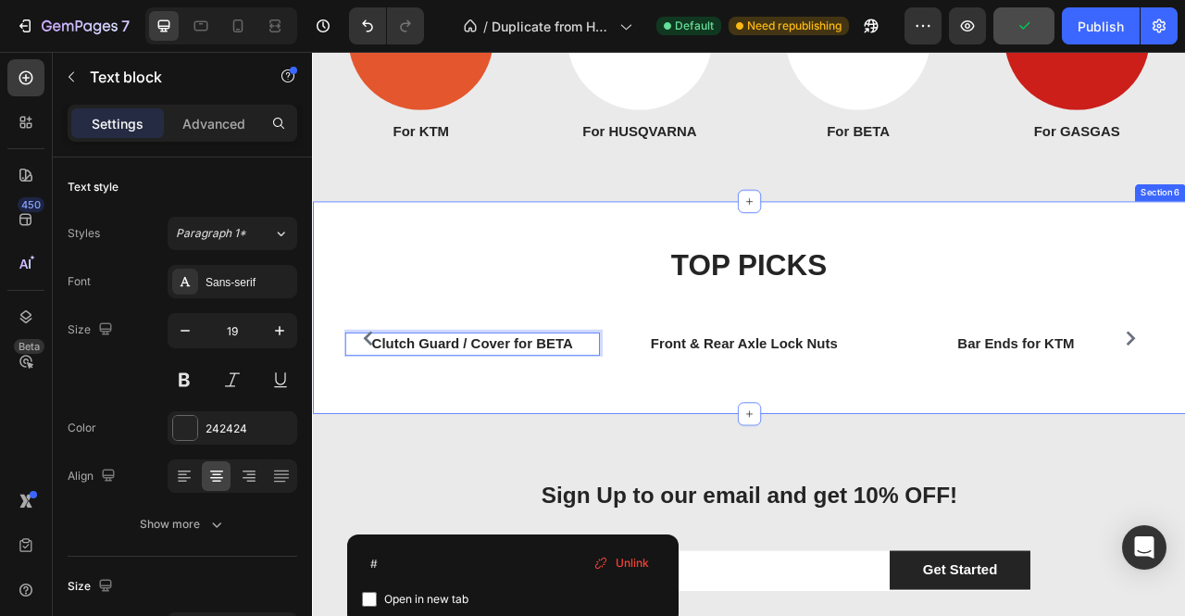
click at [951, 513] on div "TOP PICKS Heading Row Image Oil Drain Tool for Beta Text block Row Image Clutch…" at bounding box center [867, 377] width 1111 height 271
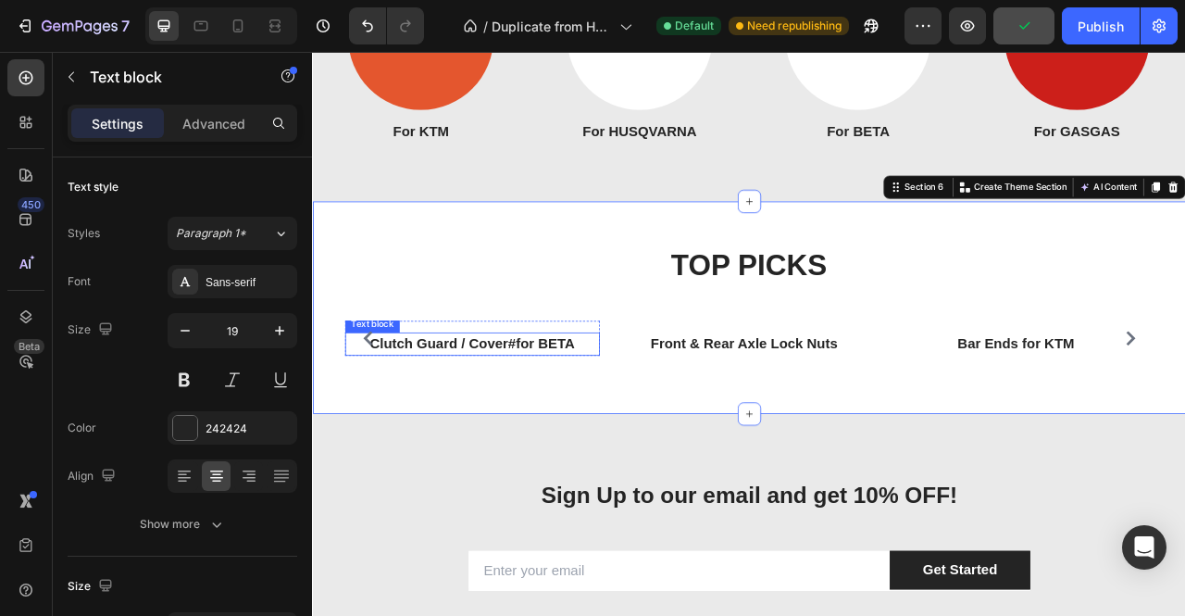
click at [567, 437] on p "Clutch Guard / Cover # for BETA" at bounding box center [515, 423] width 320 height 27
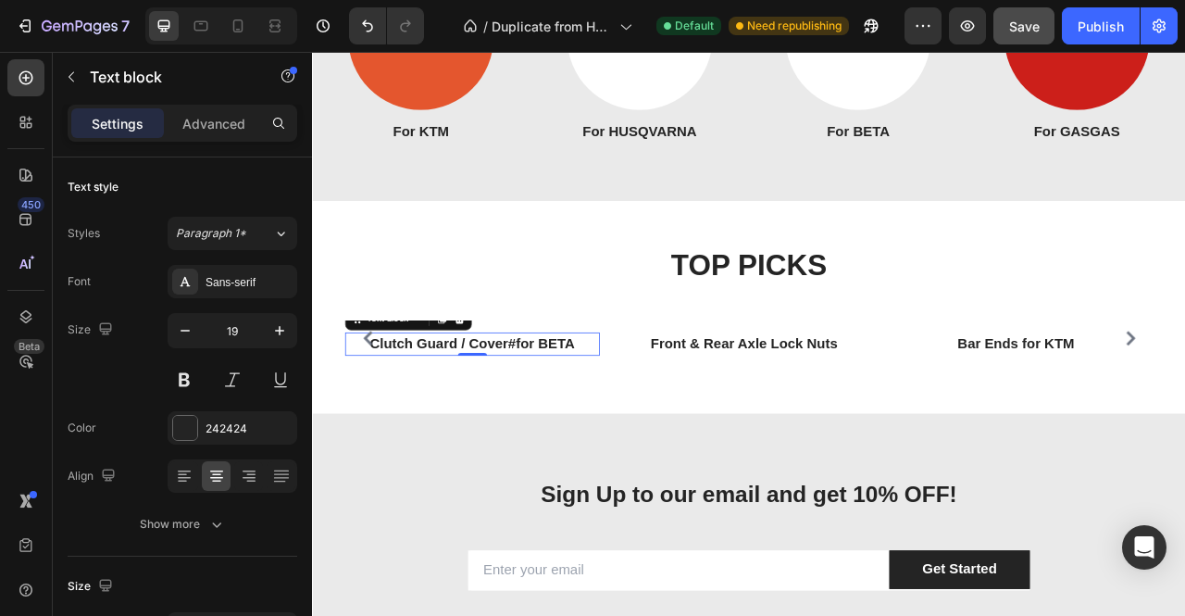
click at [567, 437] on p "Clutch Guard / Cover # for BETA" at bounding box center [515, 423] width 320 height 27
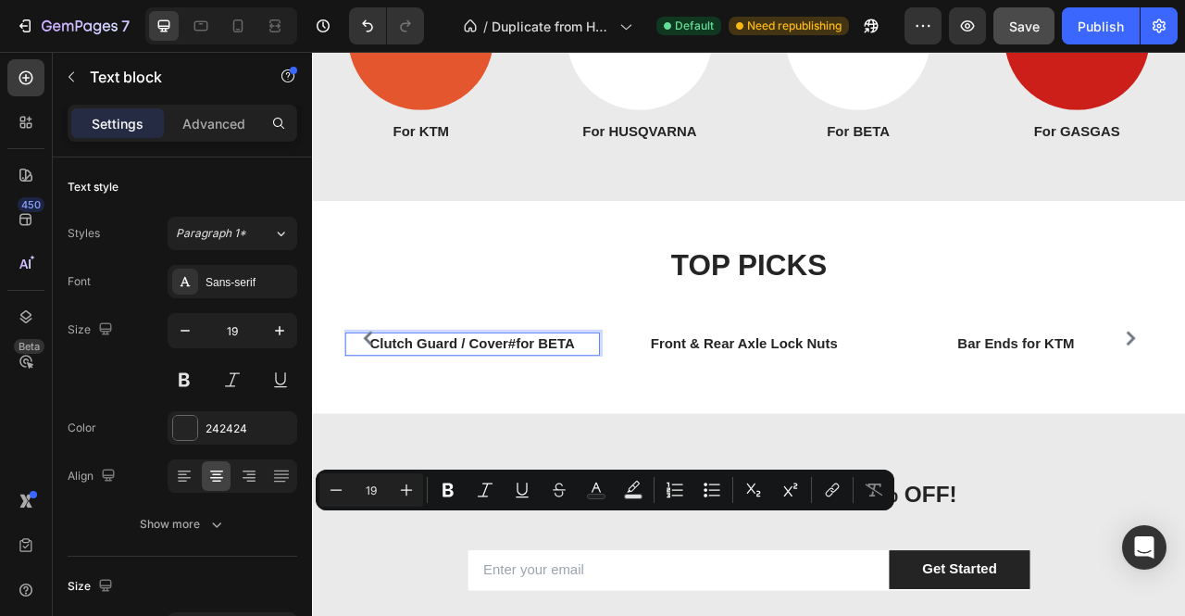
click at [564, 432] on link "#" at bounding box center [565, 422] width 10 height 19
click at [561, 432] on link "#" at bounding box center [565, 422] width 10 height 19
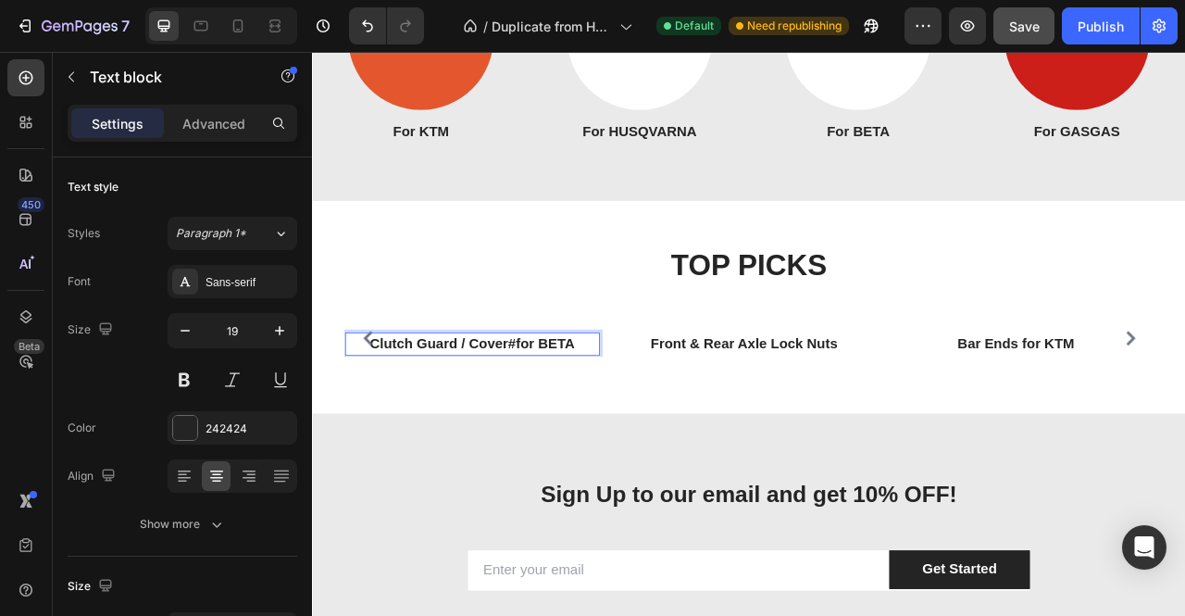
click at [565, 432] on link "#" at bounding box center [565, 422] width 10 height 19
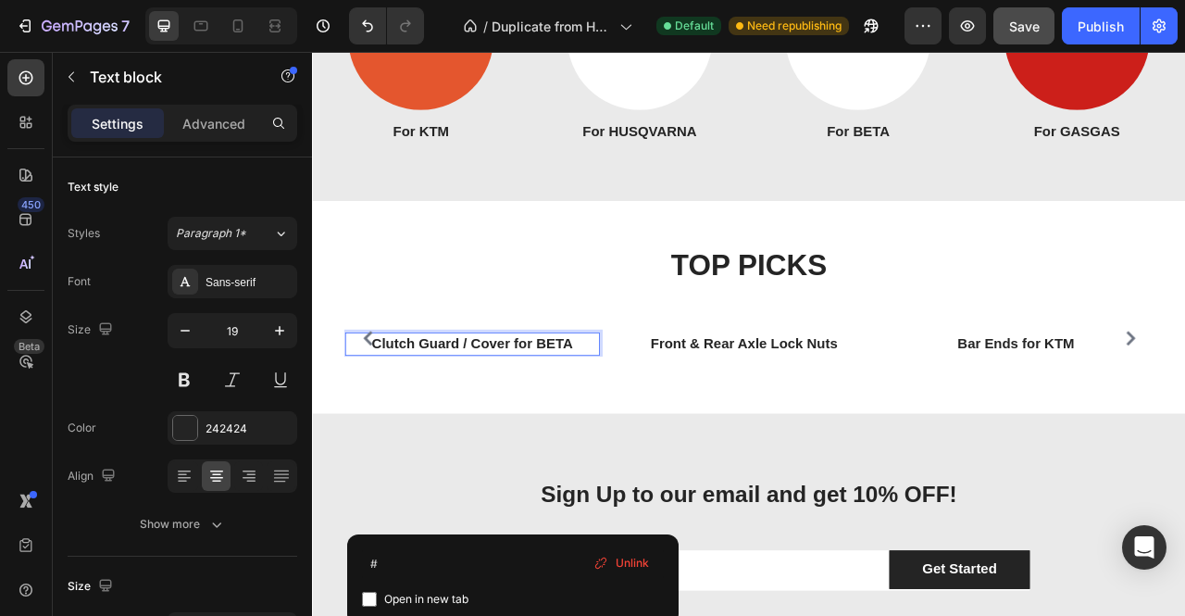
click at [607, 569] on icon at bounding box center [601, 563] width 15 height 15
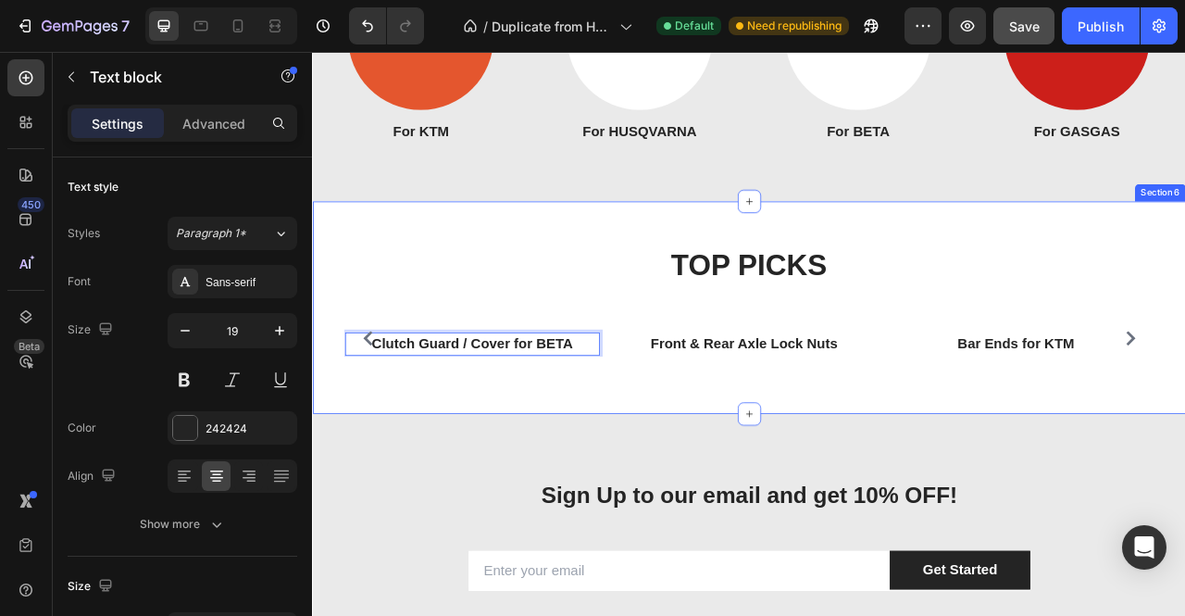
click at [694, 513] on div "TOP PICKS Heading Row Image Oil Drain Tool for Beta Text block Row Image Clutch…" at bounding box center [867, 377] width 1111 height 271
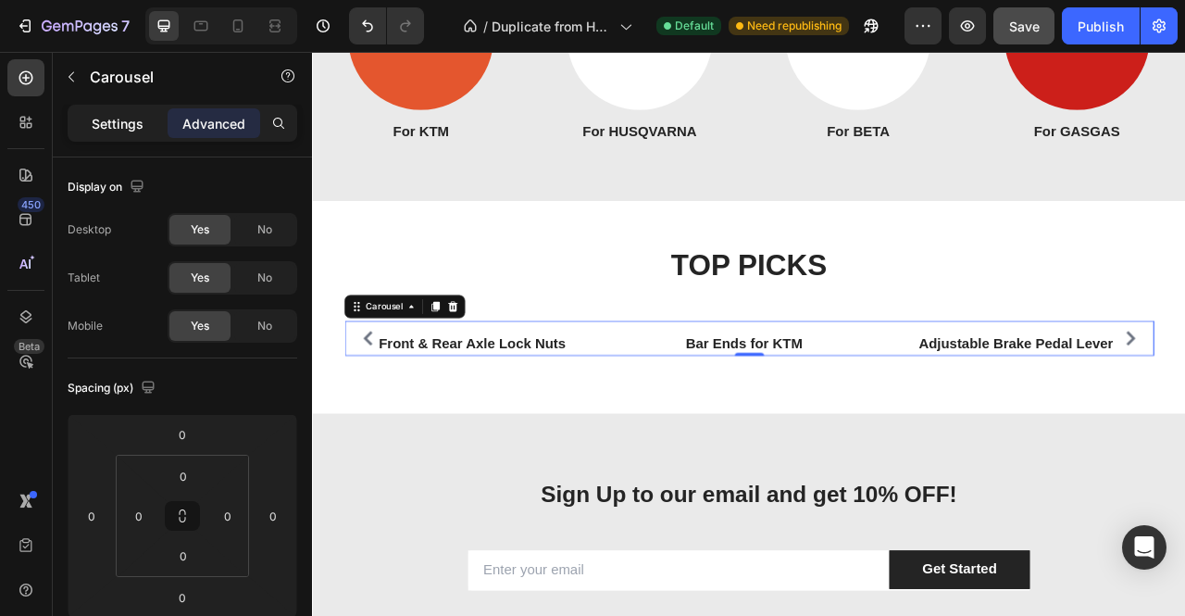
click at [76, 119] on div "Settings" at bounding box center [117, 123] width 93 height 30
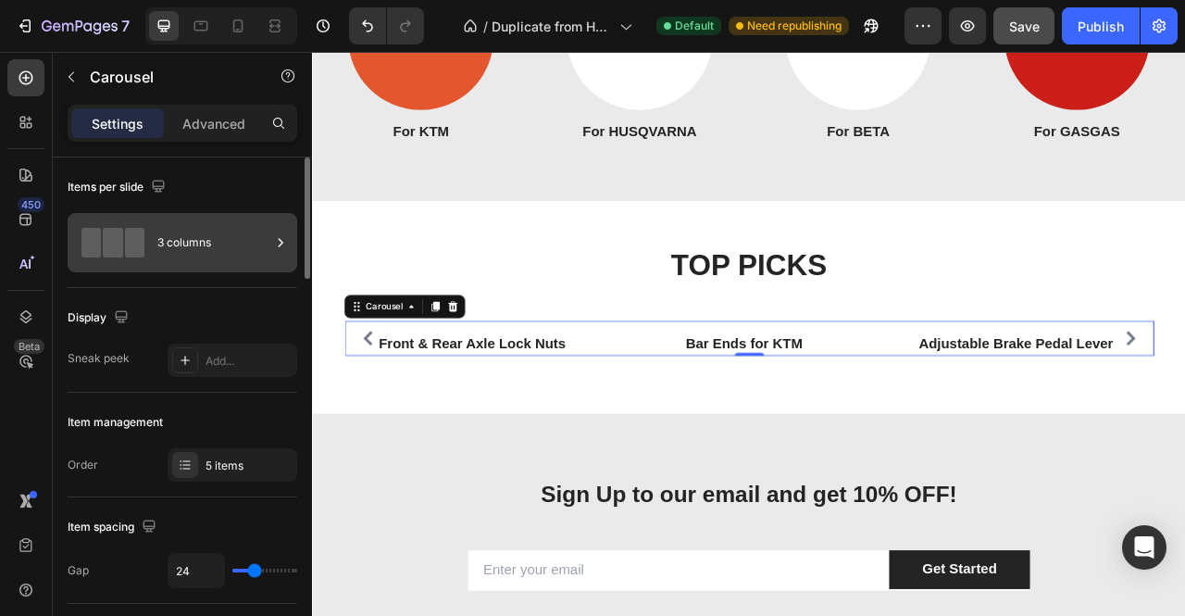
click at [236, 251] on div "3 columns" at bounding box center [213, 242] width 113 height 43
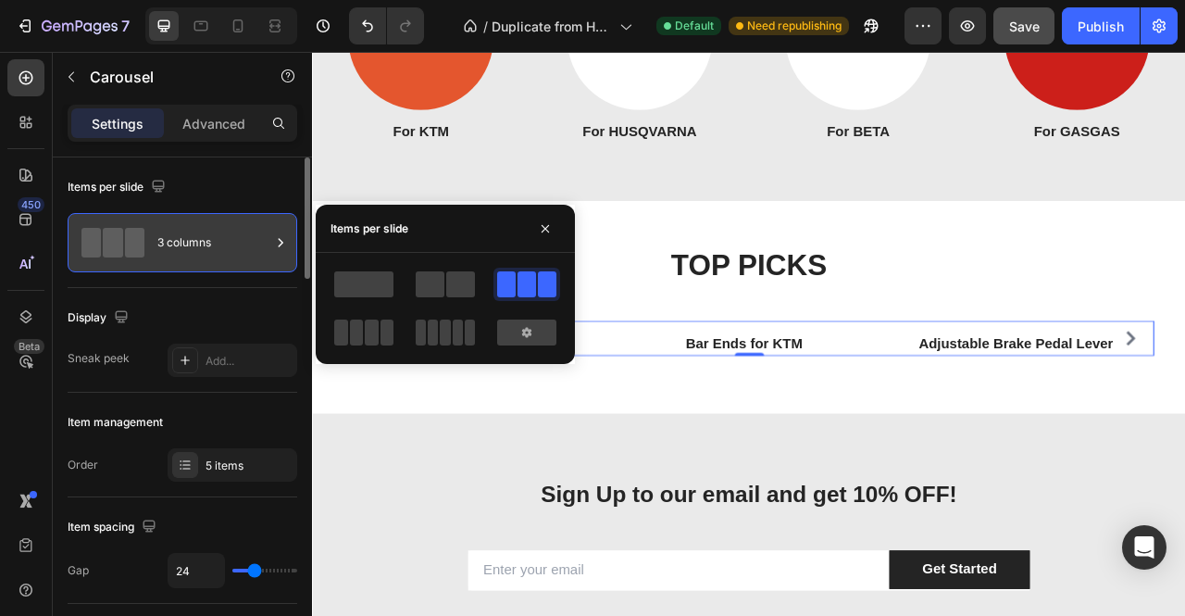
click at [236, 251] on div "3 columns" at bounding box center [213, 242] width 113 height 43
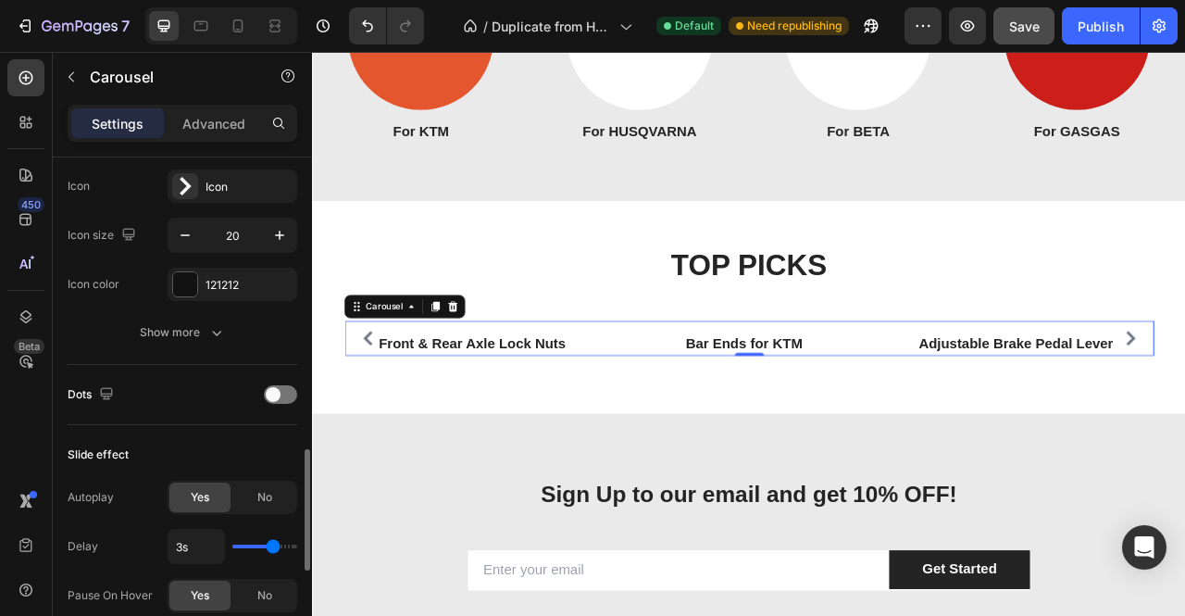
scroll to position [833, 0]
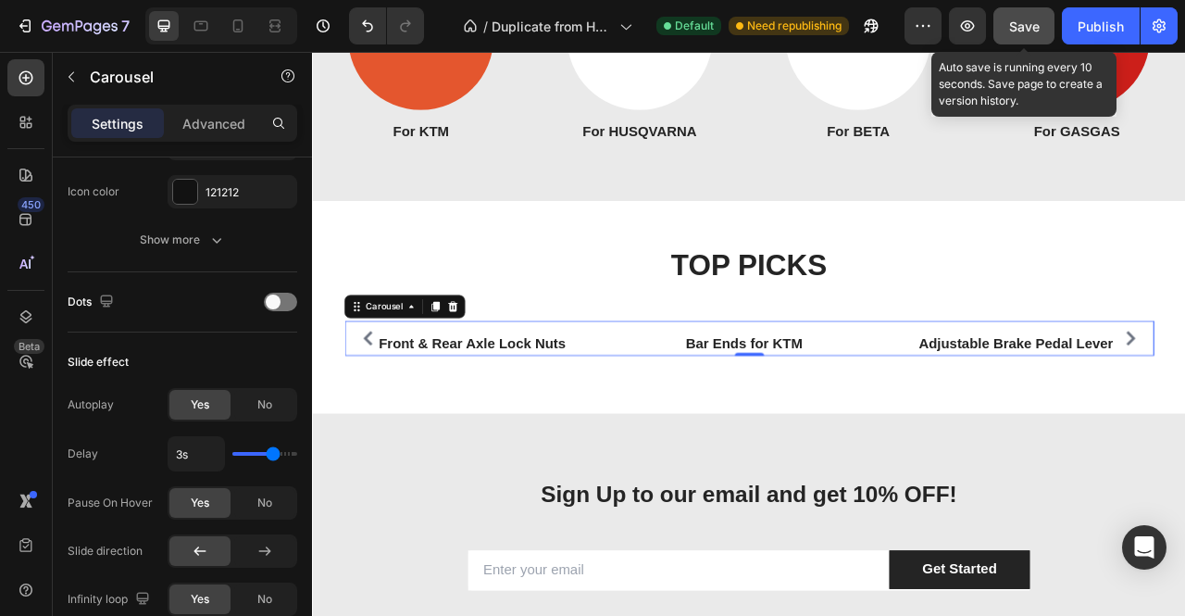
click at [1031, 35] on div "Save" at bounding box center [1024, 26] width 31 height 19
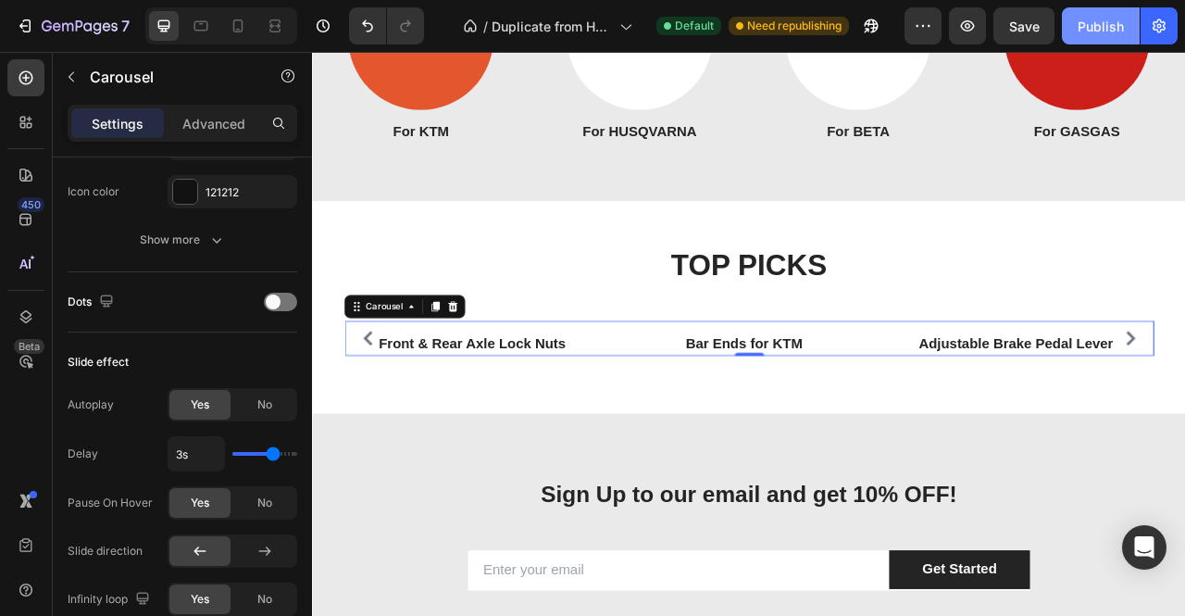
click at [1096, 19] on div "Publish" at bounding box center [1101, 26] width 46 height 19
